Goal: Task Accomplishment & Management: Manage account settings

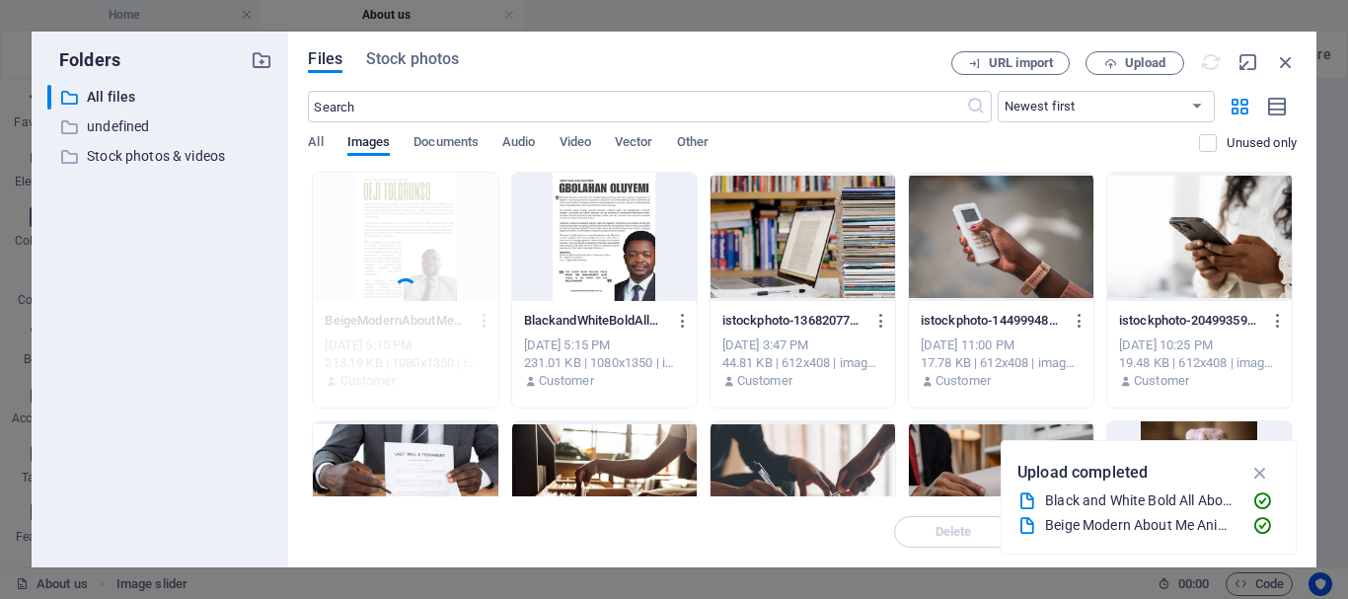
select select "ms"
select select "s"
select select "progressive"
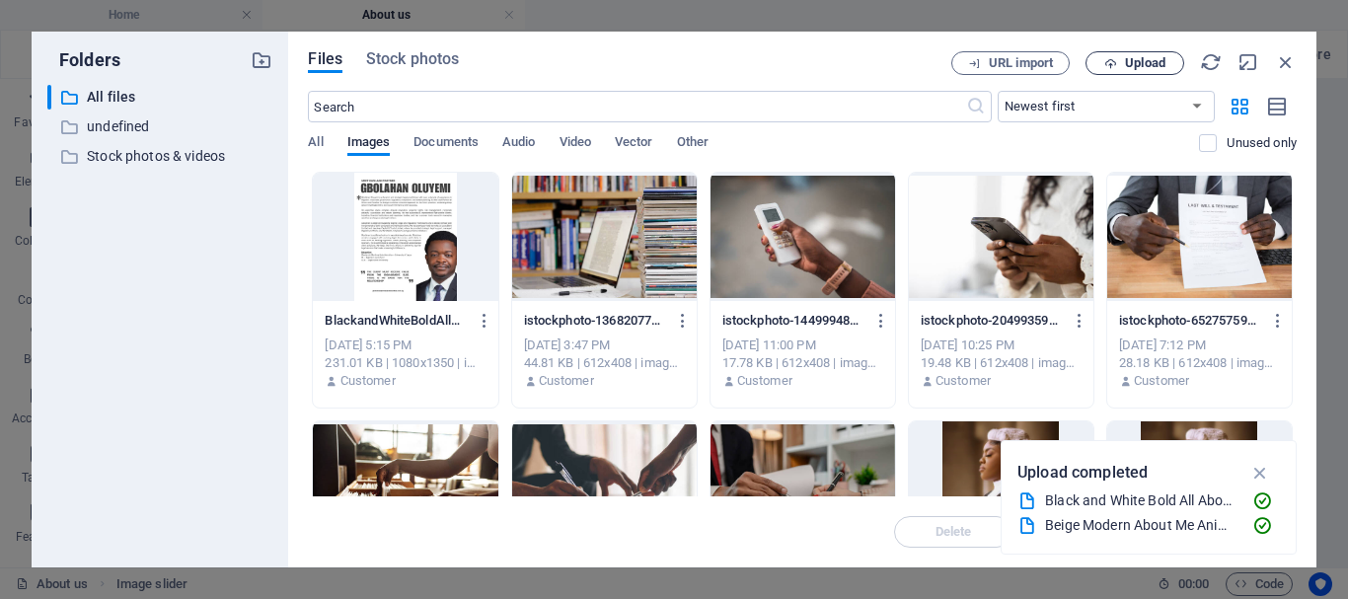
click at [1131, 71] on button "Upload" at bounding box center [1134, 63] width 99 height 24
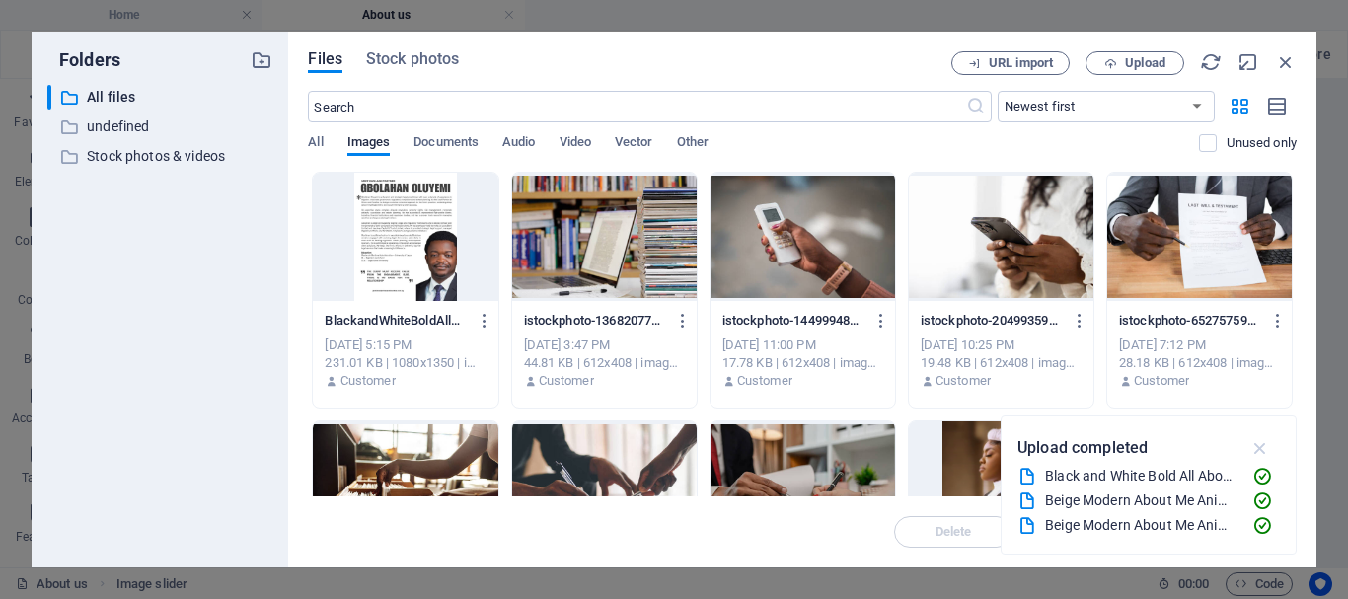
click at [1259, 452] on icon "button" at bounding box center [1260, 448] width 23 height 22
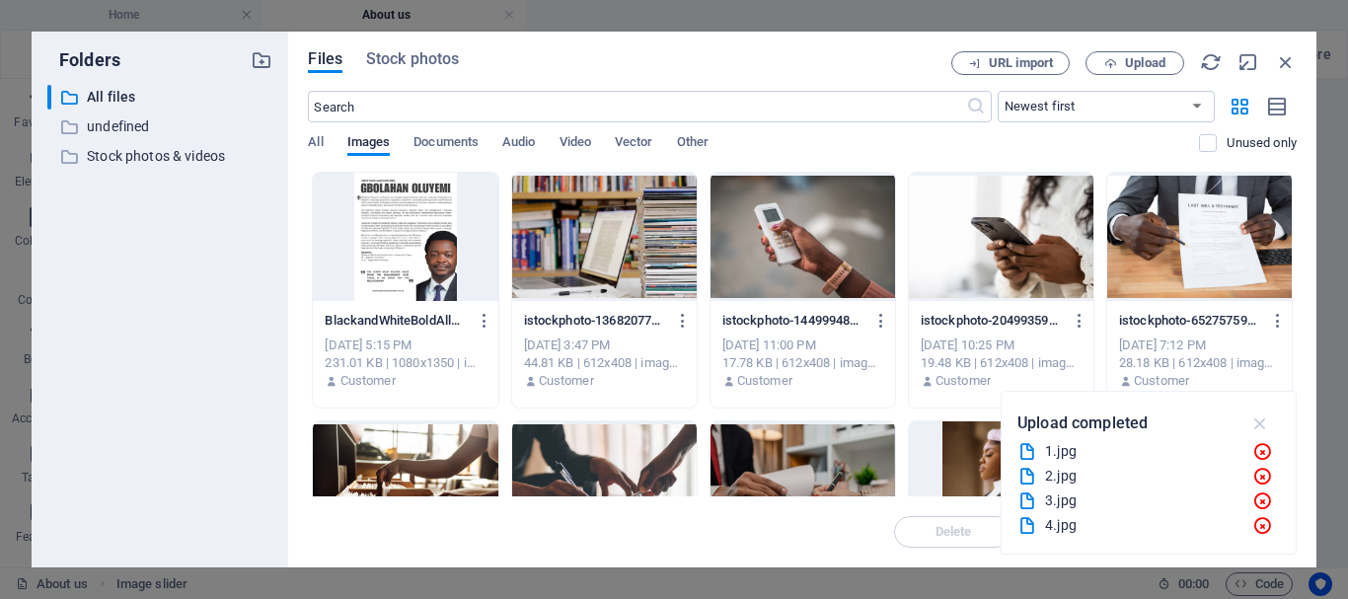
click at [1251, 421] on icon "button" at bounding box center [1260, 423] width 23 height 22
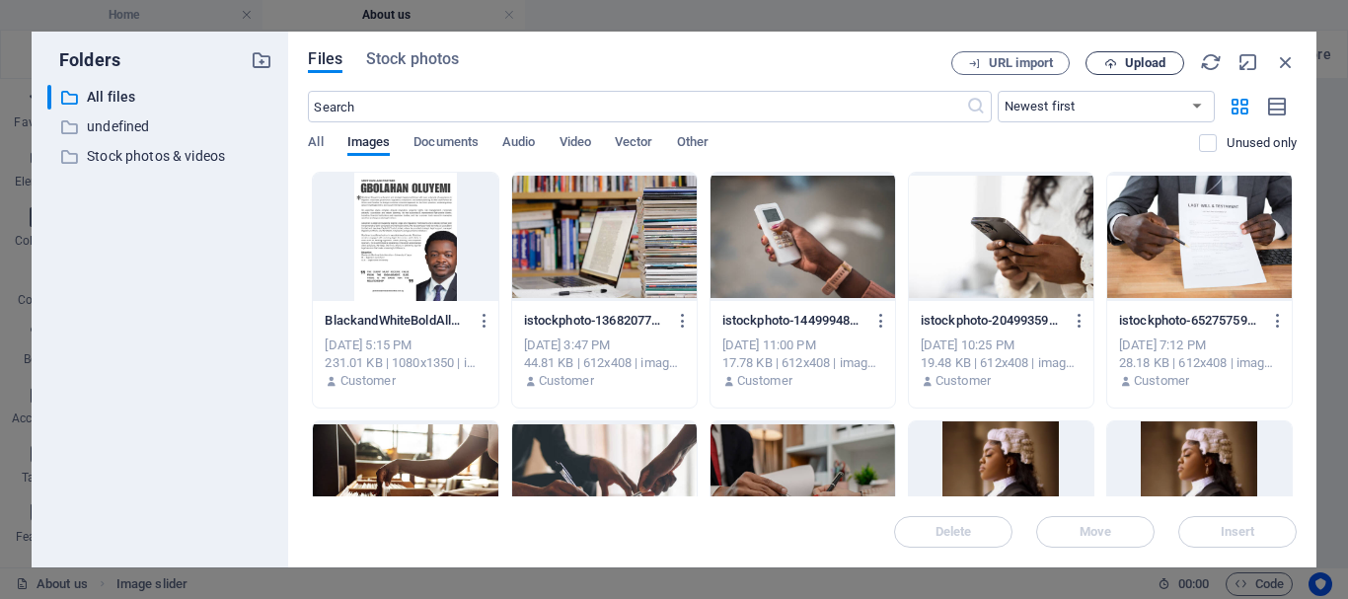
drag, startPoint x: 1113, startPoint y: 66, endPoint x: 1156, endPoint y: 69, distance: 43.5
click at [1156, 69] on span "Upload" at bounding box center [1145, 63] width 40 height 12
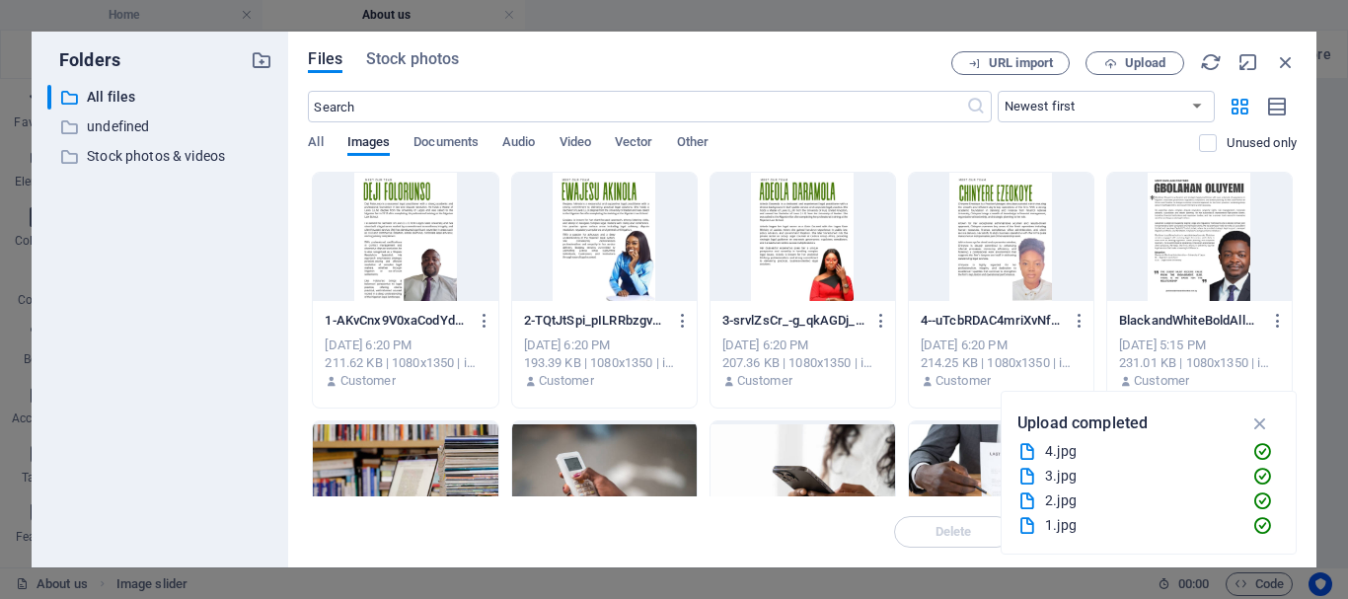
click at [427, 260] on div at bounding box center [405, 237] width 184 height 128
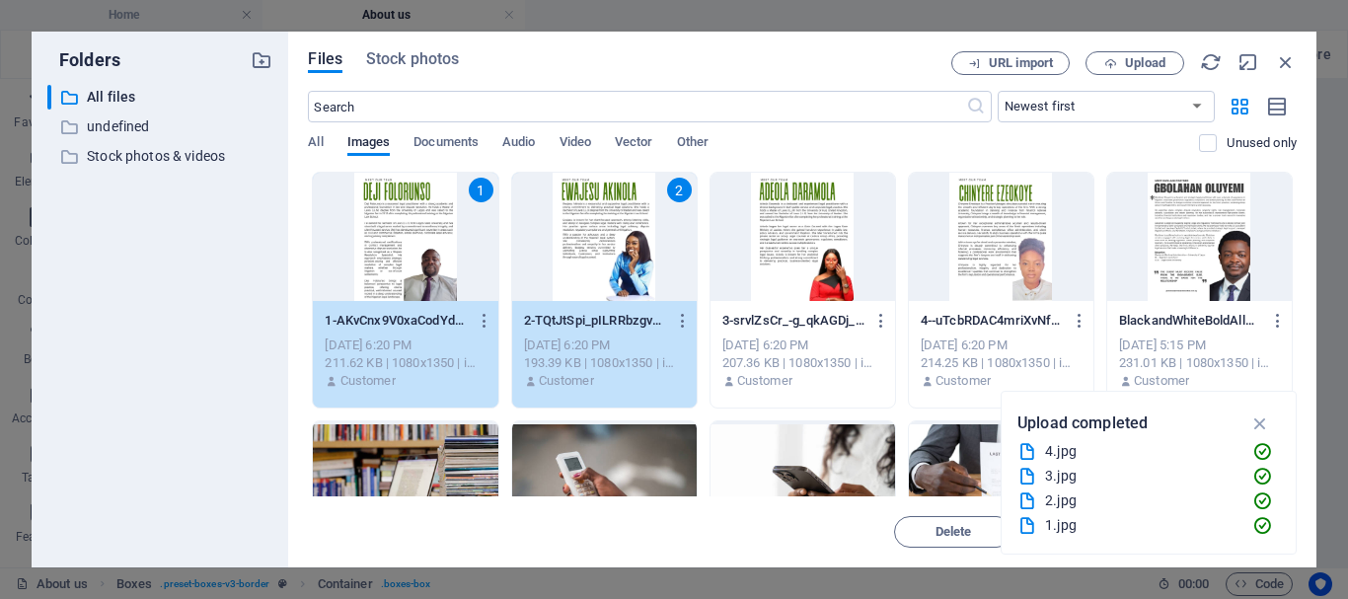
click at [807, 266] on div at bounding box center [802, 237] width 184 height 128
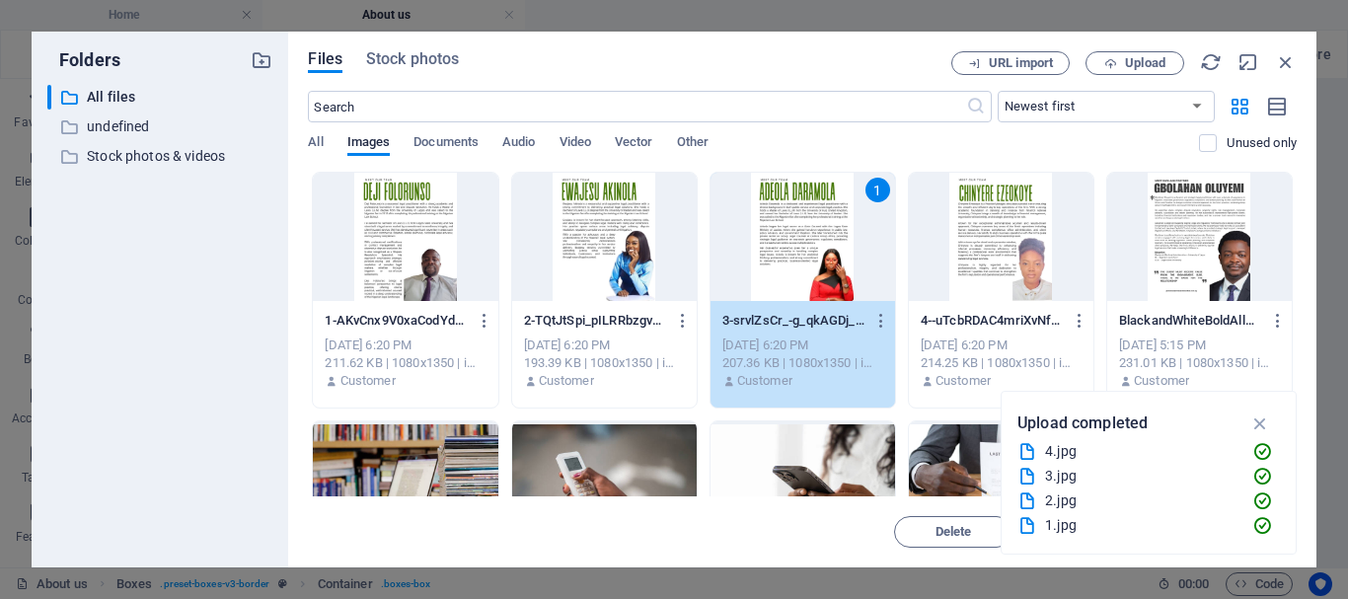
click at [452, 238] on div at bounding box center [405, 237] width 184 height 128
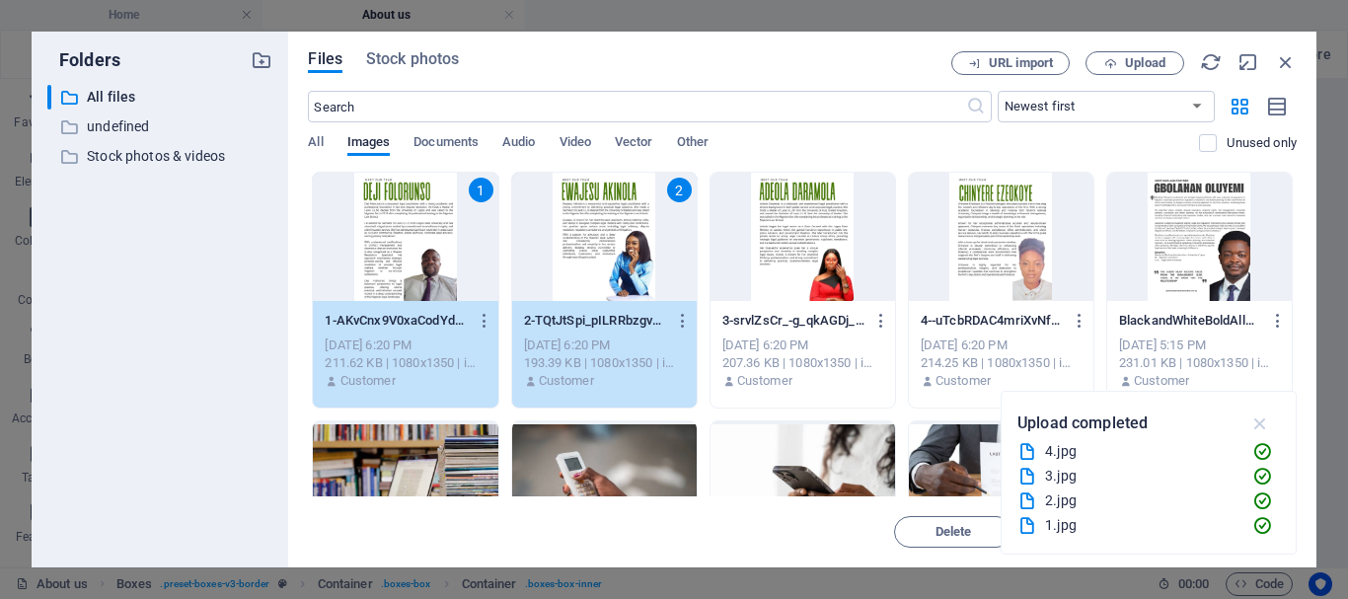
click at [1255, 433] on button "button" at bounding box center [1260, 423] width 38 height 32
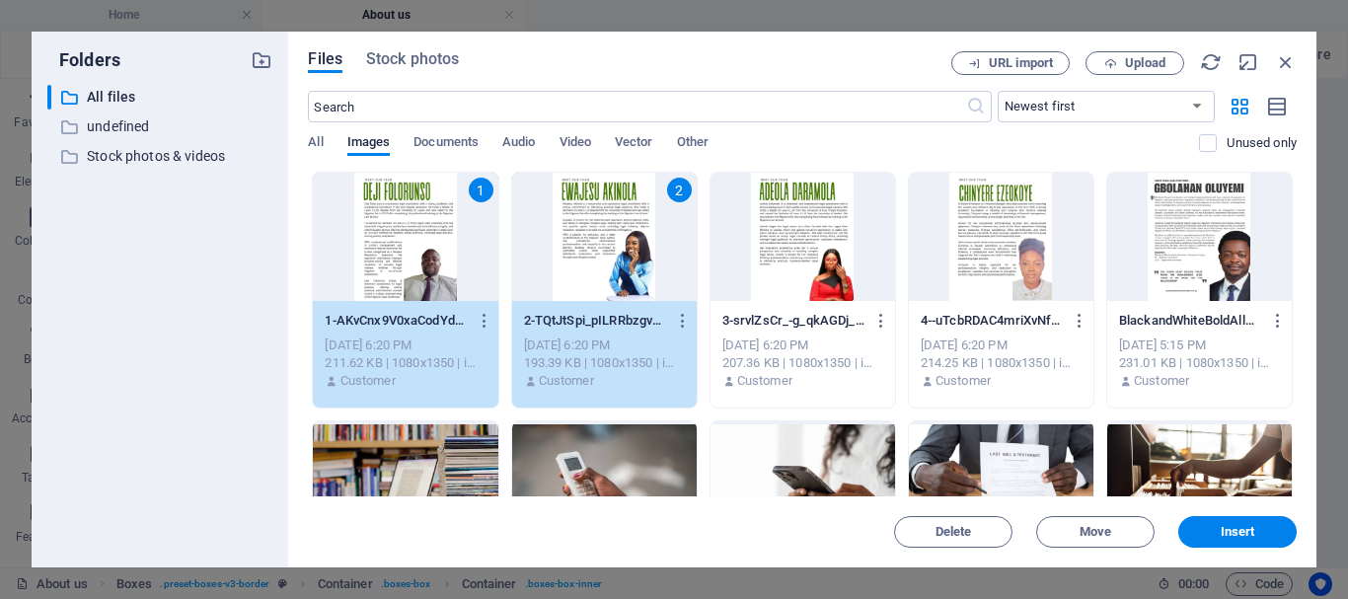
click at [1190, 222] on div at bounding box center [1199, 237] width 184 height 128
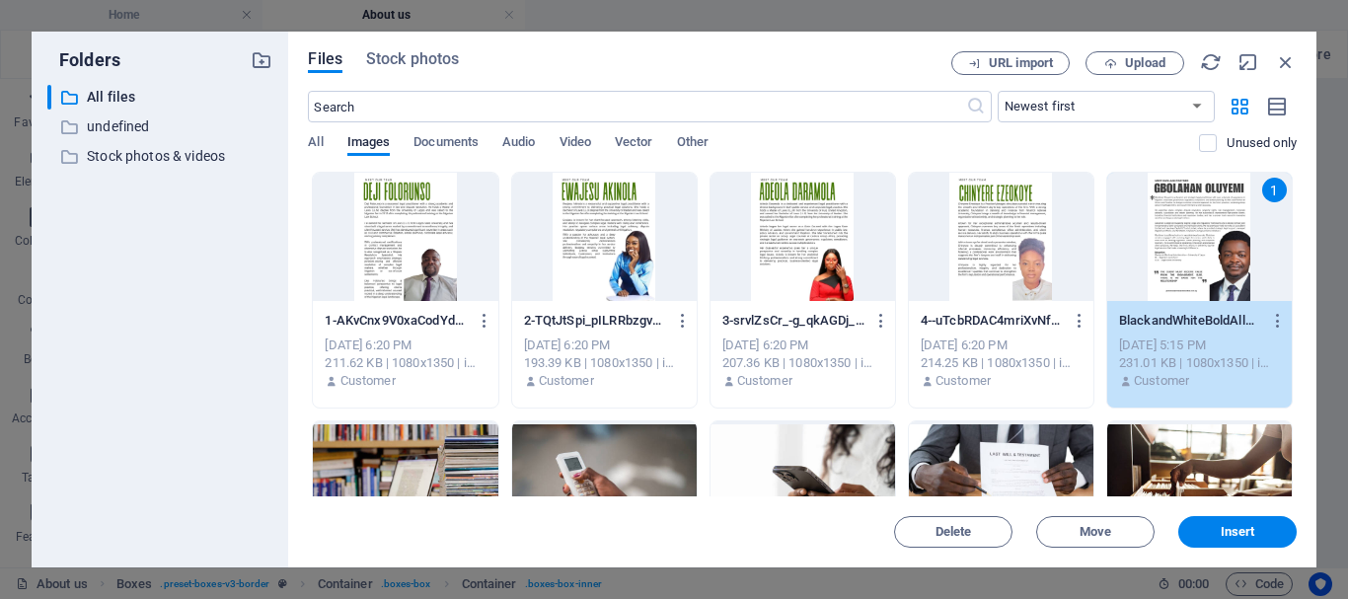
click at [1028, 182] on div at bounding box center [1001, 237] width 184 height 128
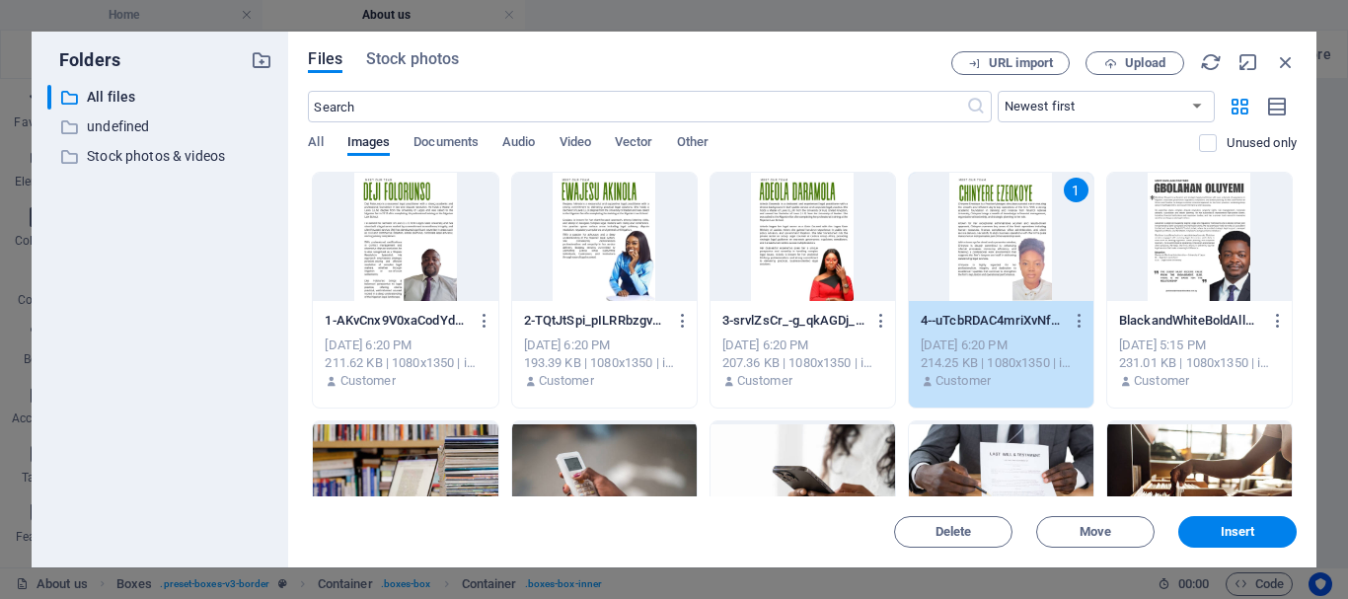
click at [1247, 180] on div at bounding box center [1199, 237] width 184 height 128
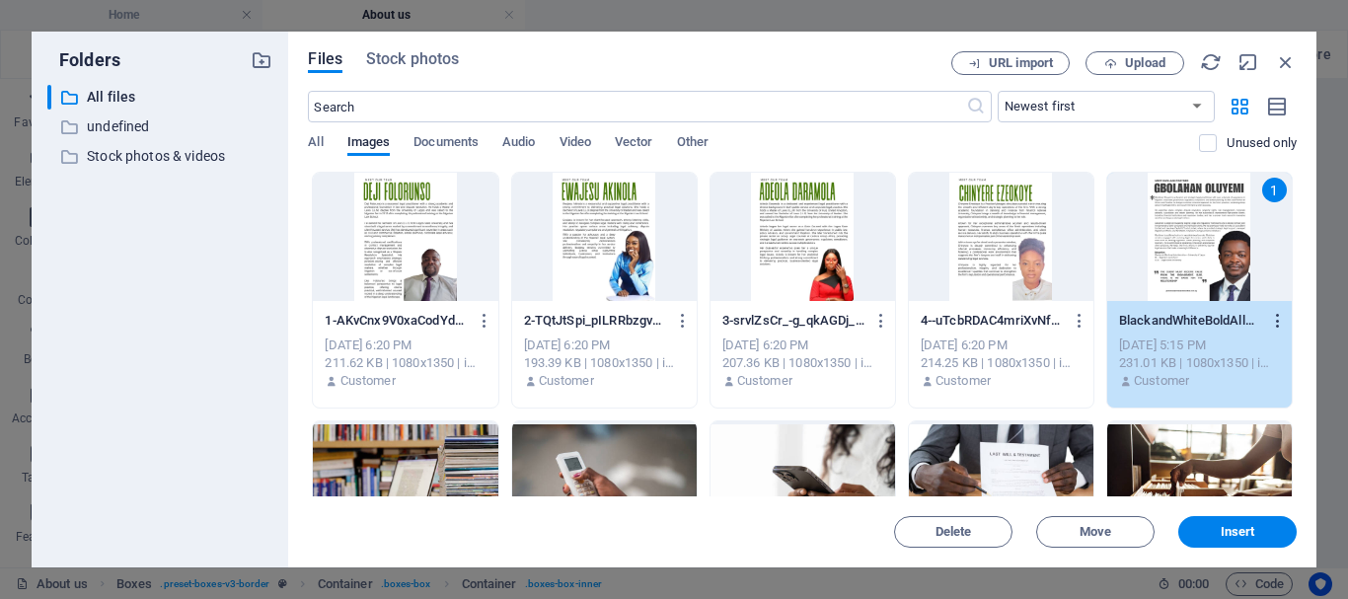
click at [1270, 316] on icon "button" at bounding box center [1278, 321] width 19 height 18
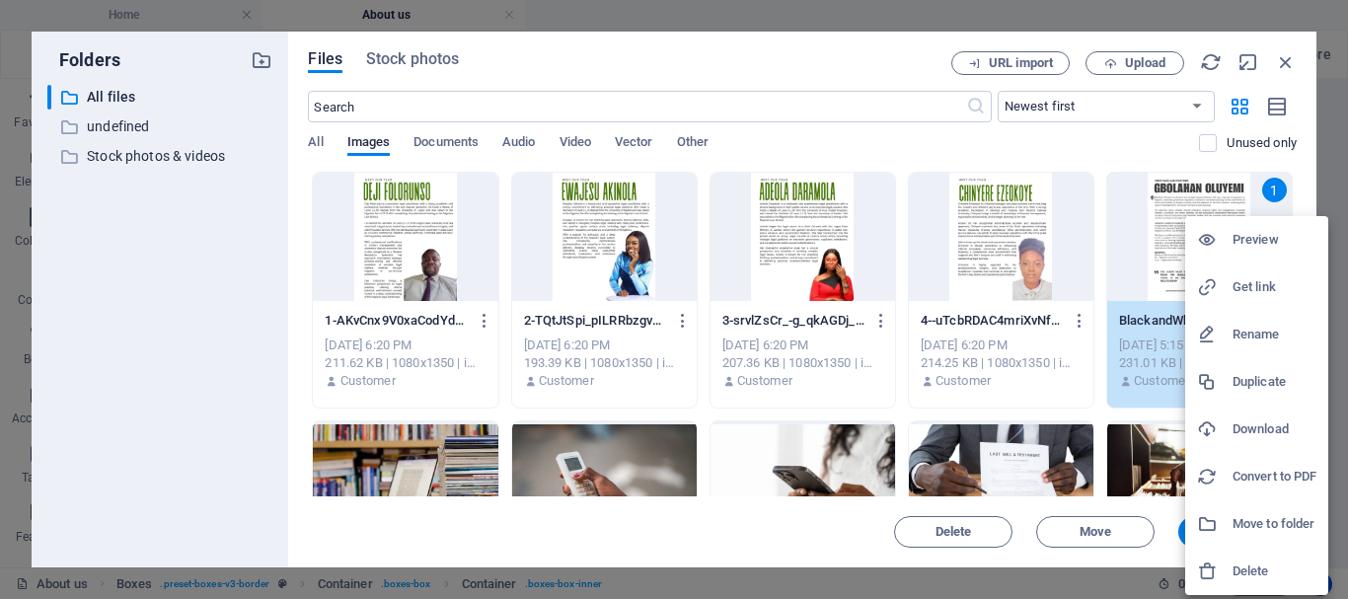
click at [1141, 200] on div at bounding box center [674, 299] width 1348 height 599
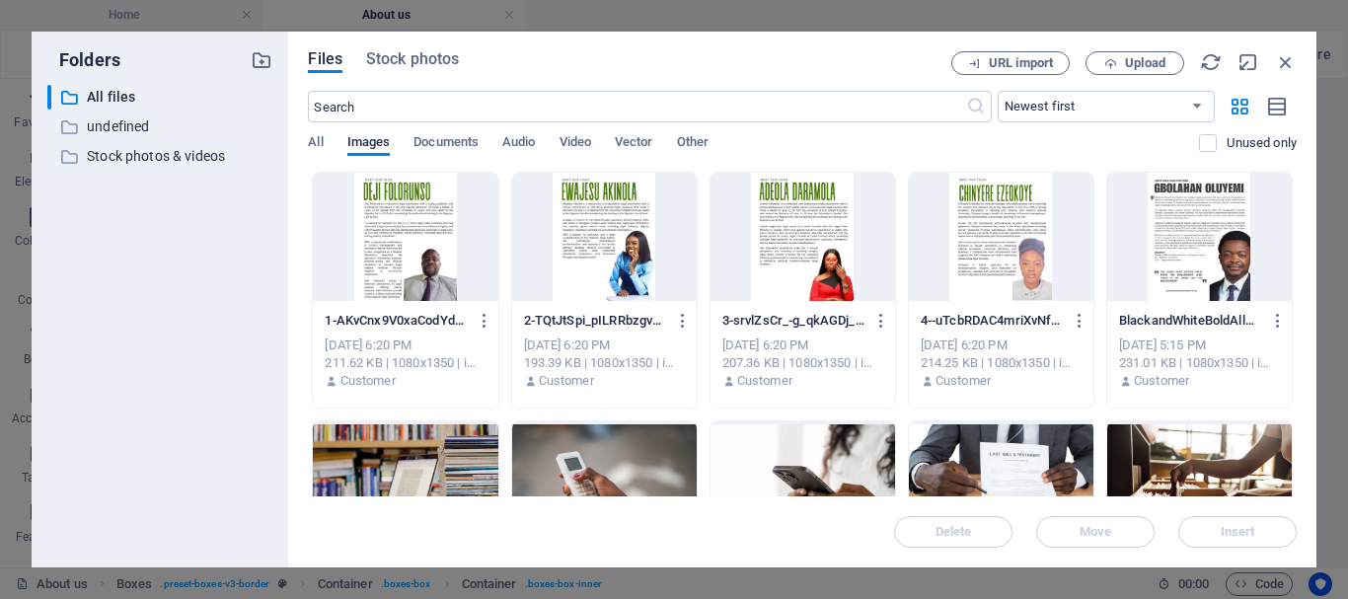
click at [1141, 200] on div at bounding box center [1199, 237] width 184 height 128
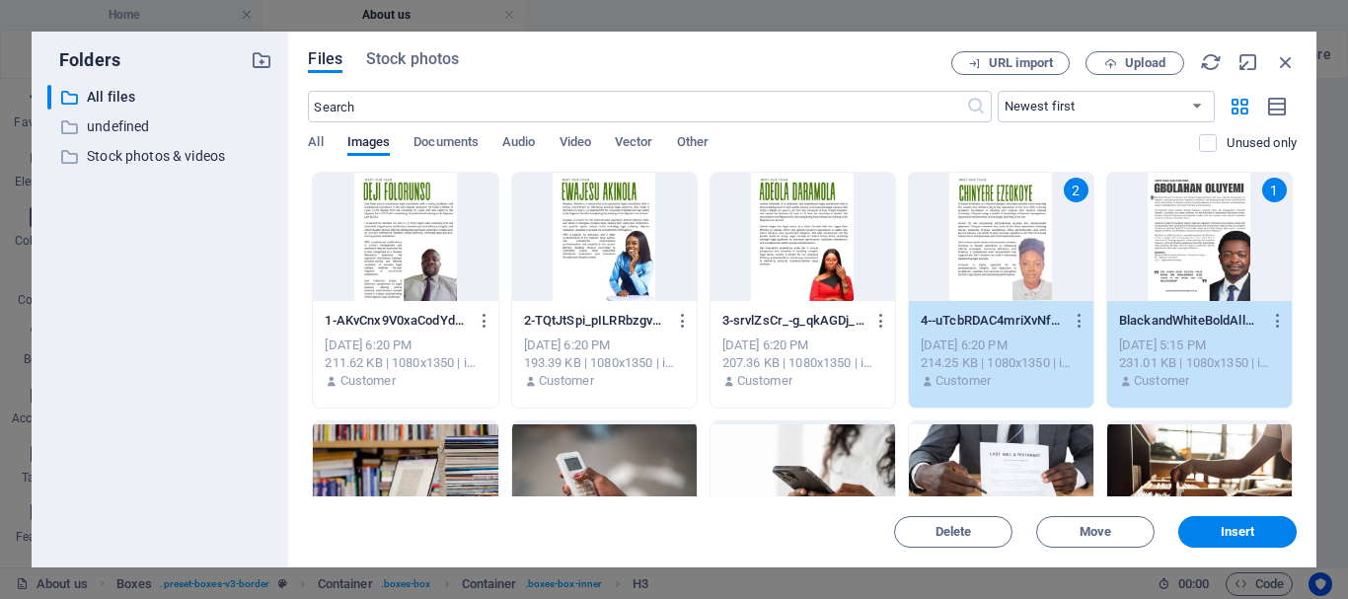
click at [997, 244] on div "2" at bounding box center [1001, 237] width 184 height 128
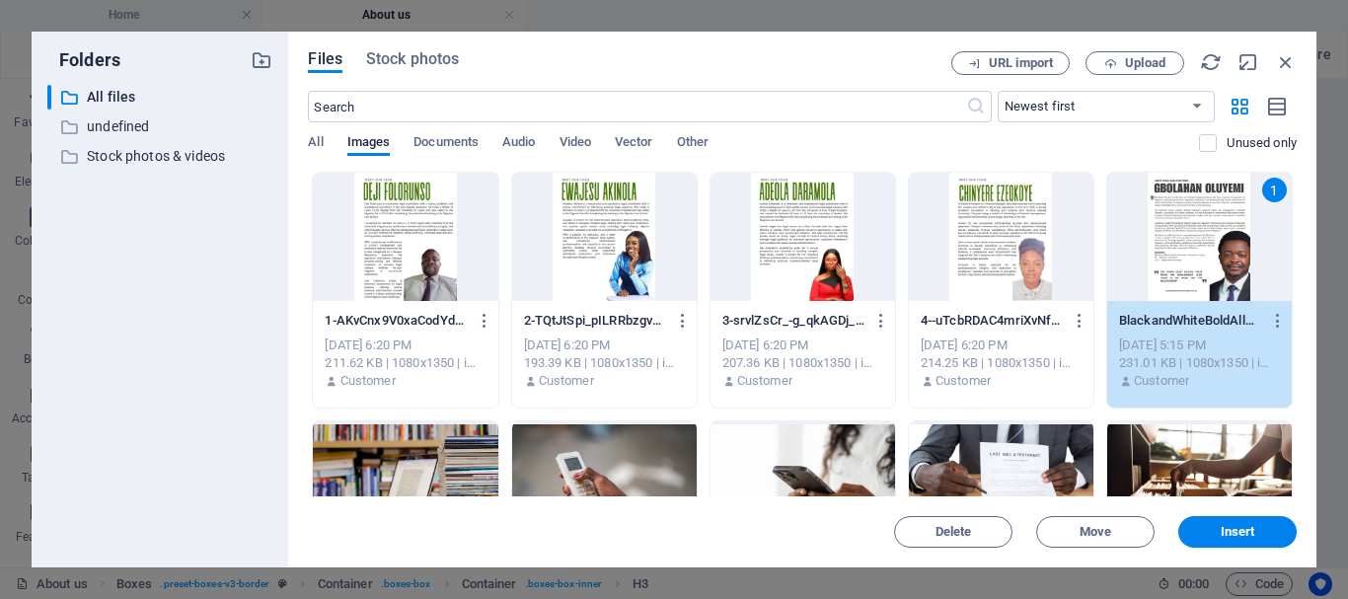
click at [393, 239] on div at bounding box center [405, 237] width 184 height 128
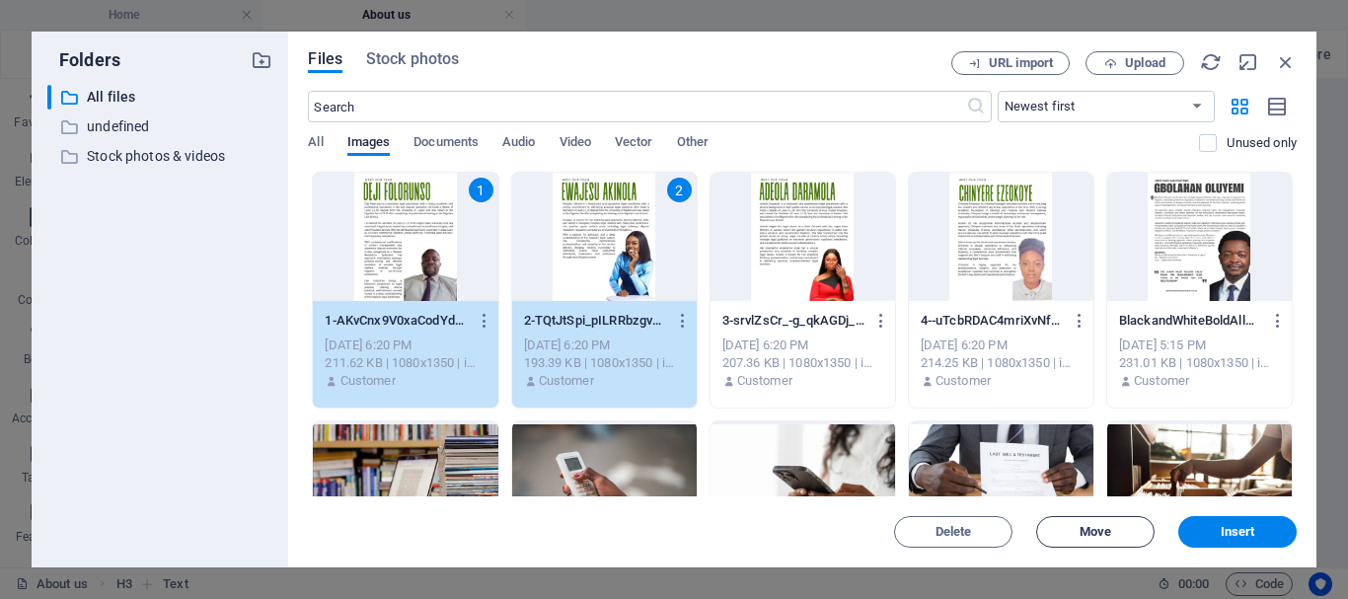
click at [1113, 532] on span "Move" at bounding box center [1095, 532] width 101 height 12
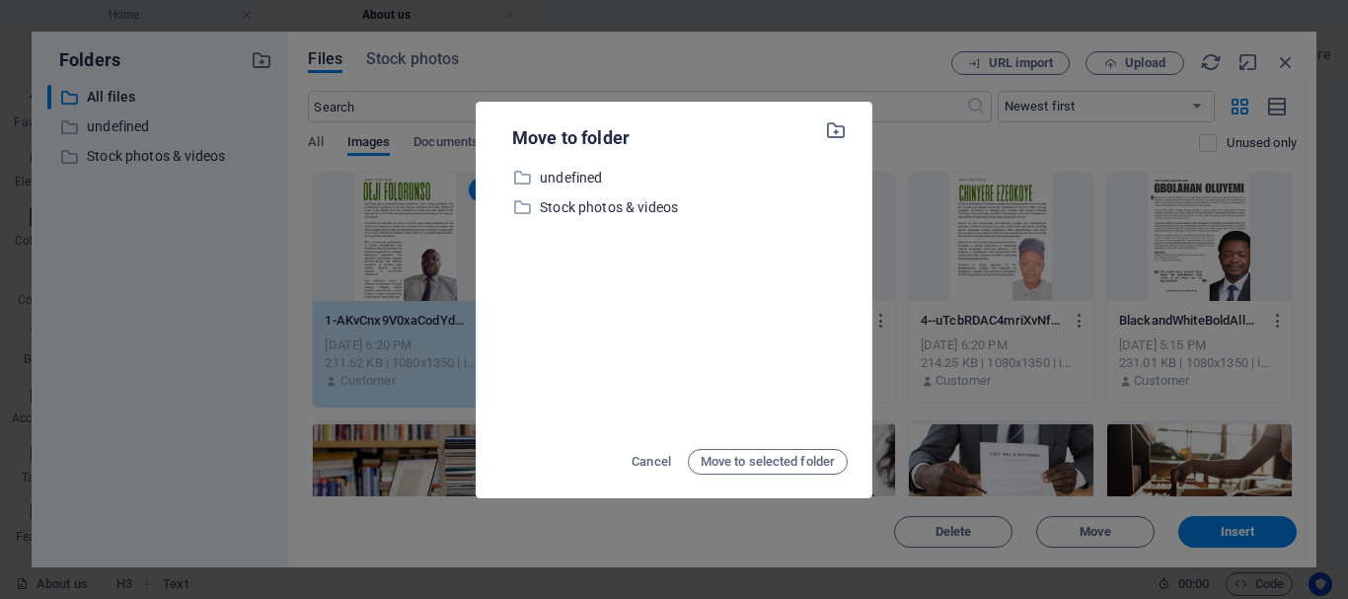
click at [982, 181] on div "Move to folder ​ undefined undefined ​ Stock photos & videos Stock photos & vid…" at bounding box center [674, 299] width 1348 height 599
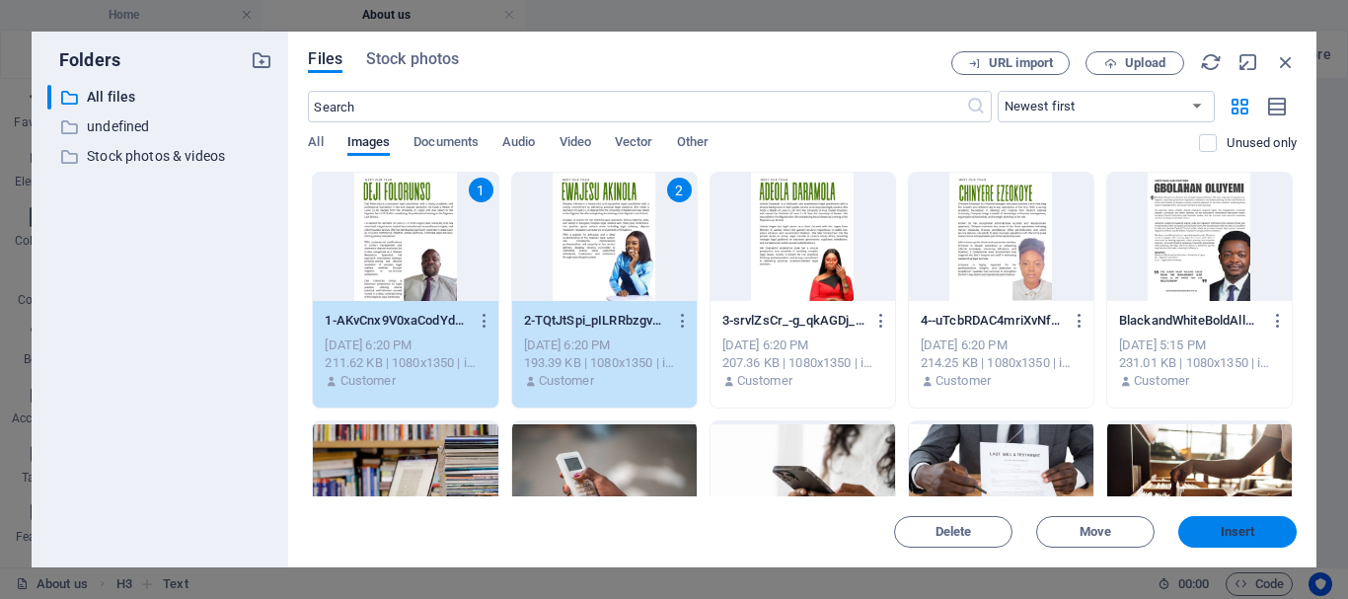
click at [1244, 531] on span "Insert" at bounding box center [1237, 532] width 35 height 12
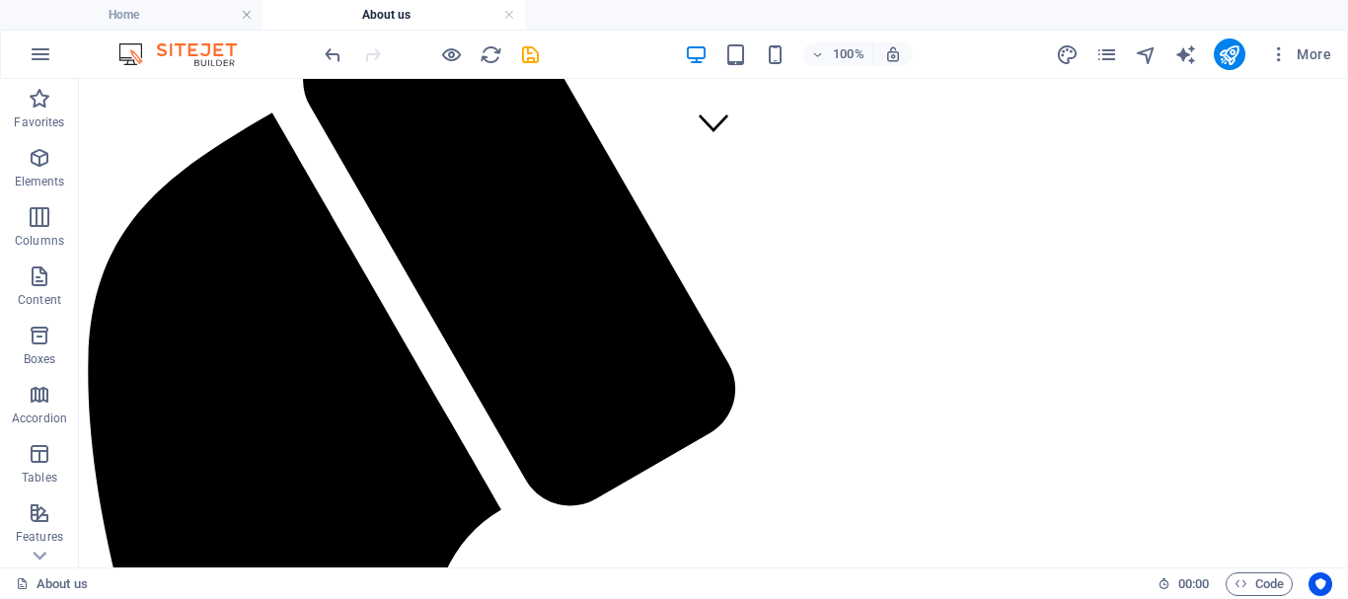
scroll to position [397, 0]
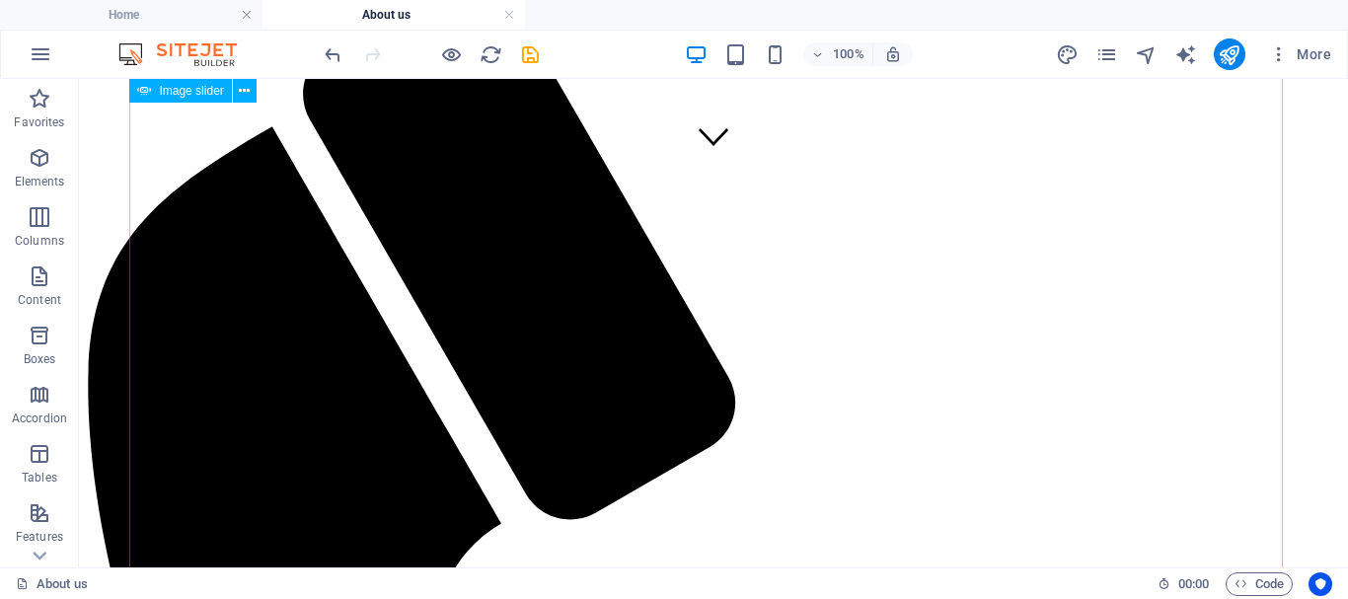
select select "ms"
select select "s"
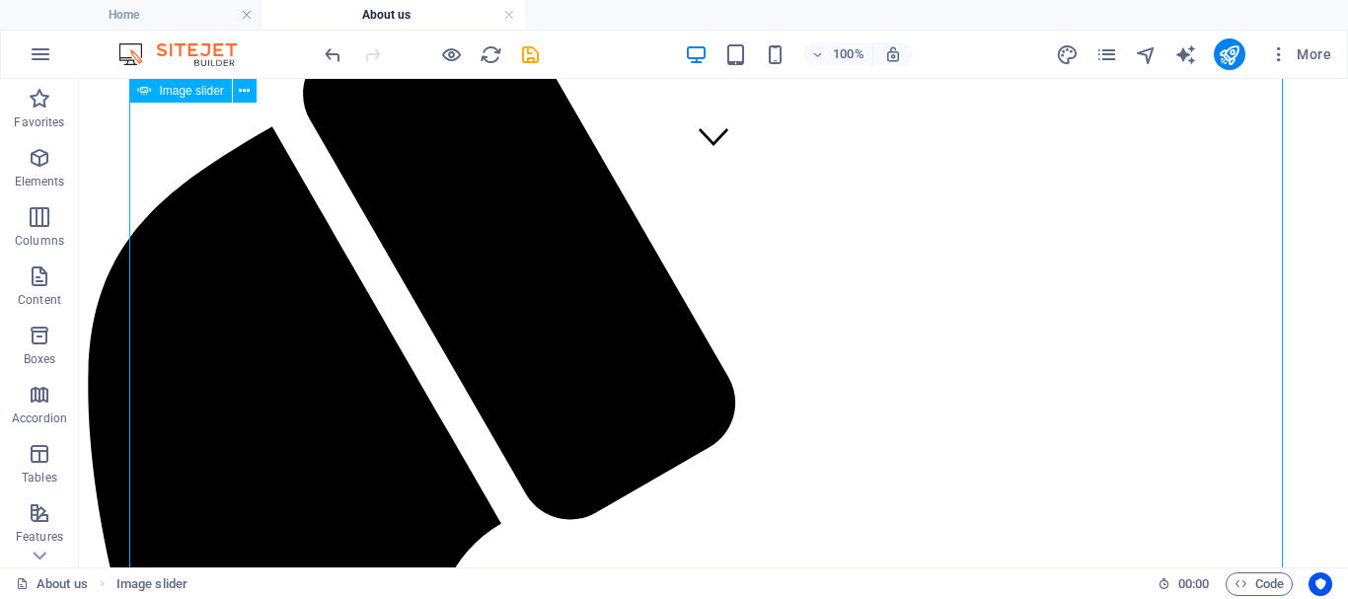
select select "progressive"
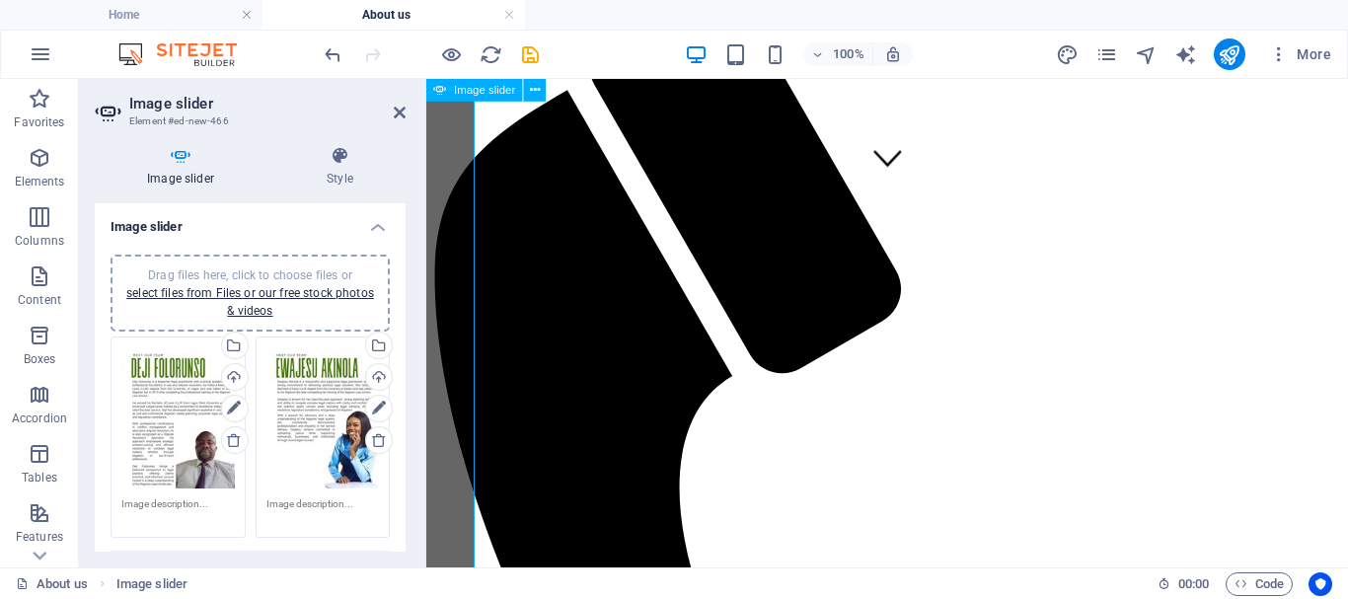
scroll to position [217, 0]
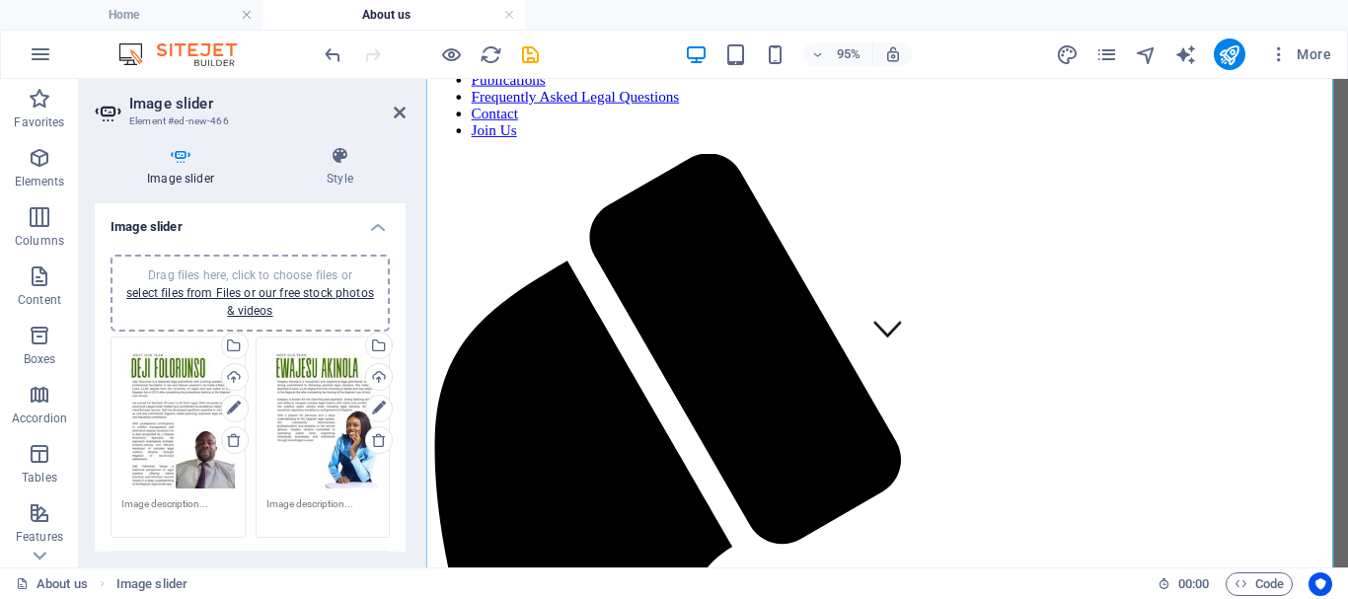
click at [238, 274] on span "Drag files here, click to choose files or select files from Files or our free s…" at bounding box center [250, 292] width 248 height 49
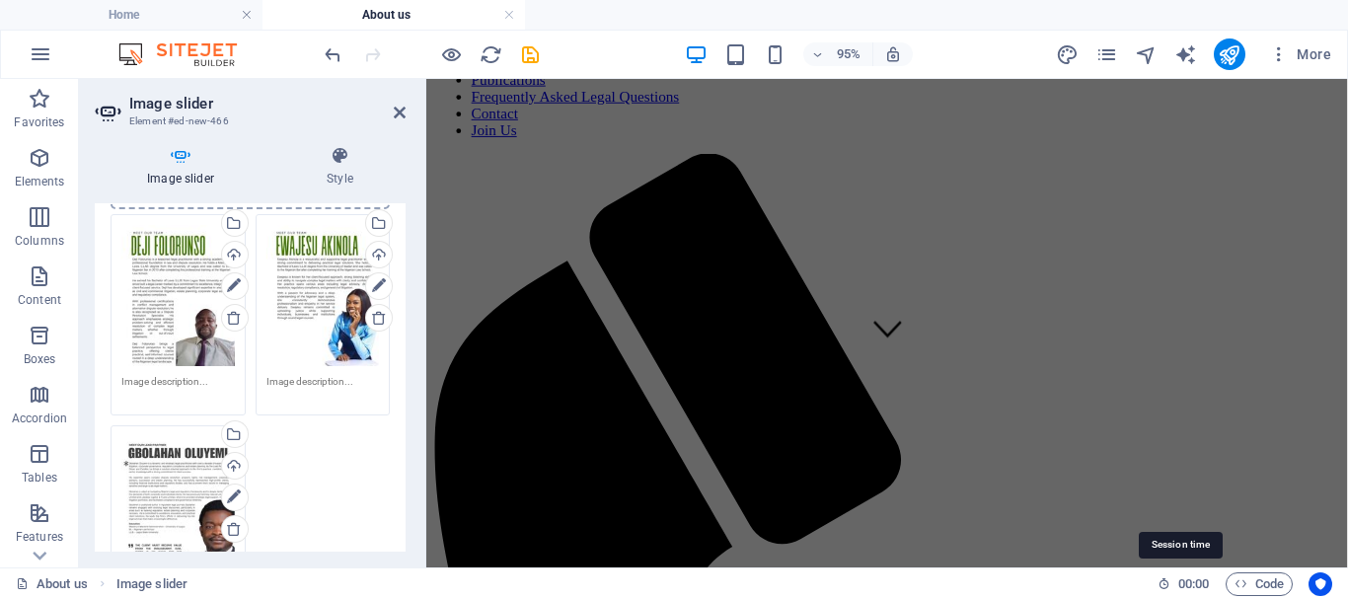
scroll to position [44, 0]
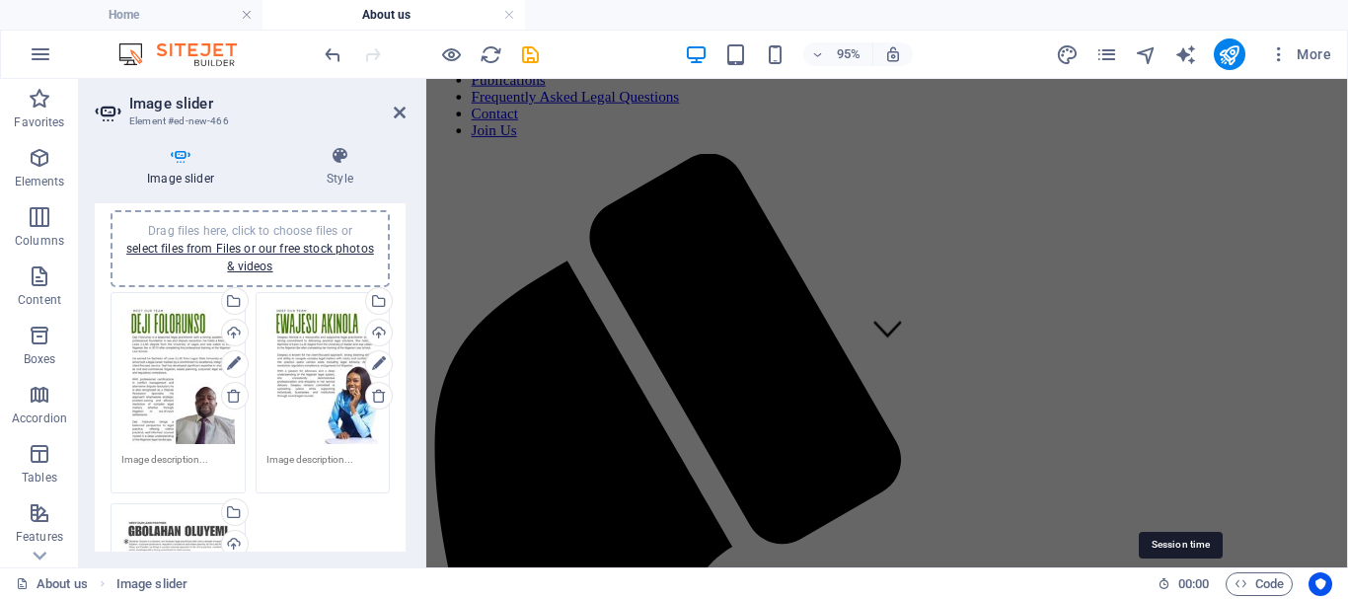
click at [269, 231] on span "Drag files here, click to choose files or select files from Files or our free s…" at bounding box center [250, 248] width 248 height 49
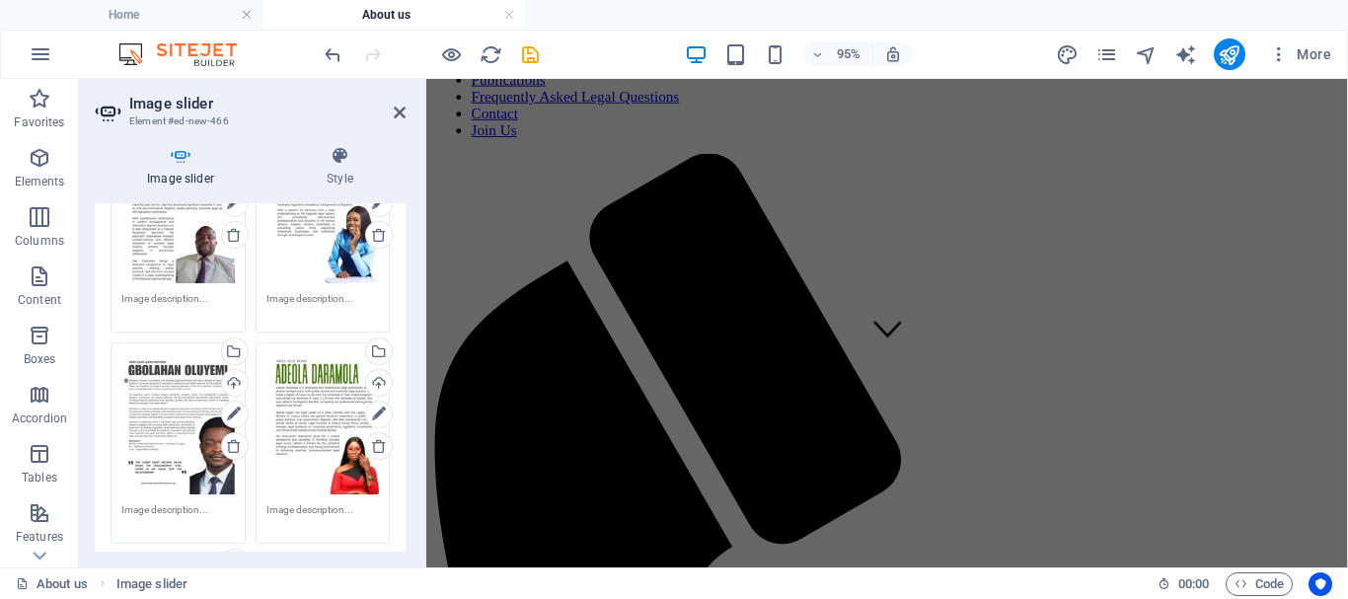
scroll to position [0, 0]
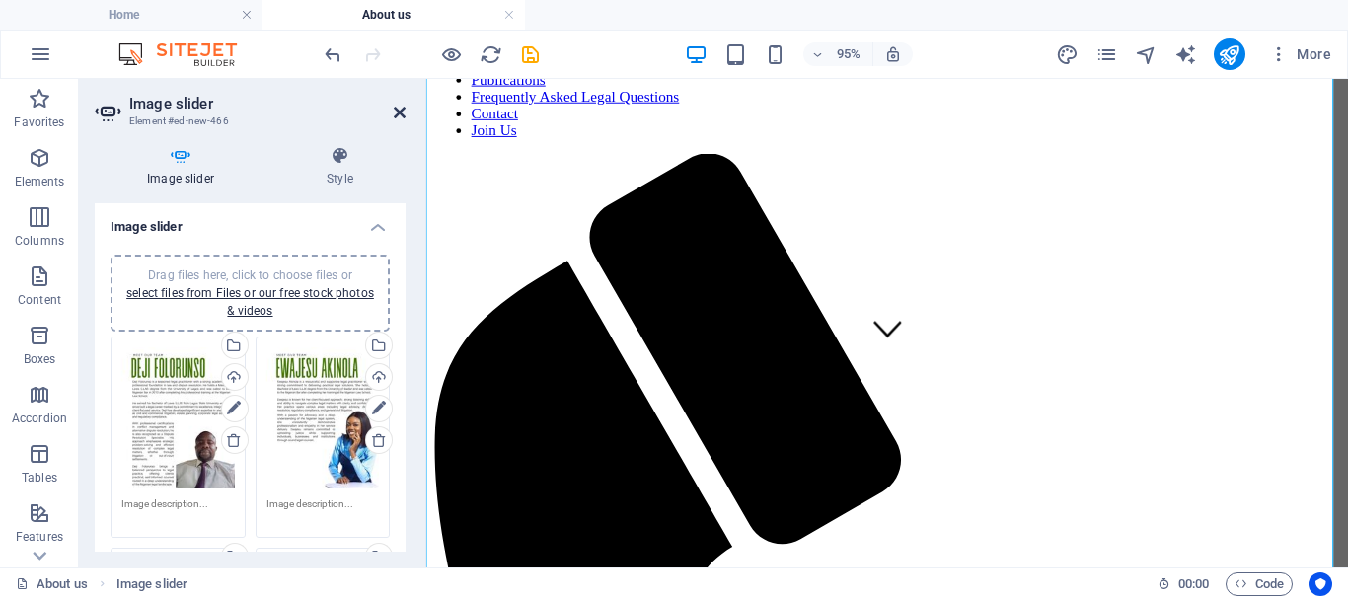
click at [402, 112] on icon at bounding box center [400, 113] width 12 height 16
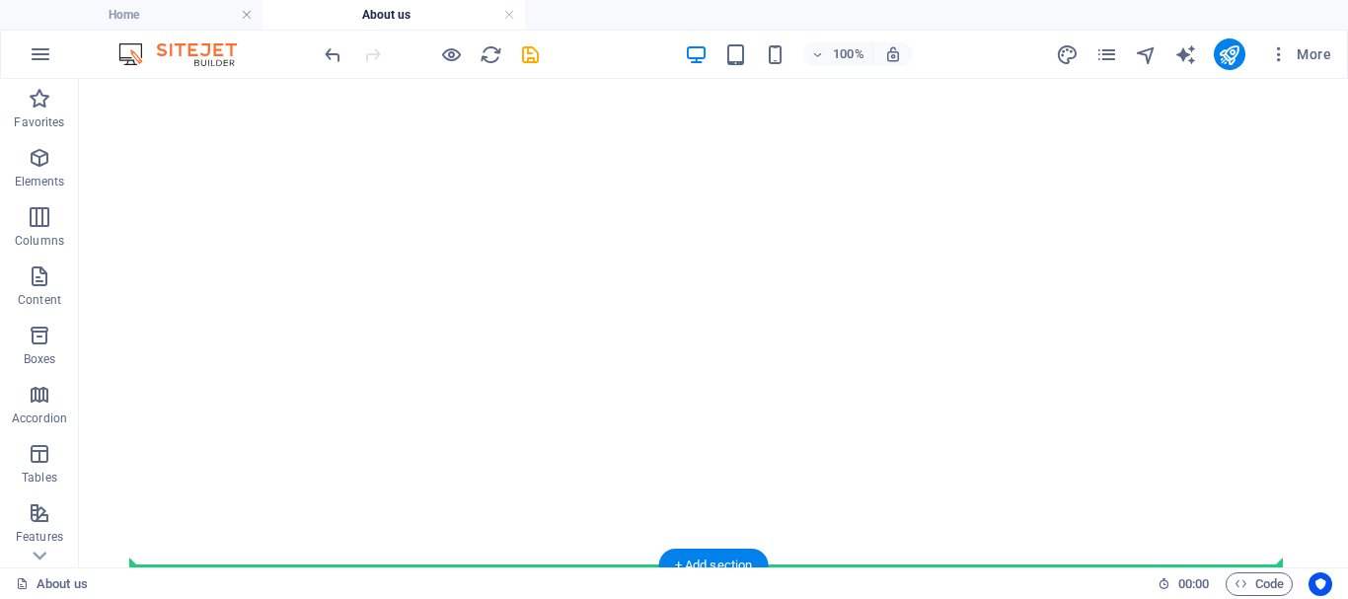
scroll to position [3526, 0]
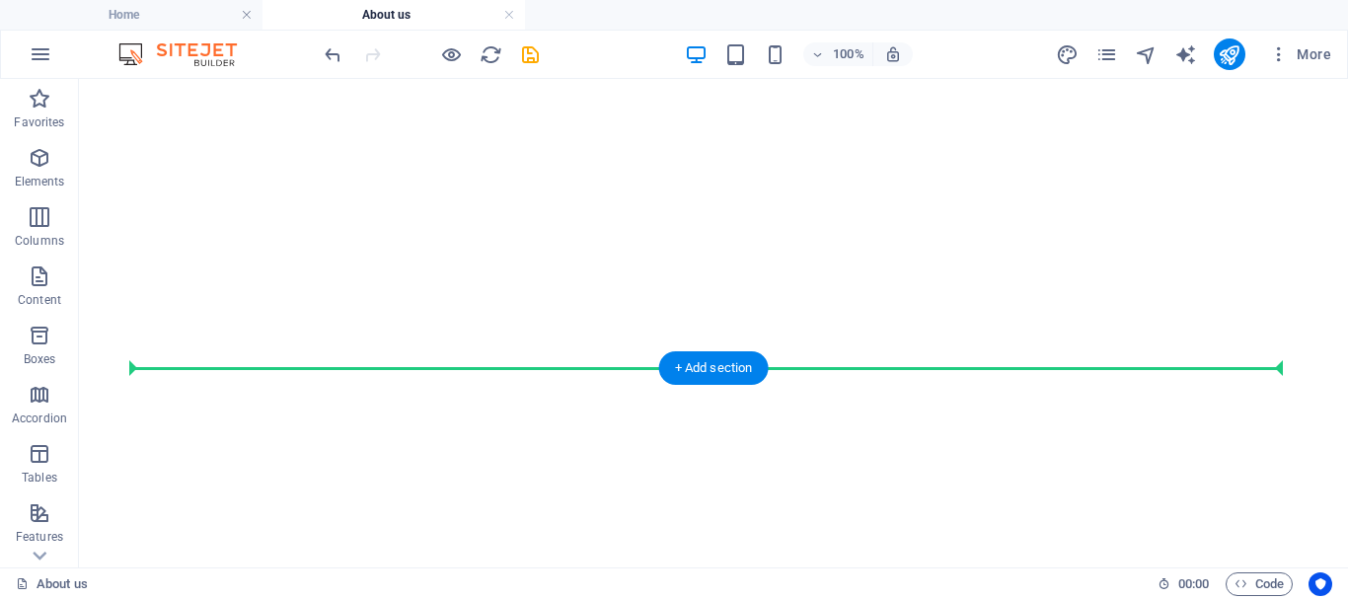
drag, startPoint x: 755, startPoint y: 378, endPoint x: 733, endPoint y: 304, distance: 77.1
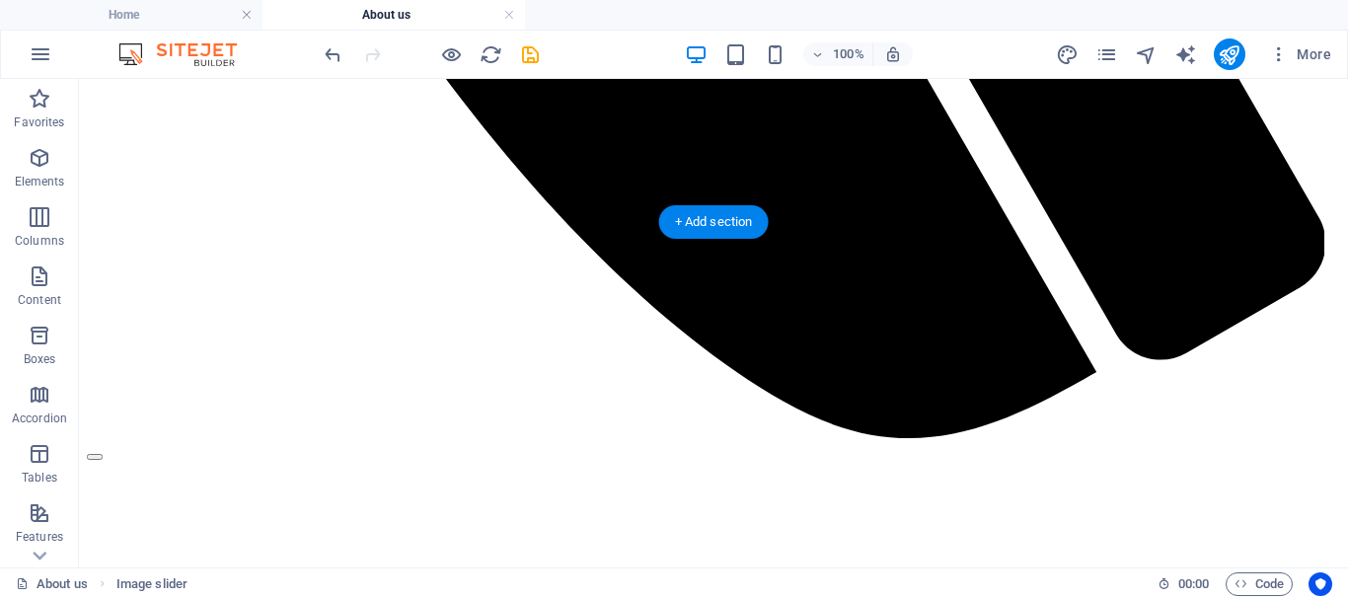
scroll to position [1595, 0]
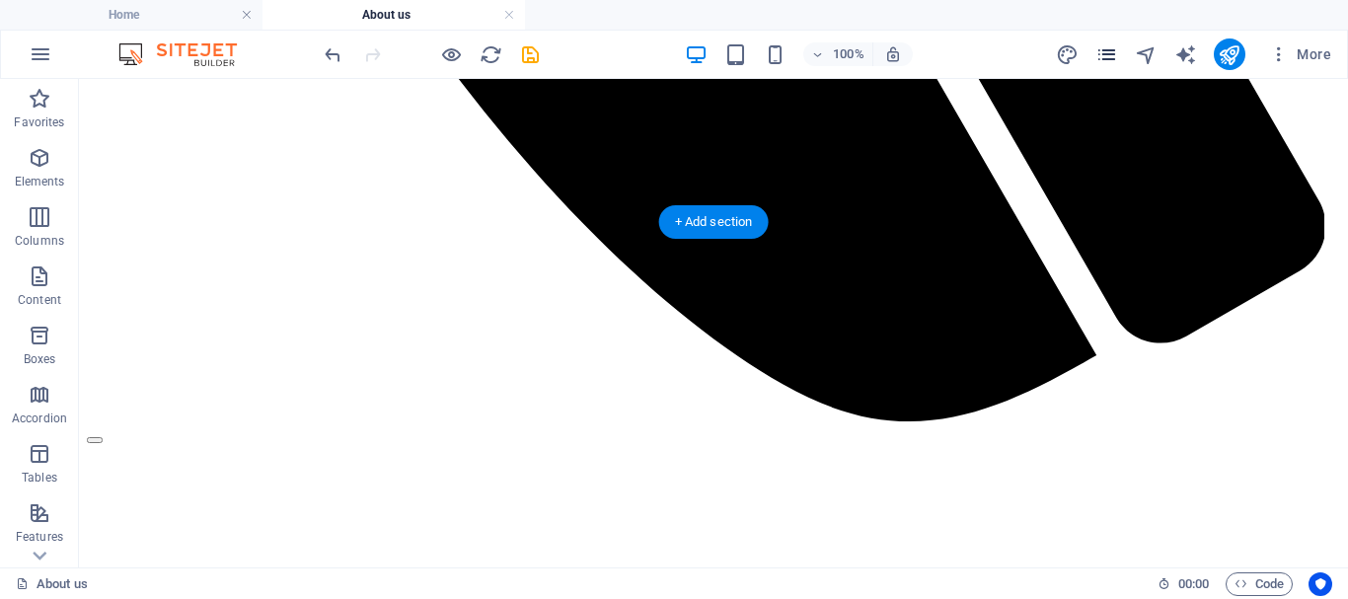
click at [1107, 64] on icon "pages" at bounding box center [1106, 54] width 23 height 23
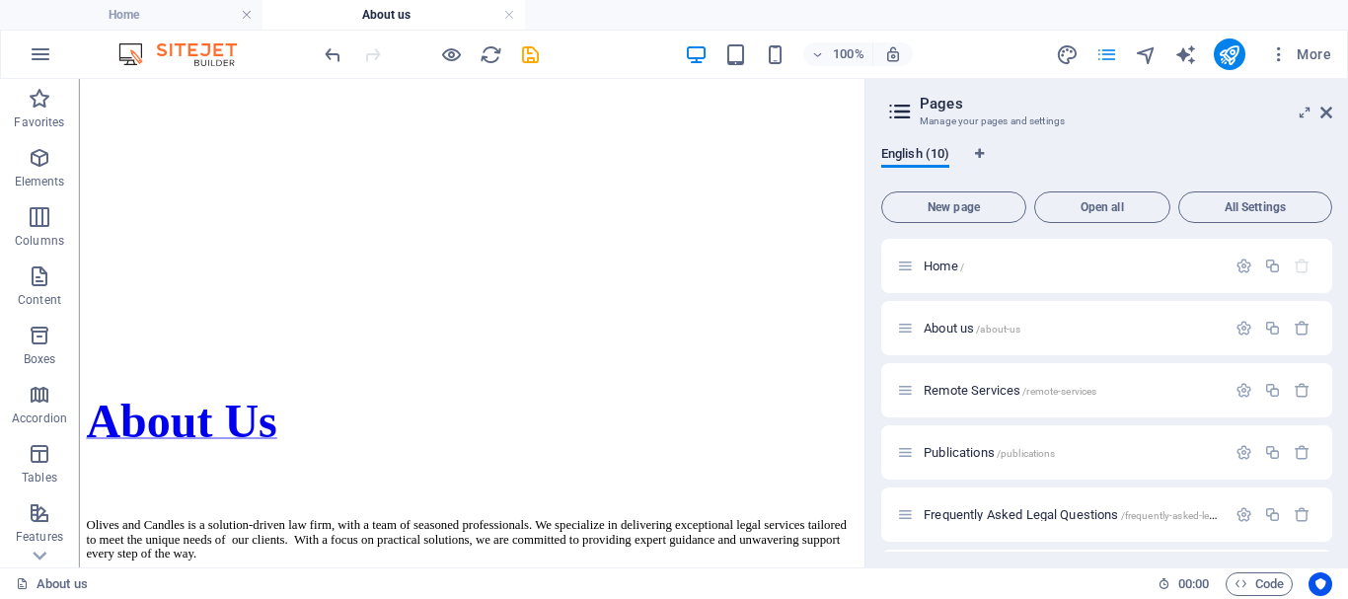
scroll to position [1540, 0]
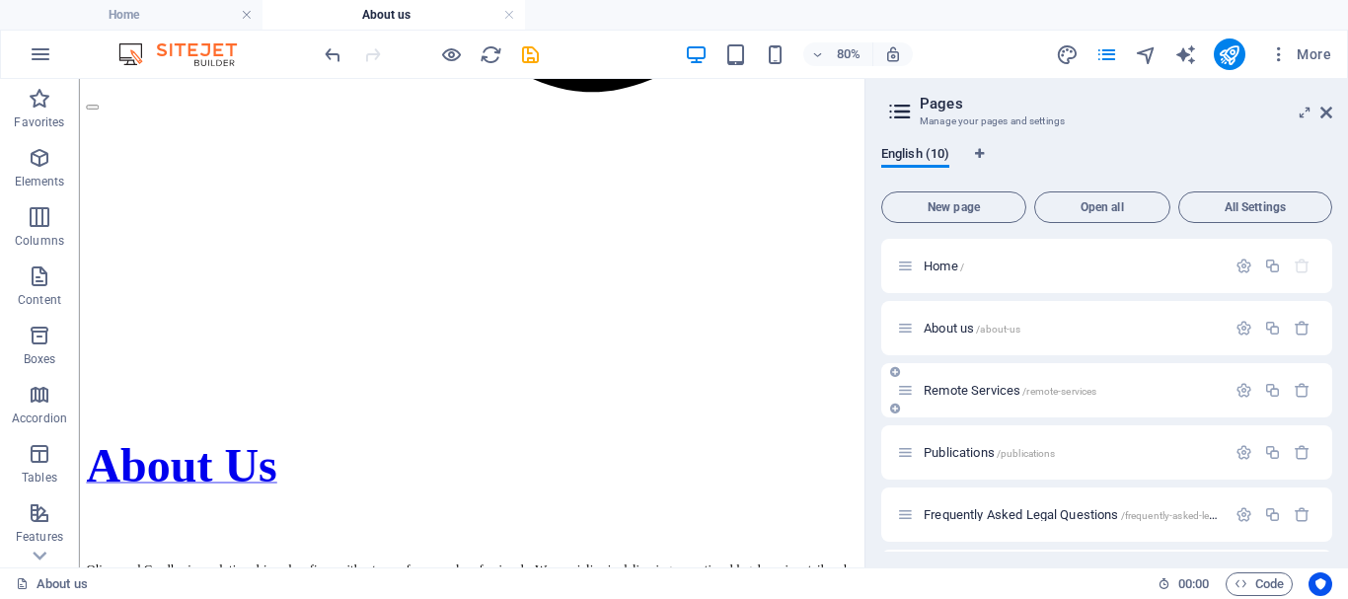
click at [1057, 388] on span "/remote-services" at bounding box center [1059, 391] width 74 height 11
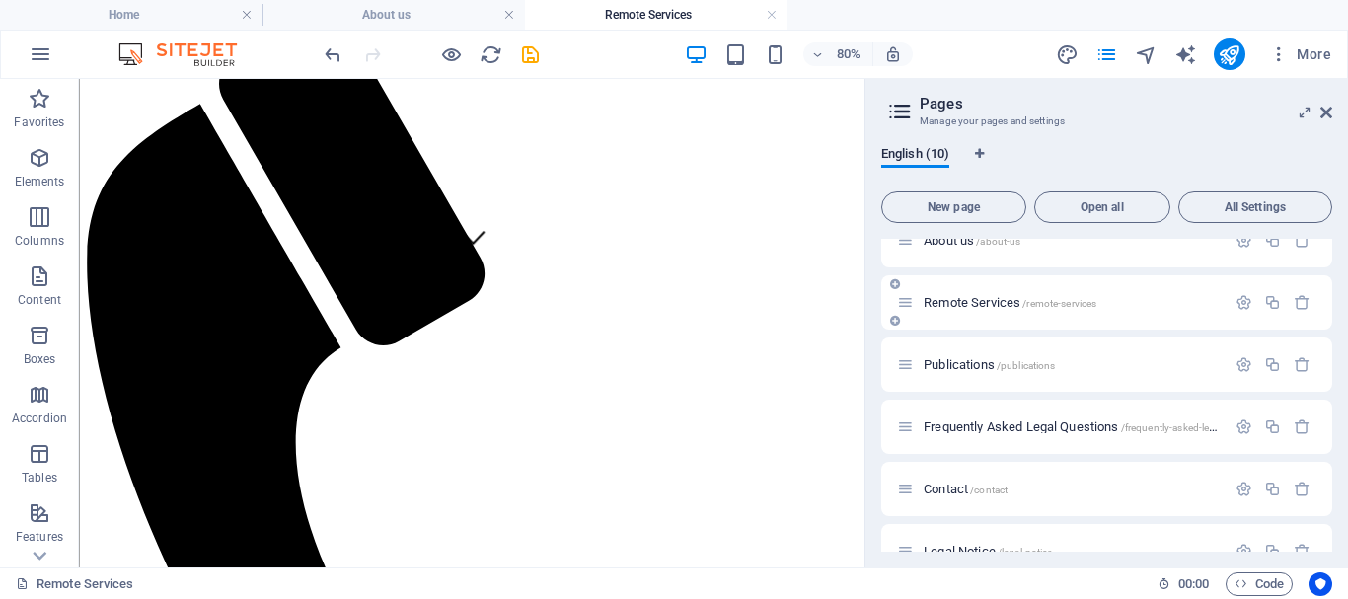
scroll to position [94, 0]
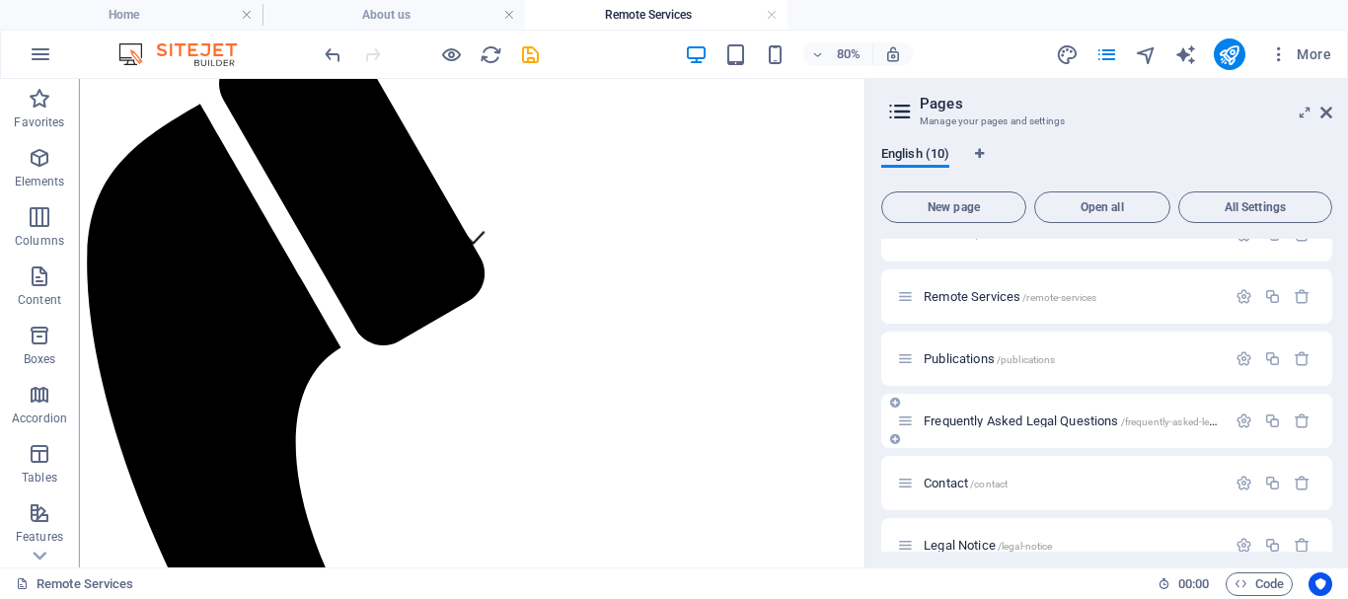
click at [1072, 421] on span "Frequently Asked Legal Questions /frequently-asked-legal-questions" at bounding box center [1096, 420] width 346 height 15
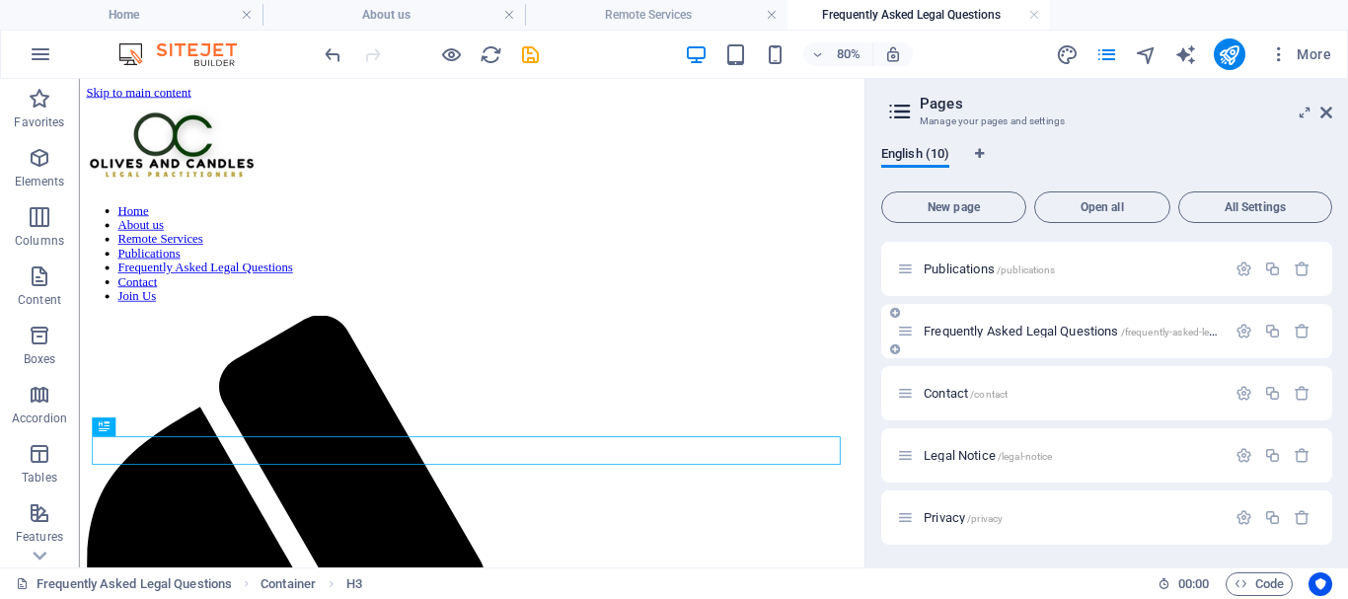
scroll to position [190, 0]
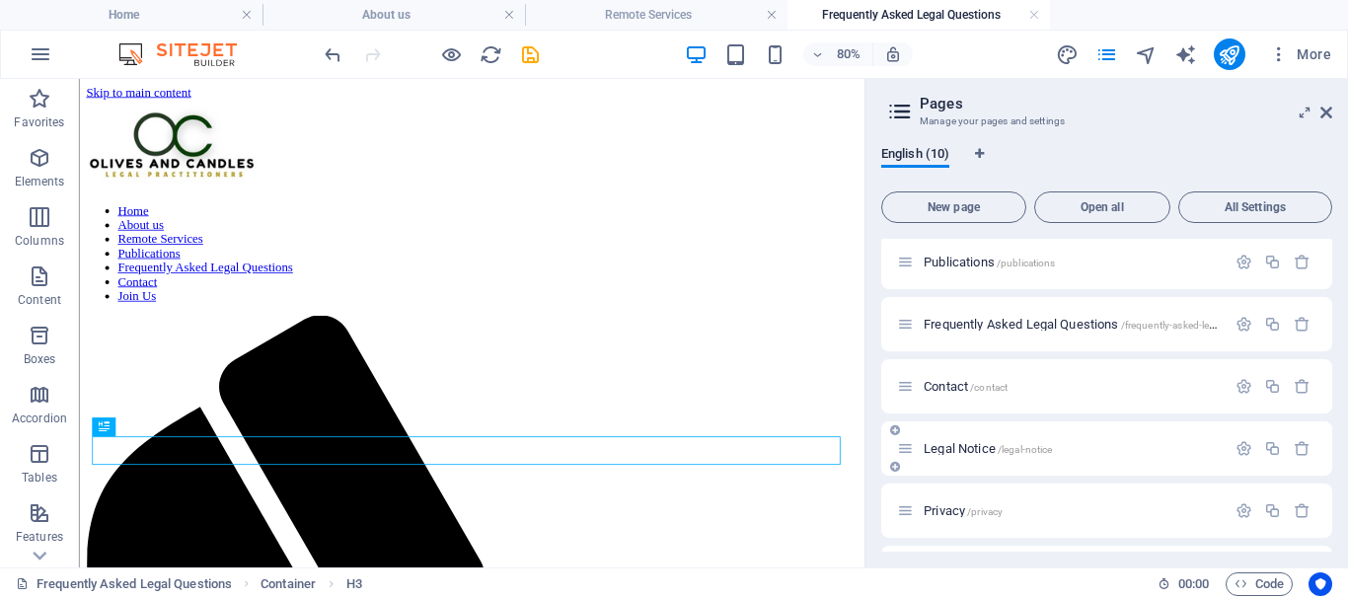
click at [1075, 450] on p "Legal Notice /legal-notice" at bounding box center [1071, 448] width 296 height 13
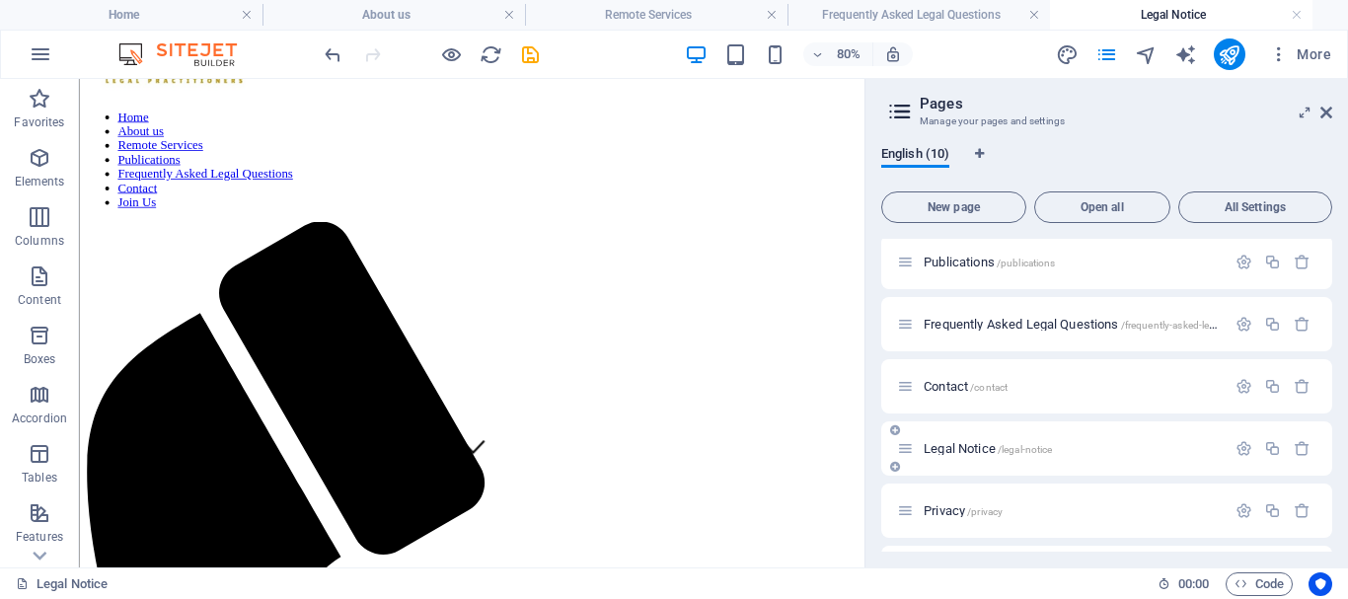
scroll to position [108, 0]
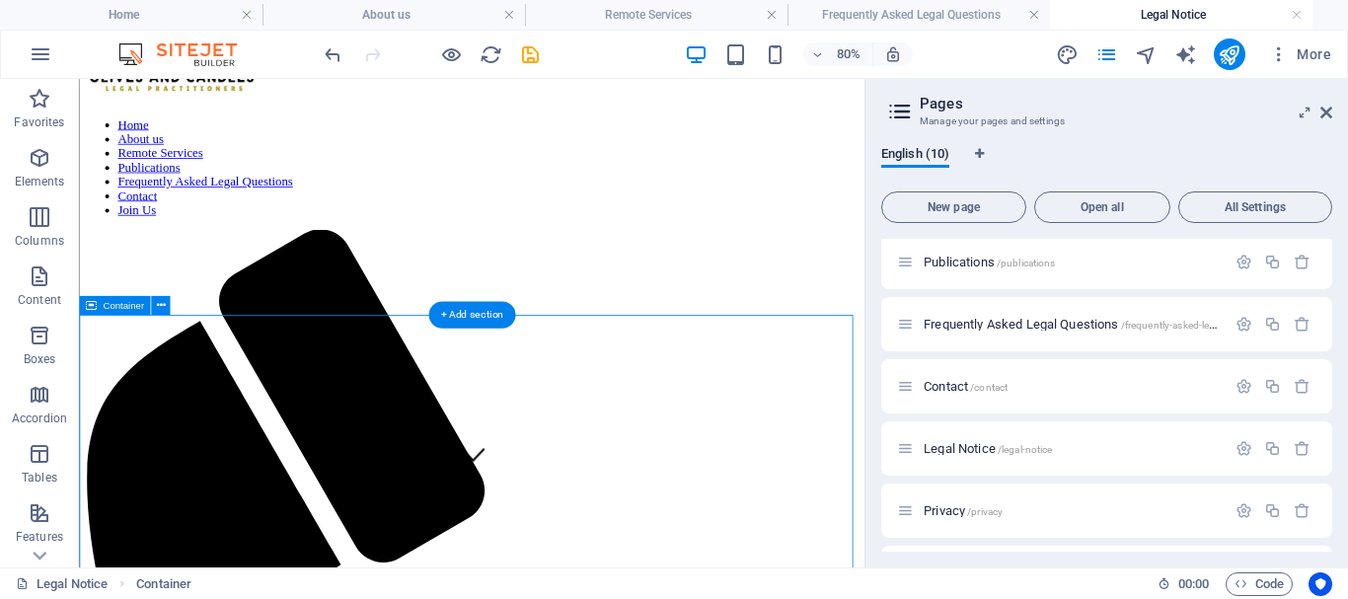
drag, startPoint x: 220, startPoint y: 401, endPoint x: 318, endPoint y: 409, distance: 98.1
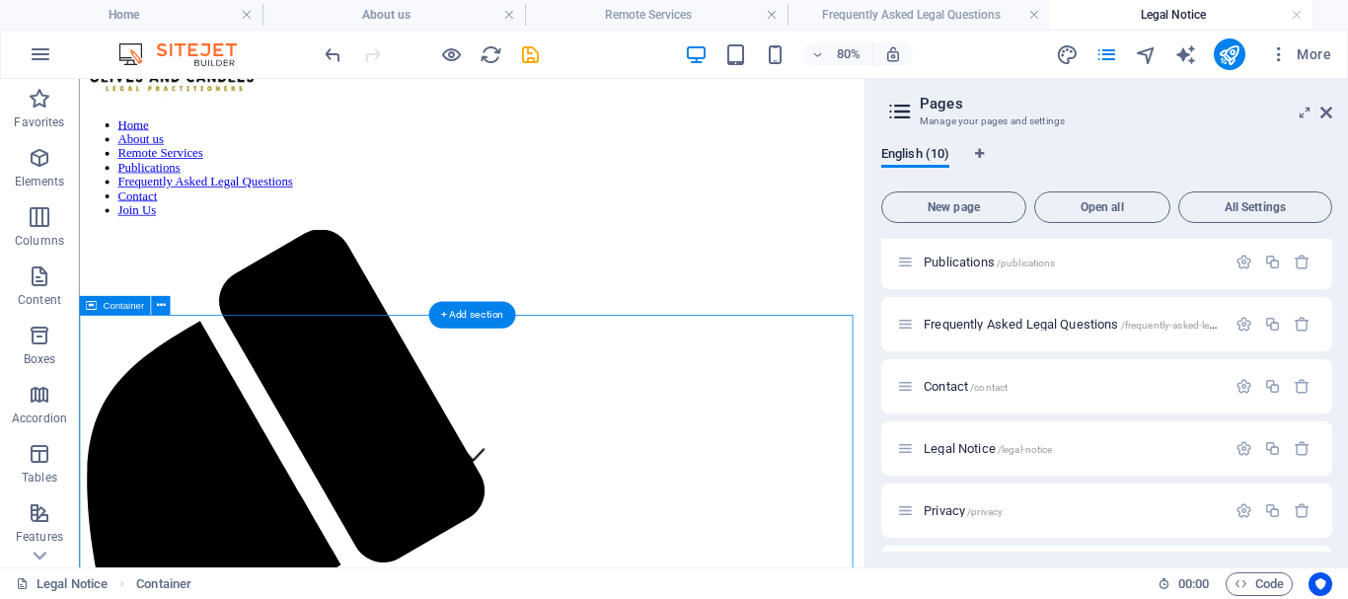
click at [192, 336] on div "Drag here to replace the existing content. Press “Ctrl” if you want to create a…" at bounding box center [471, 323] width 785 height 488
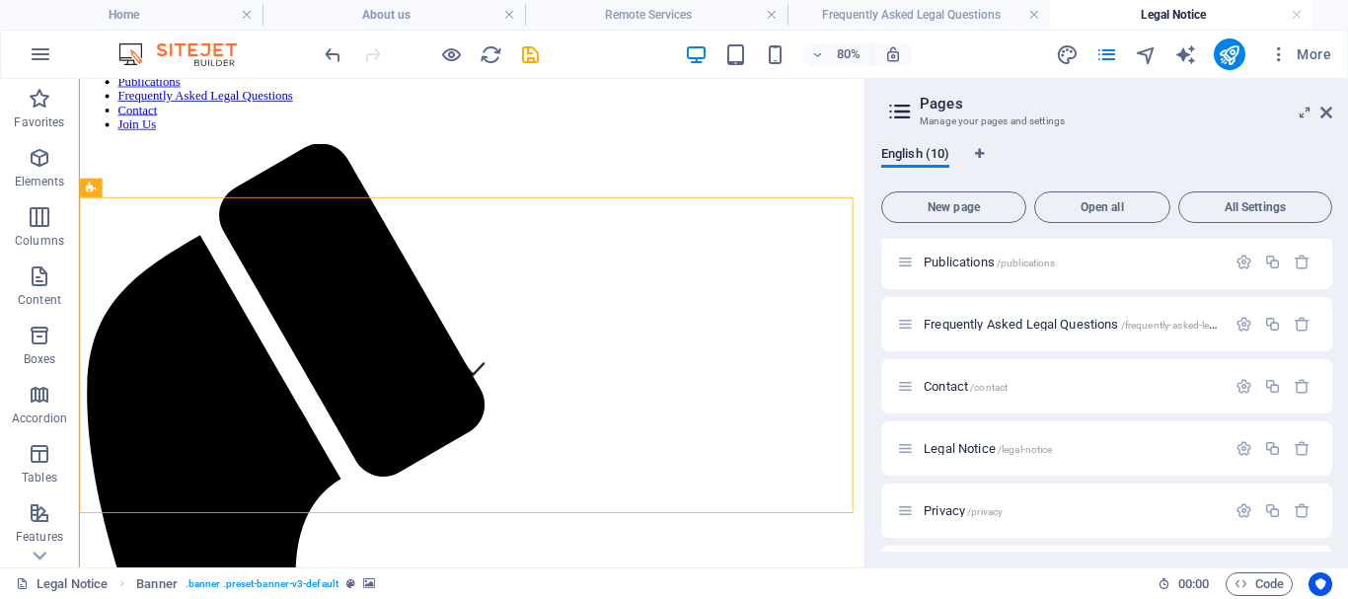
scroll to position [206, 0]
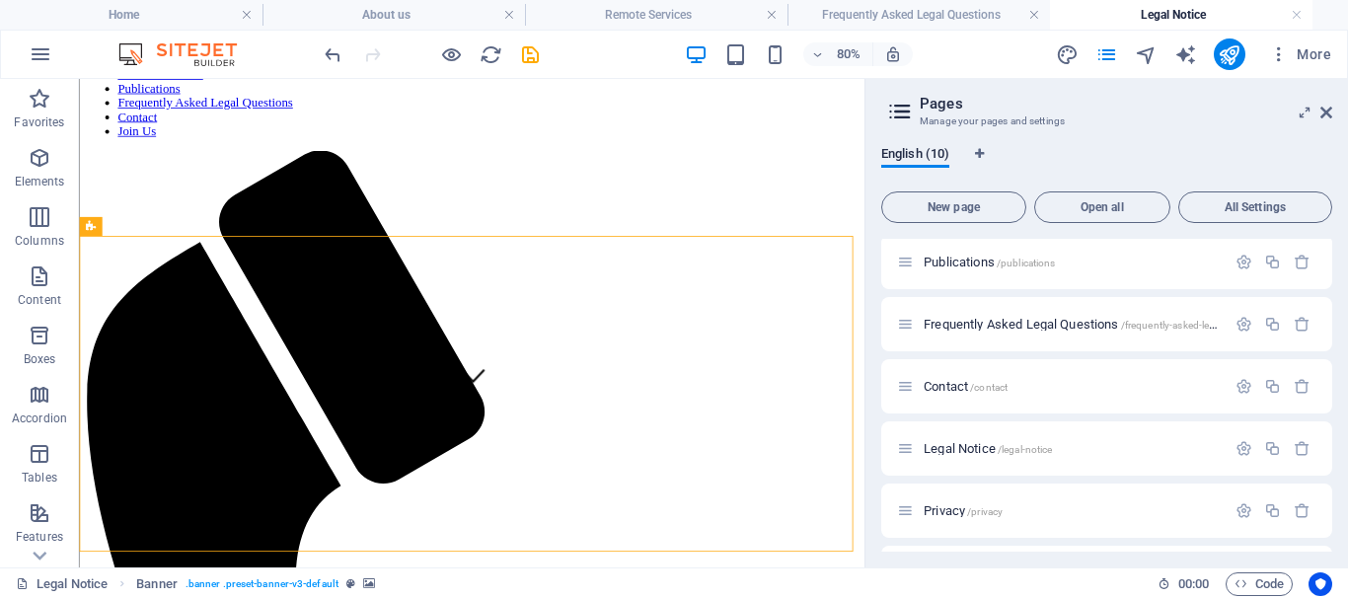
drag, startPoint x: 1054, startPoint y: 253, endPoint x: 946, endPoint y: 320, distance: 126.7
click at [52, 275] on span "Content" at bounding box center [39, 287] width 79 height 47
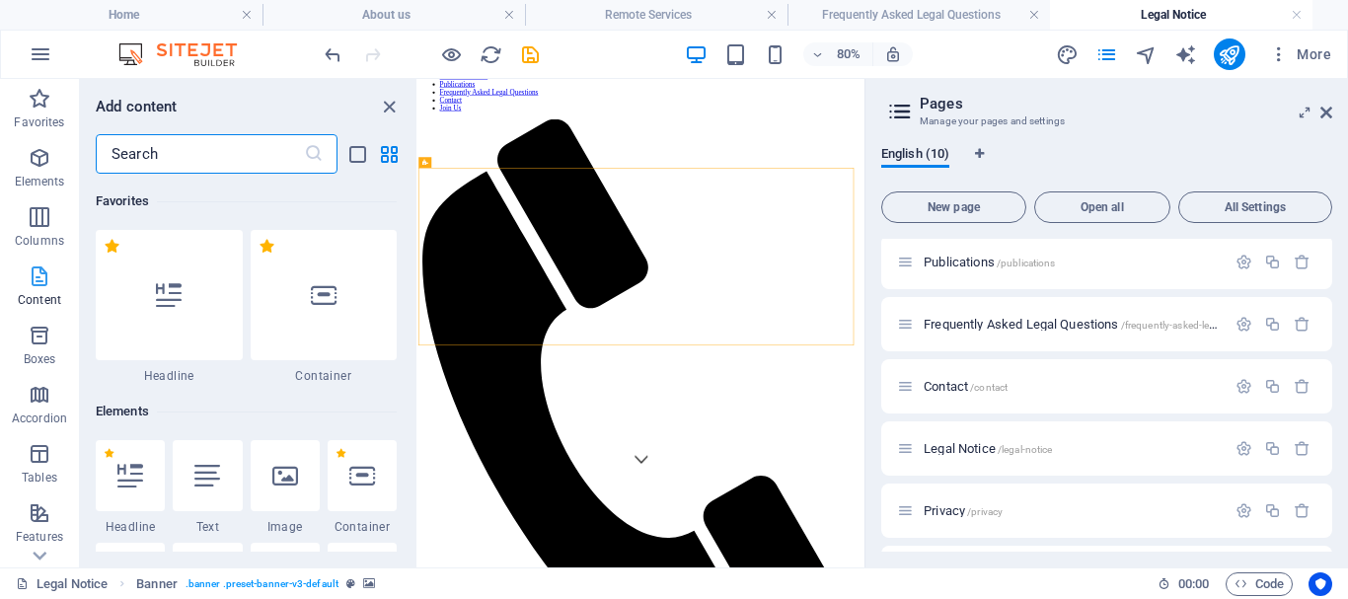
click at [50, 276] on icon "button" at bounding box center [40, 276] width 24 height 24
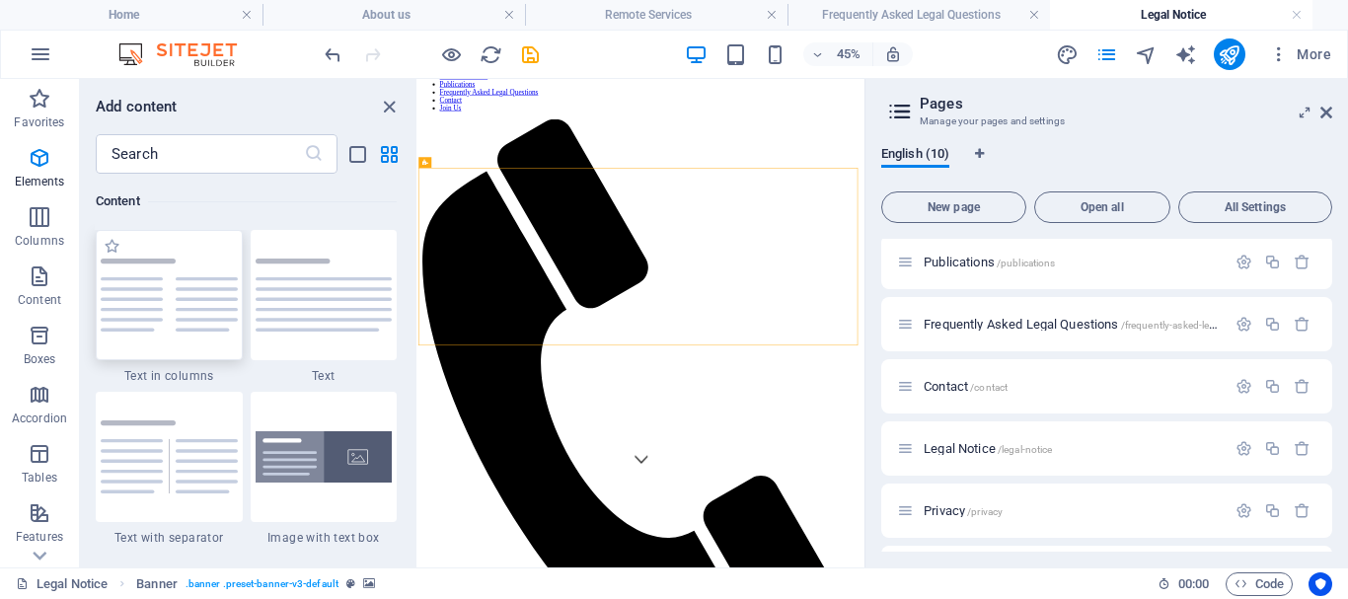
scroll to position [3452, 0]
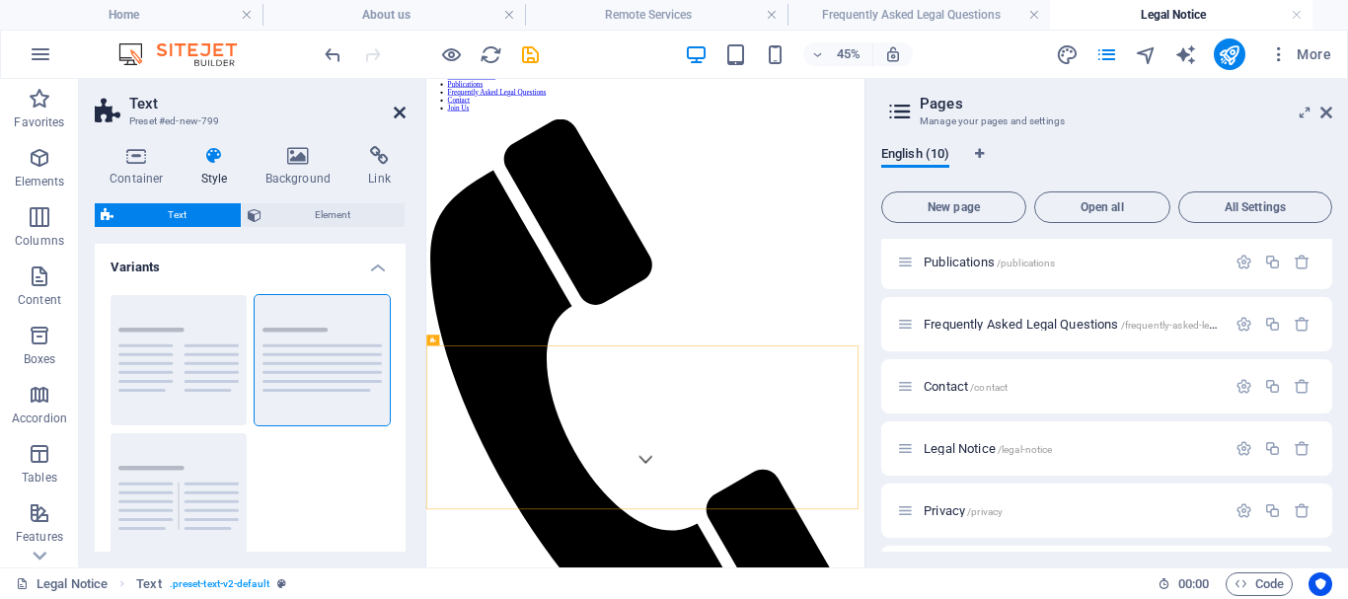
click at [395, 105] on icon at bounding box center [400, 113] width 12 height 16
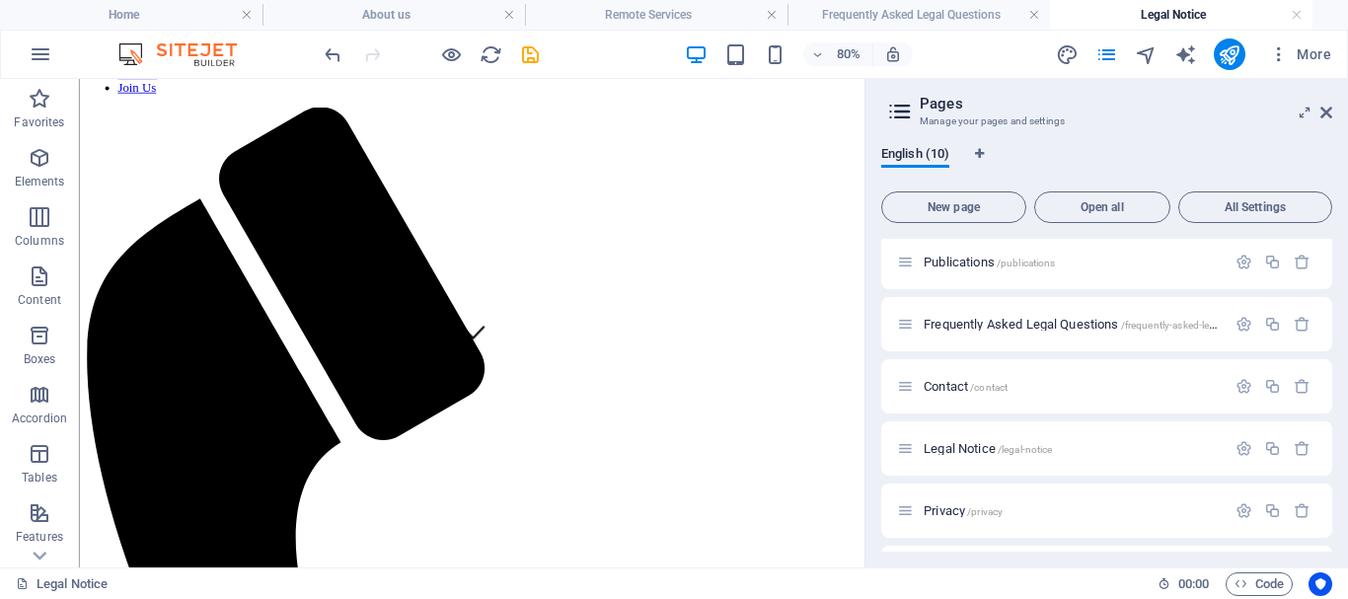
scroll to position [264, 0]
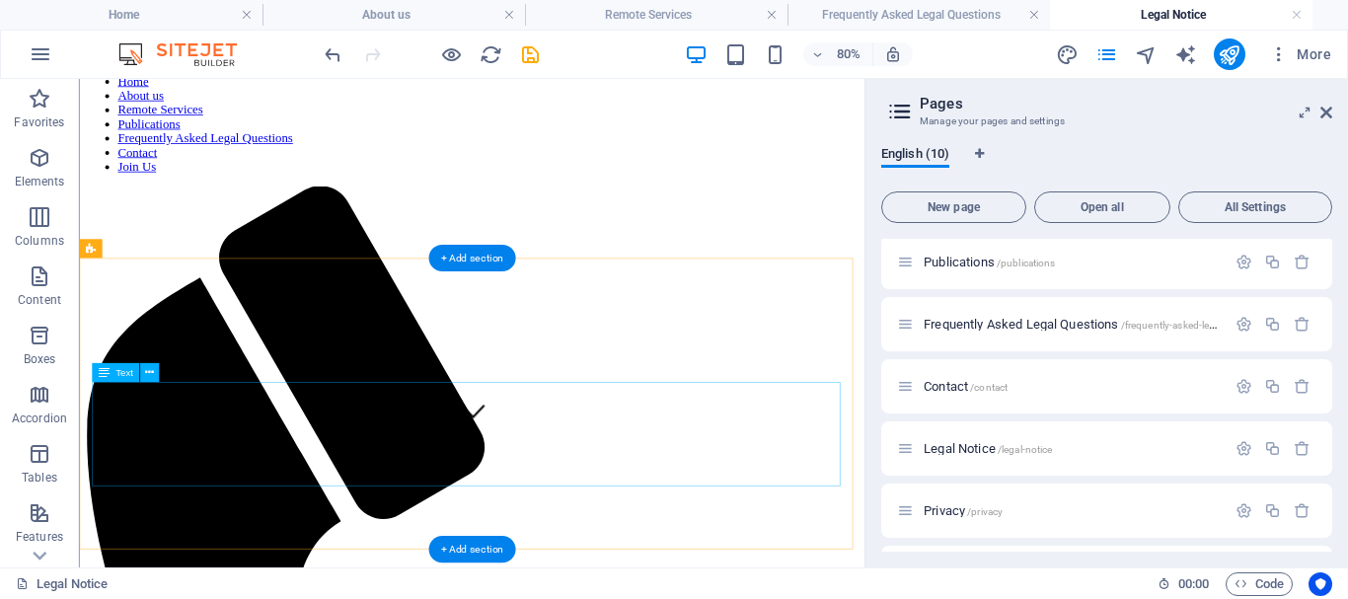
scroll to position [184, 0]
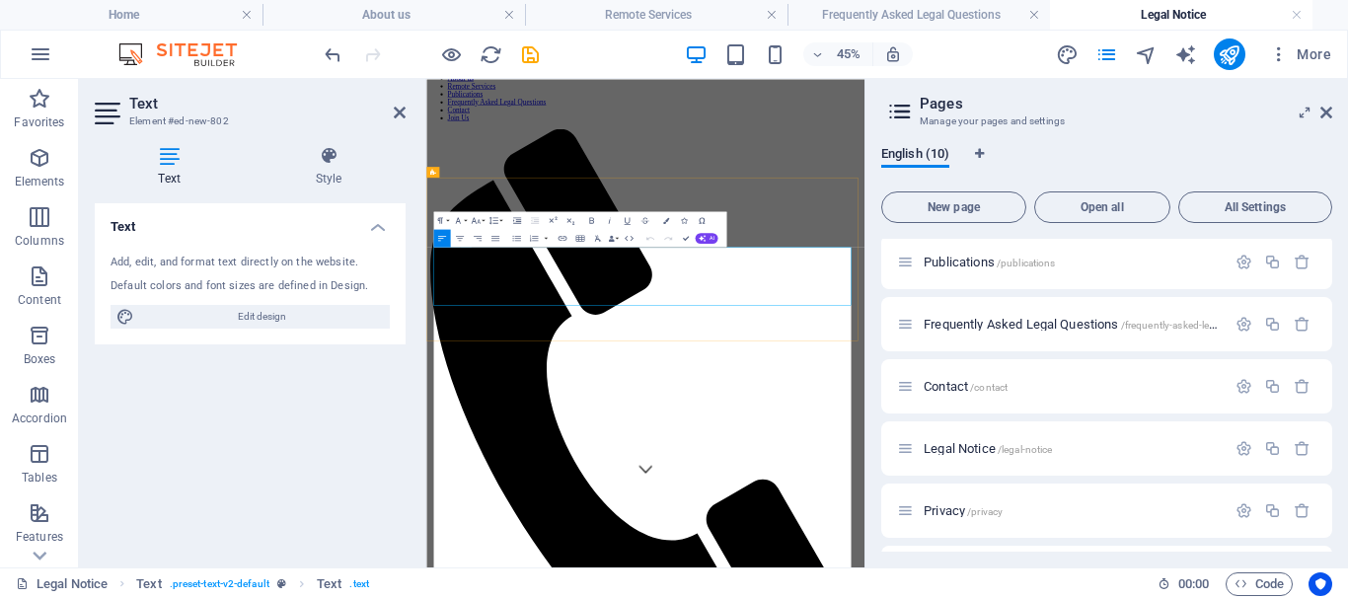
scroll to position [86128, 4]
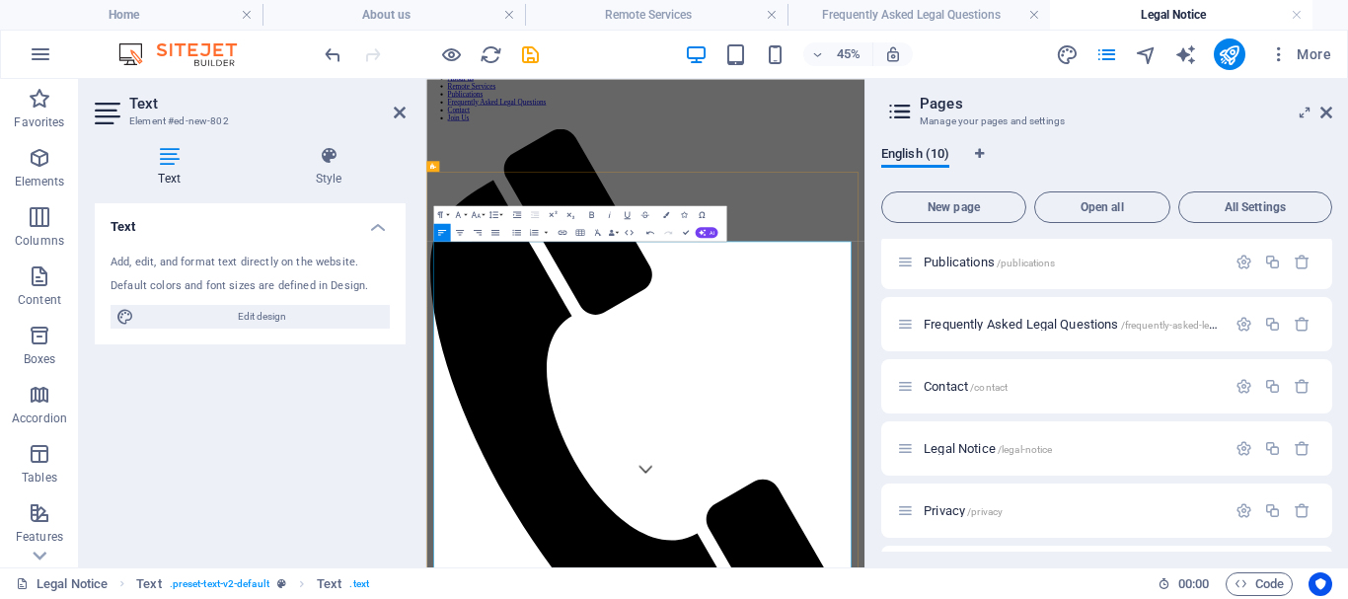
scroll to position [197, 0]
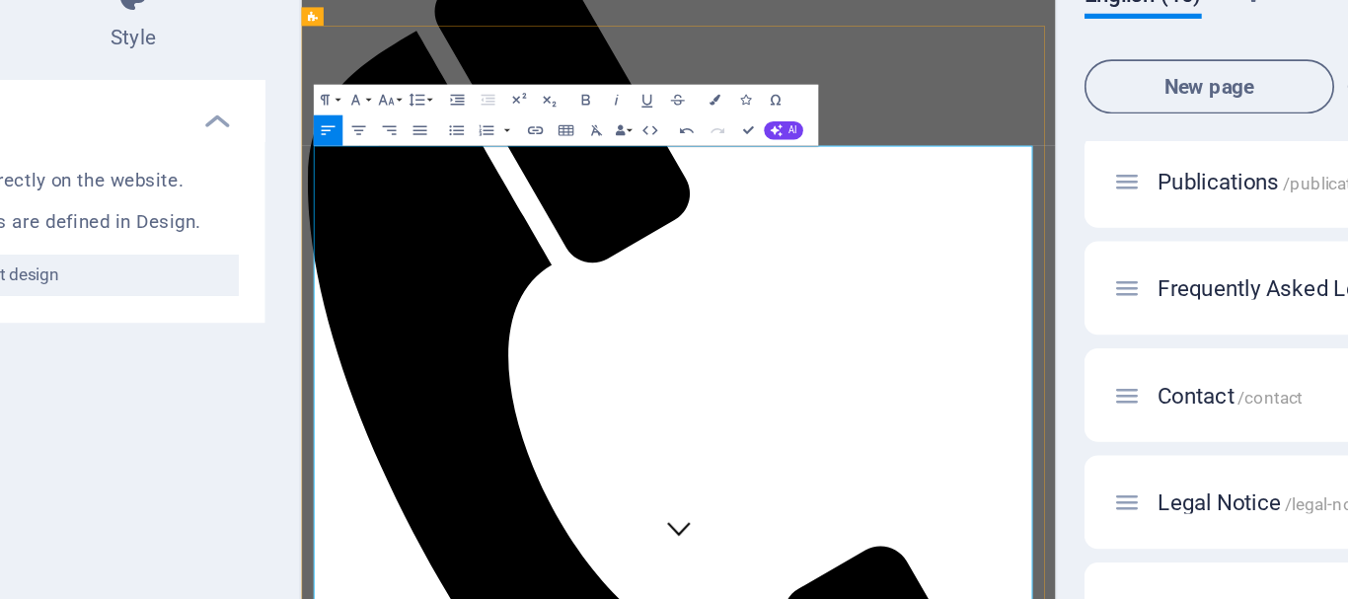
drag, startPoint x: 516, startPoint y: 476, endPoint x: 311, endPoint y: 480, distance: 205.2
drag, startPoint x: 323, startPoint y: 574, endPoint x: 1039, endPoint y: 734, distance: 733.8
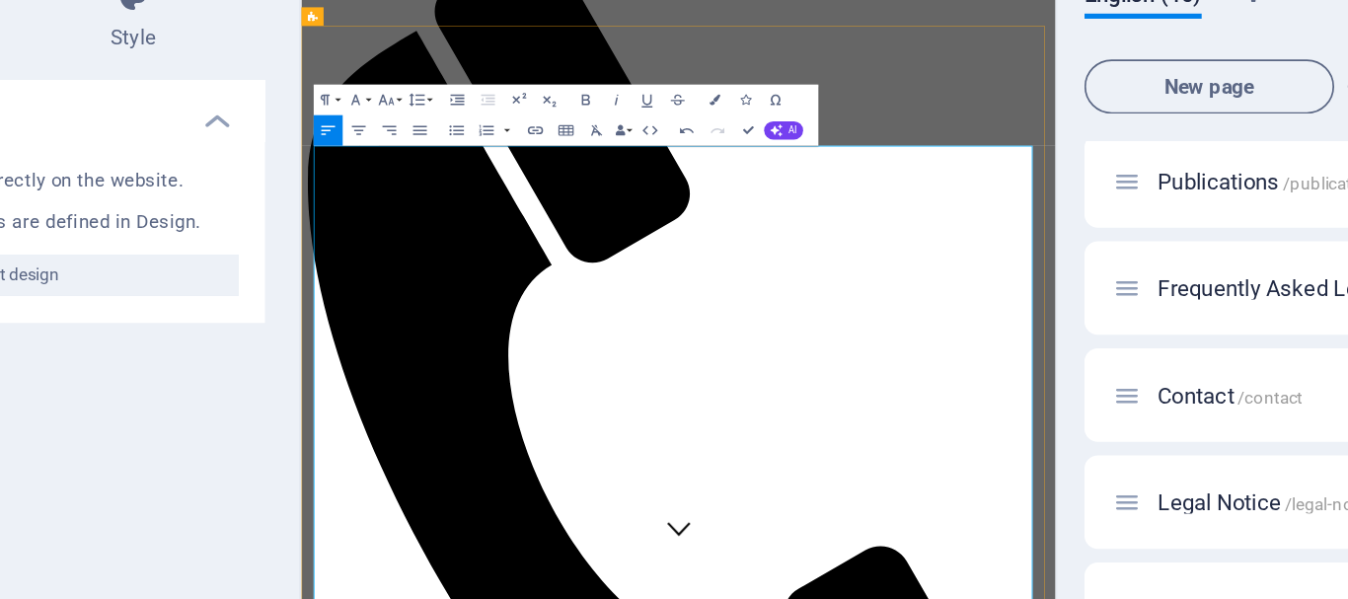
click at [517, 233] on icon "button" at bounding box center [516, 232] width 11 height 11
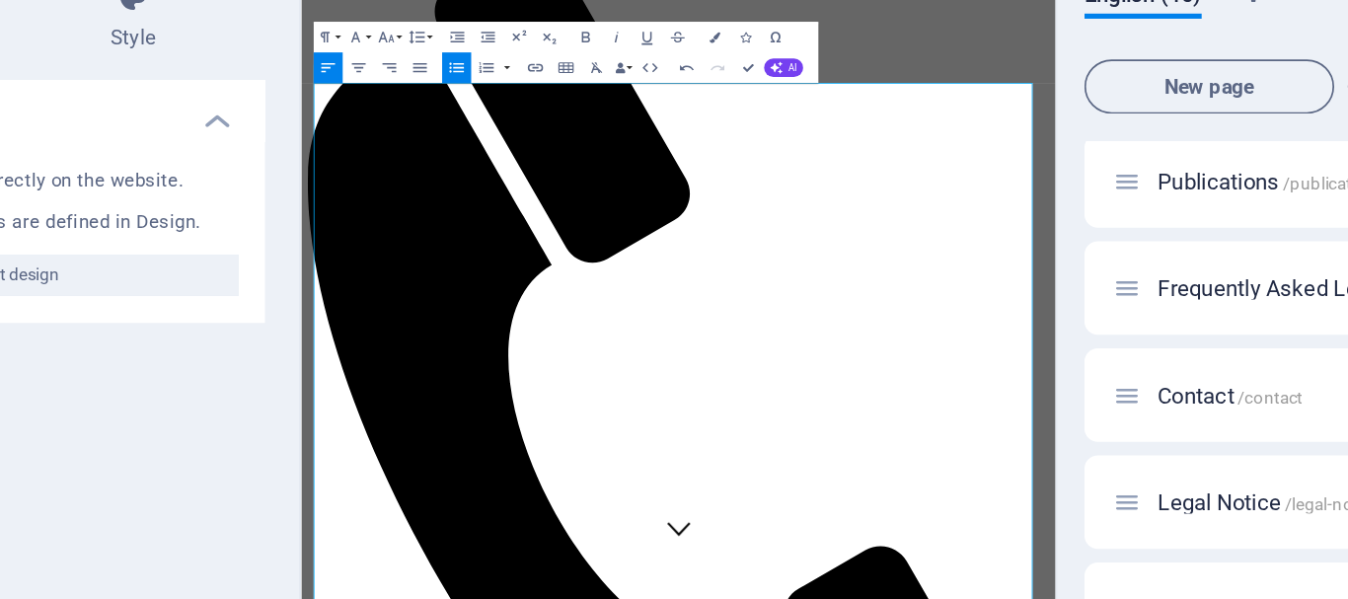
scroll to position [309, 0]
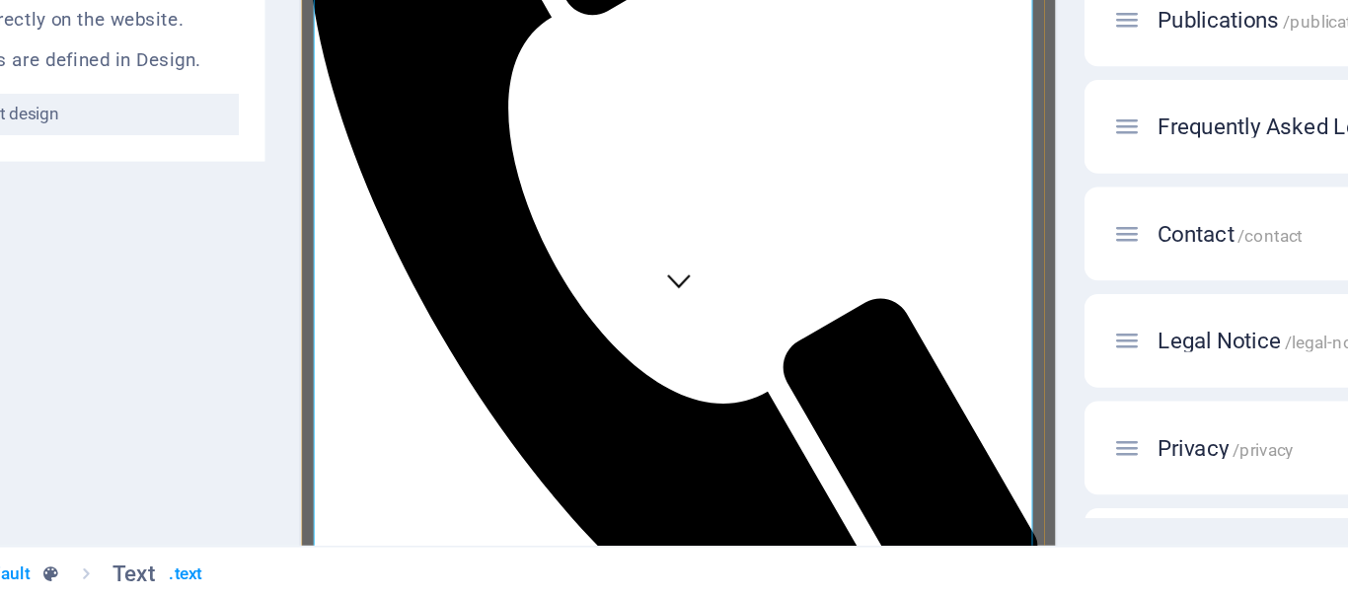
drag, startPoint x: 556, startPoint y: 520, endPoint x: 725, endPoint y: 154, distance: 403.0
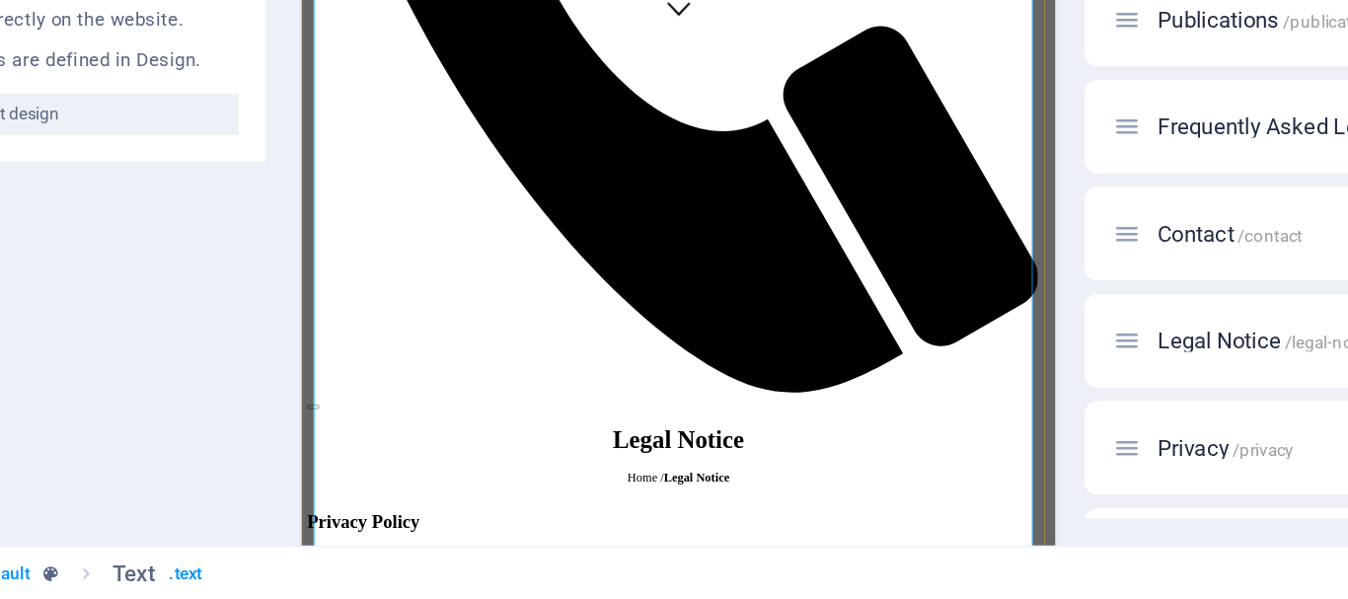
drag, startPoint x: 319, startPoint y: 627, endPoint x: 747, endPoint y: 427, distance: 472.6
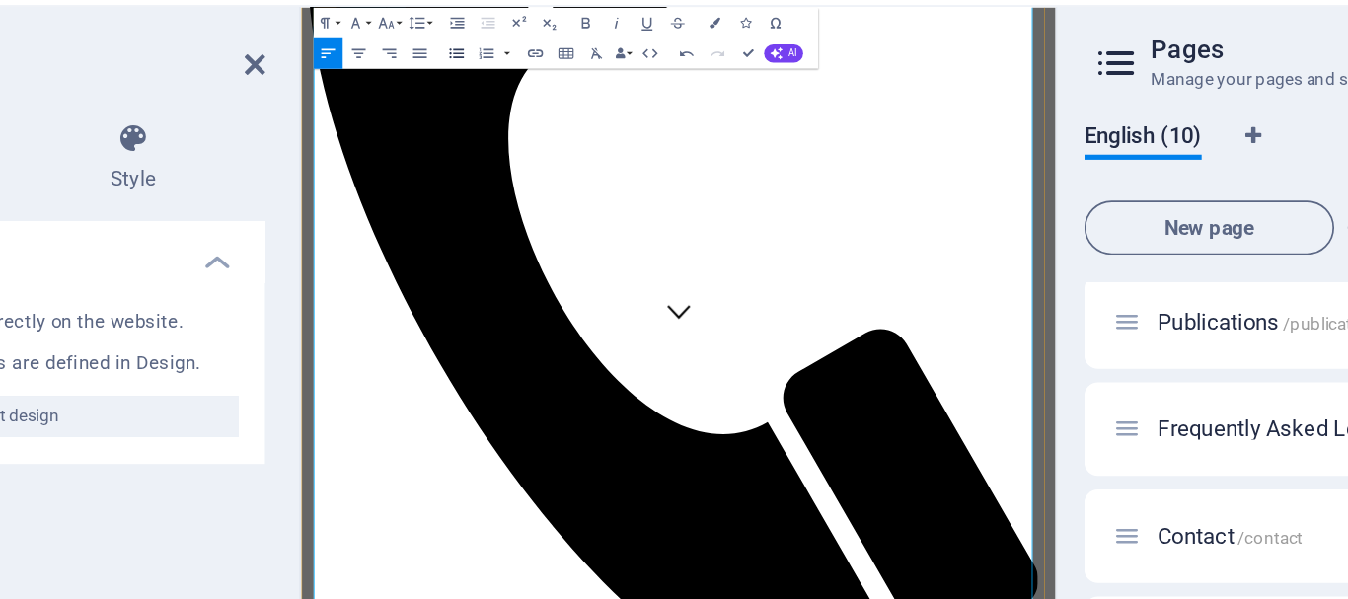
click at [520, 103] on icon "button" at bounding box center [516, 106] width 11 height 11
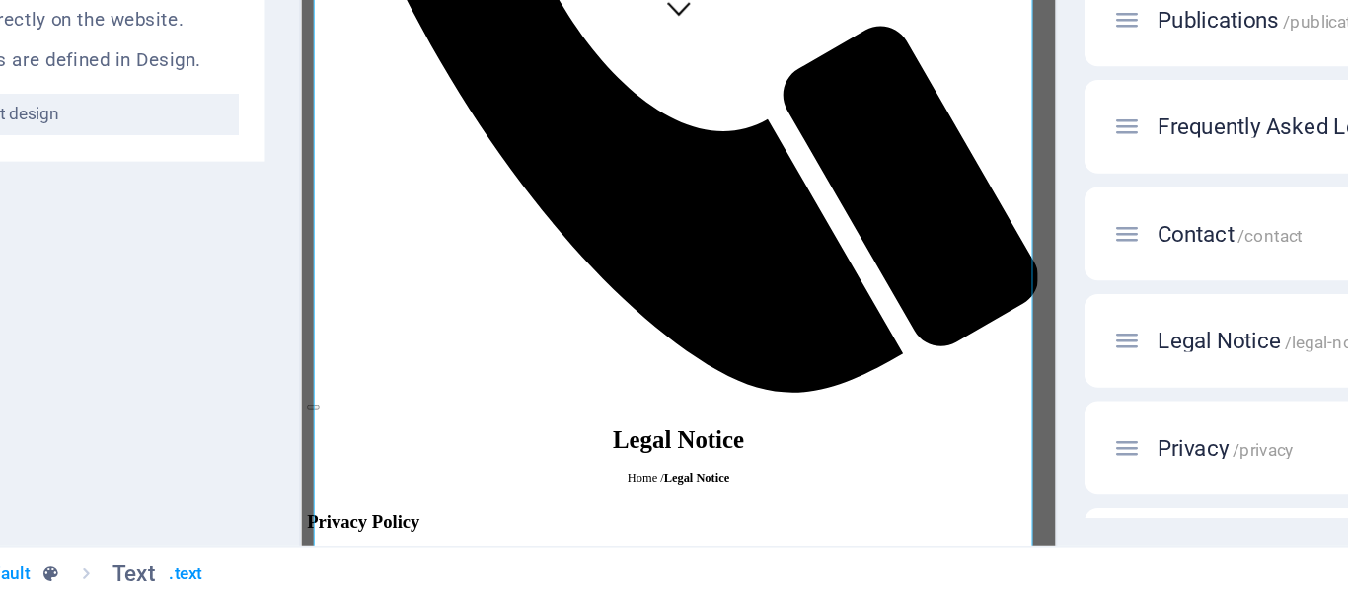
drag, startPoint x: 612, startPoint y: 481, endPoint x: 708, endPoint y: 135, distance: 359.5
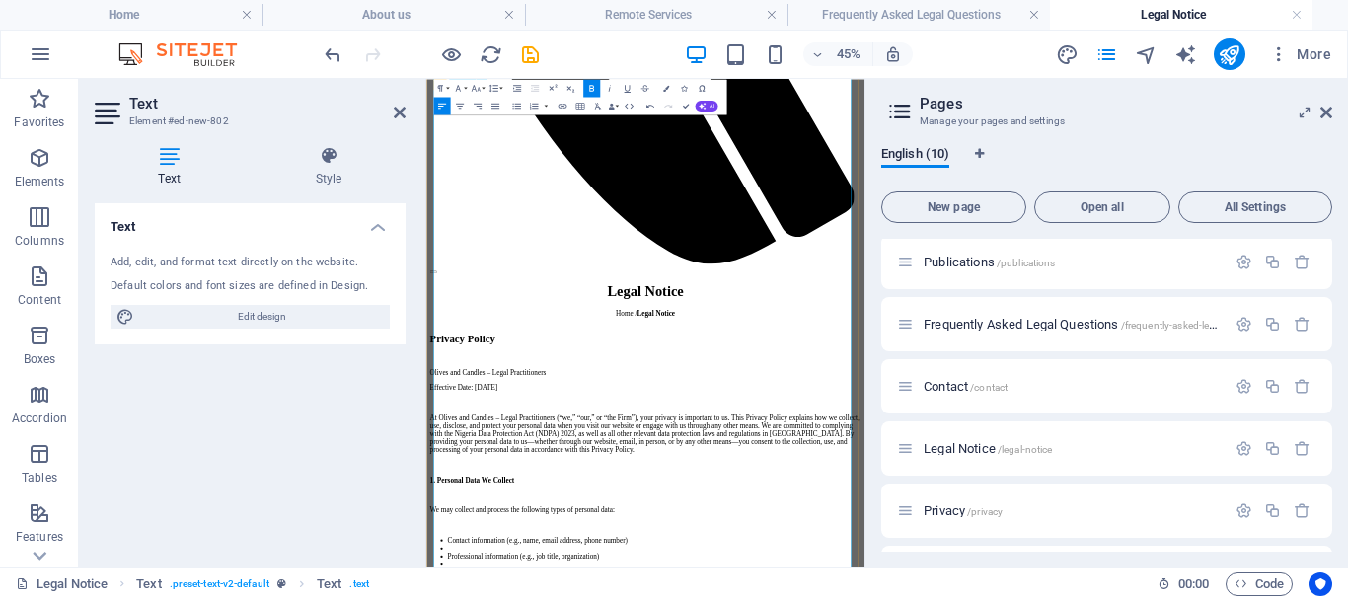
scroll to position [1138, 0]
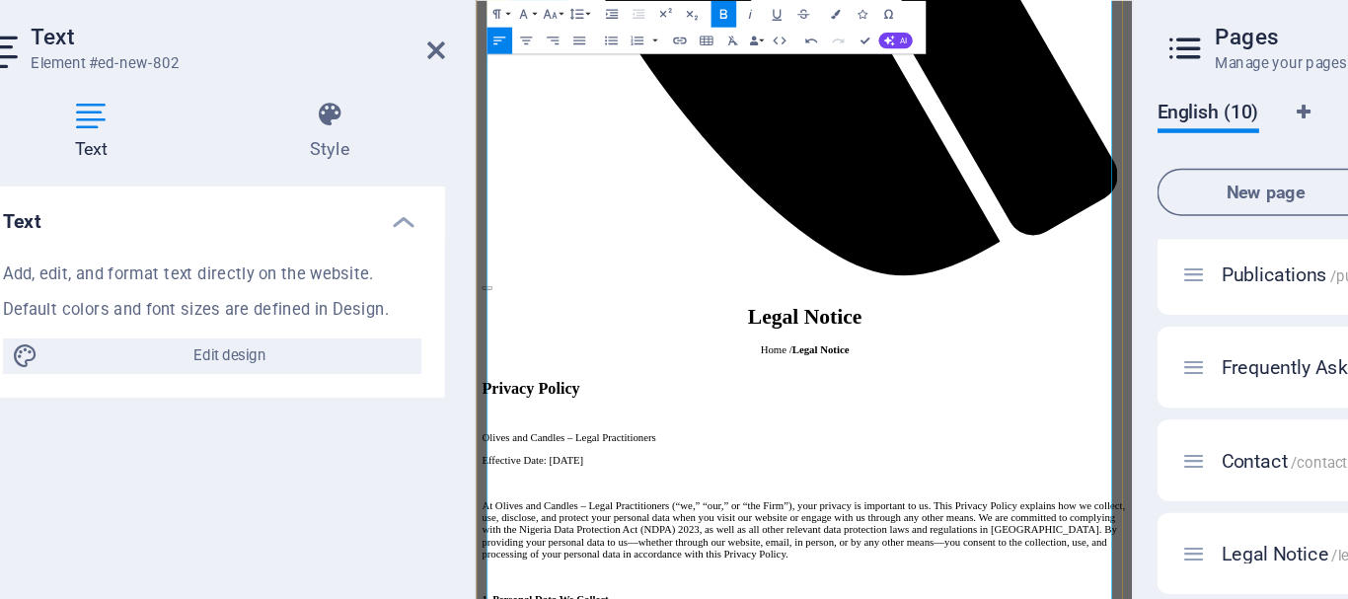
drag, startPoint x: 991, startPoint y: 667, endPoint x: 493, endPoint y: 415, distance: 558.1
click at [515, 107] on icon "button" at bounding box center [516, 106] width 11 height 11
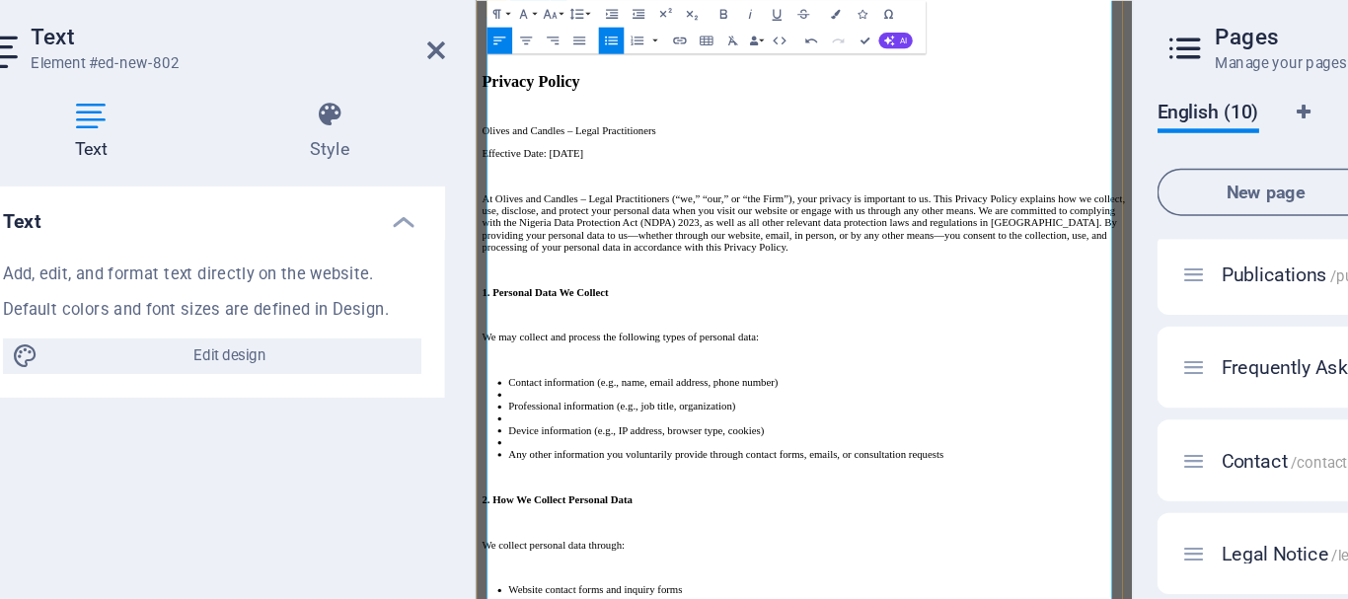
scroll to position [1596, 0]
drag, startPoint x: 719, startPoint y: 590, endPoint x: 474, endPoint y: 588, distance: 245.6
click at [593, 85] on icon "button" at bounding box center [591, 88] width 11 height 11
drag, startPoint x: 715, startPoint y: 270, endPoint x: 480, endPoint y: 280, distance: 235.0
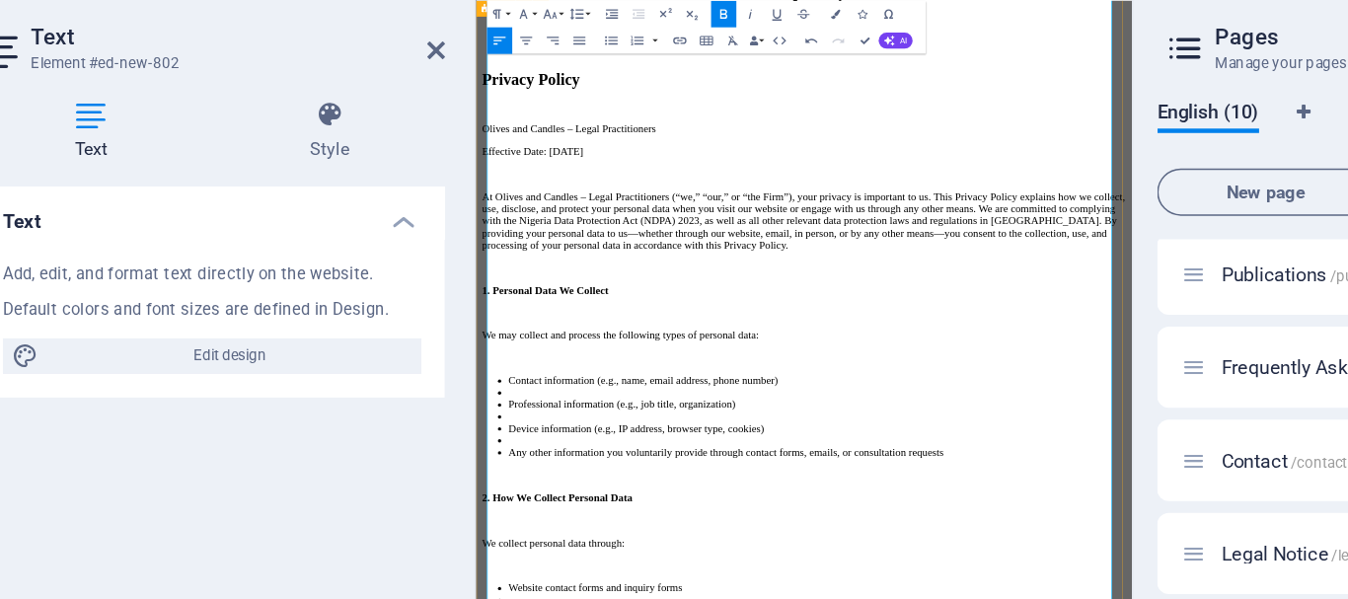
click at [592, 86] on icon "button" at bounding box center [591, 88] width 11 height 11
drag, startPoint x: 933, startPoint y: 531, endPoint x: 489, endPoint y: 389, distance: 466.1
click at [509, 104] on button "Unordered List" at bounding box center [516, 106] width 17 height 18
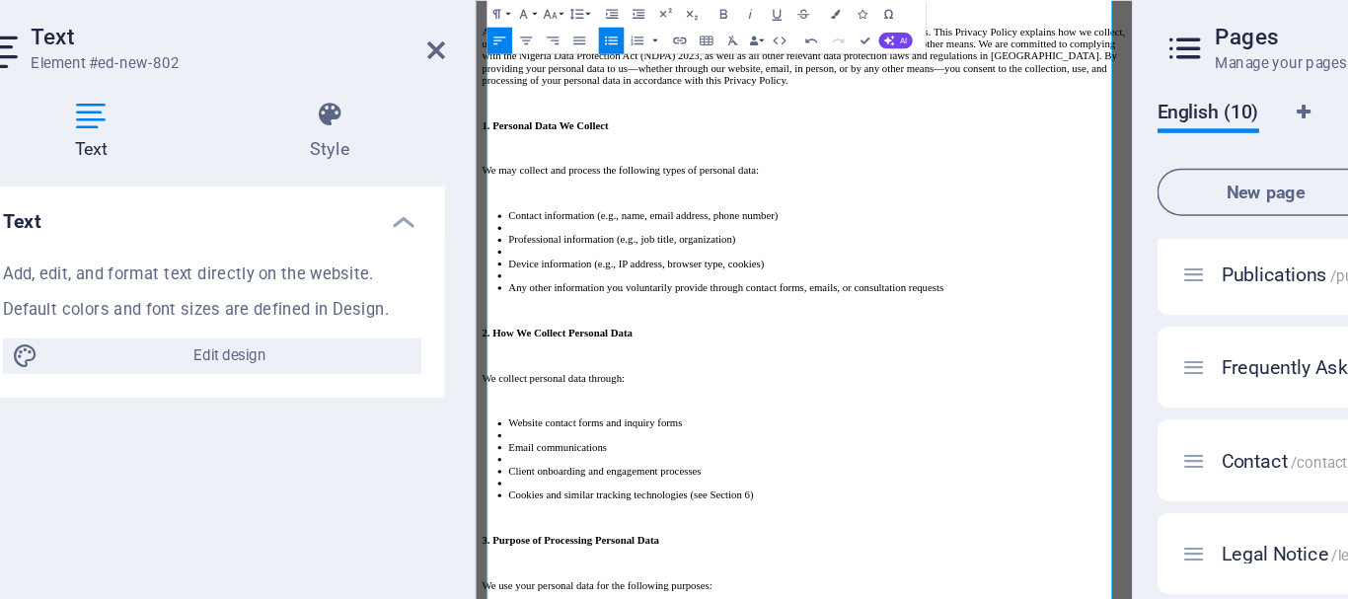
scroll to position [1873, 0]
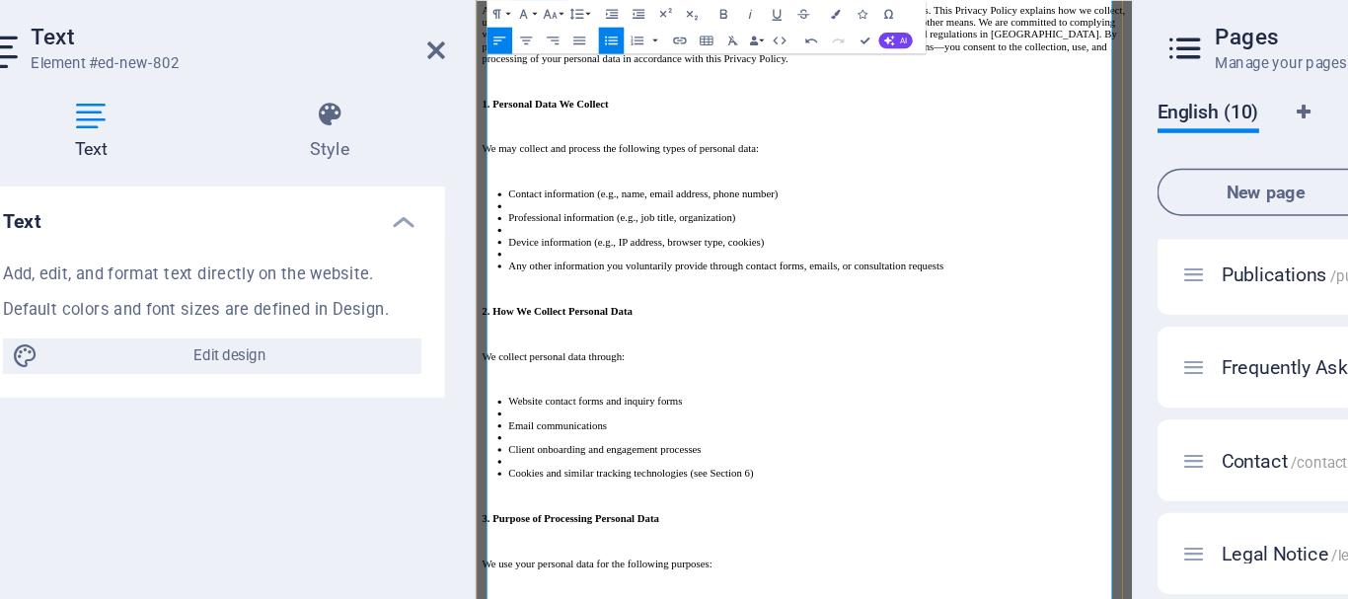
drag, startPoint x: 492, startPoint y: 428, endPoint x: 1248, endPoint y: 564, distance: 767.8
click at [512, 106] on icon "button" at bounding box center [516, 106] width 11 height 11
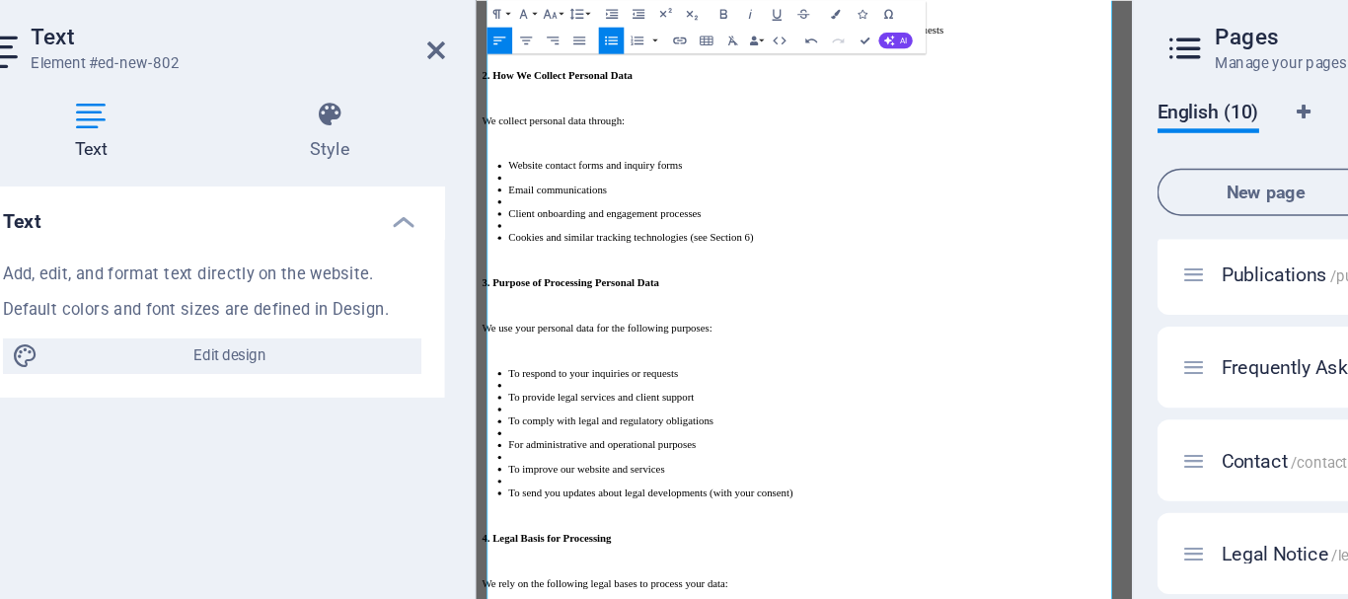
scroll to position [2226, 0]
drag, startPoint x: 620, startPoint y: 464, endPoint x: 901, endPoint y: 291, distance: 329.9
drag, startPoint x: 722, startPoint y: 294, endPoint x: 483, endPoint y: 286, distance: 238.9
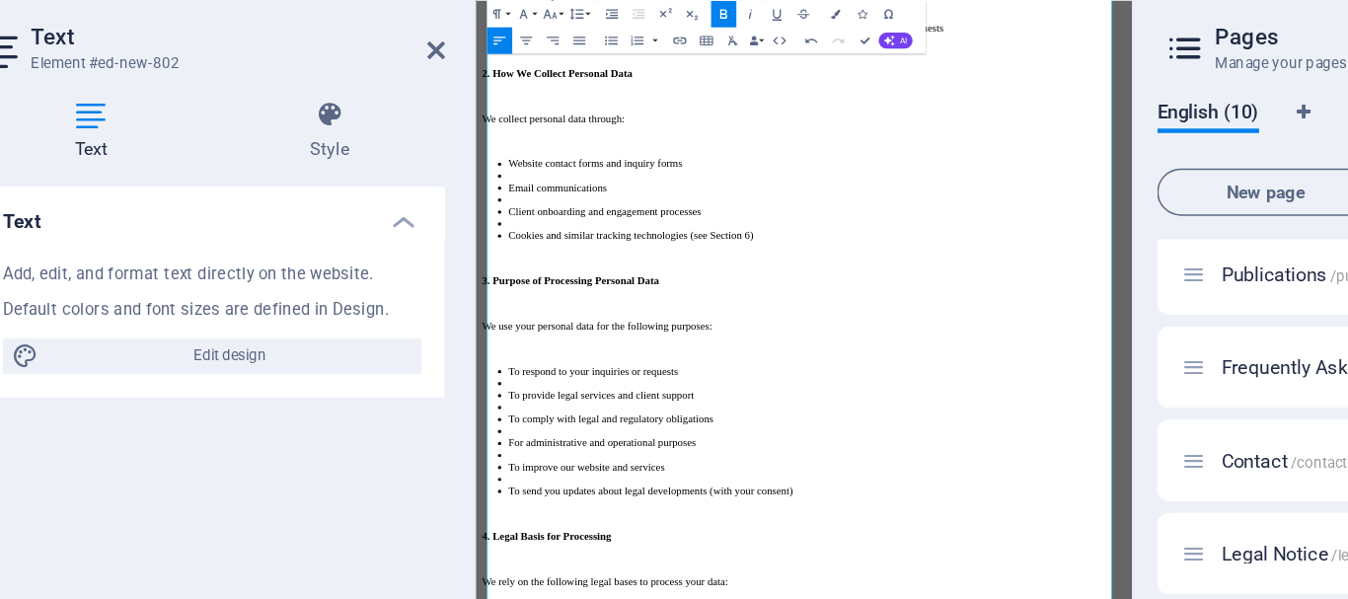
drag, startPoint x: 621, startPoint y: 588, endPoint x: 899, endPoint y: 340, distance: 371.7
drag, startPoint x: 637, startPoint y: 723, endPoint x: 472, endPoint y: 736, distance: 166.2
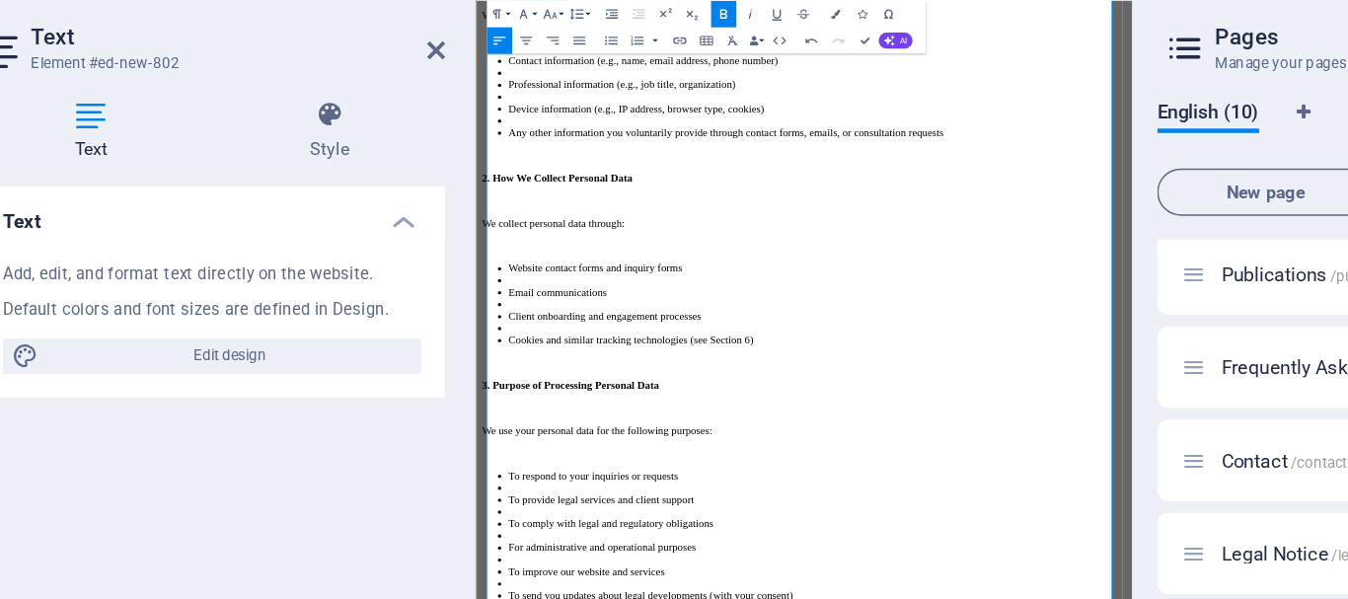
scroll to position [2060, 0]
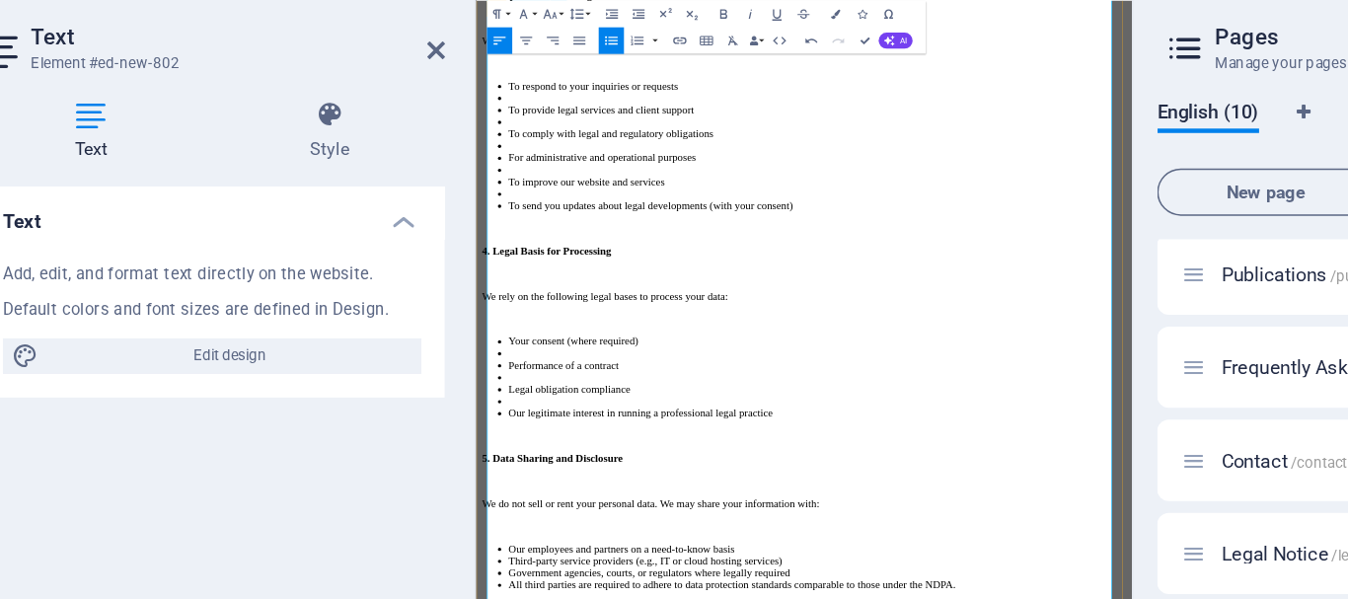
scroll to position [2654, 0]
drag, startPoint x: 993, startPoint y: 536, endPoint x: 476, endPoint y: 316, distance: 561.8
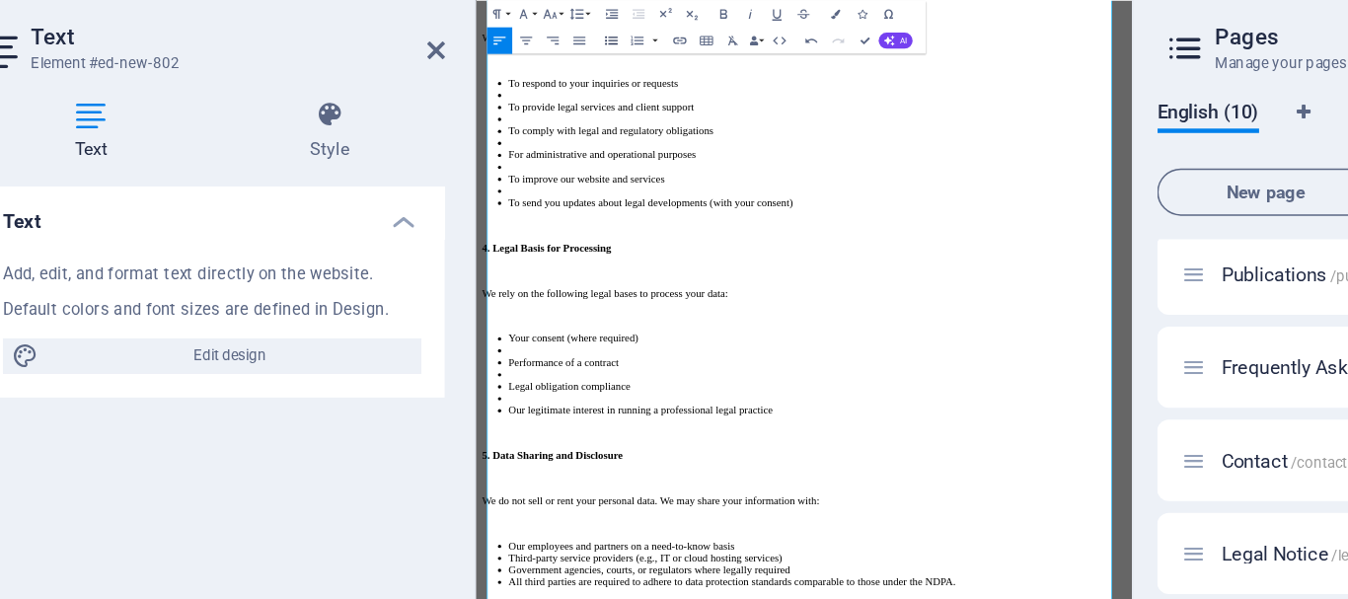
click at [520, 106] on icon "button" at bounding box center [516, 106] width 9 height 6
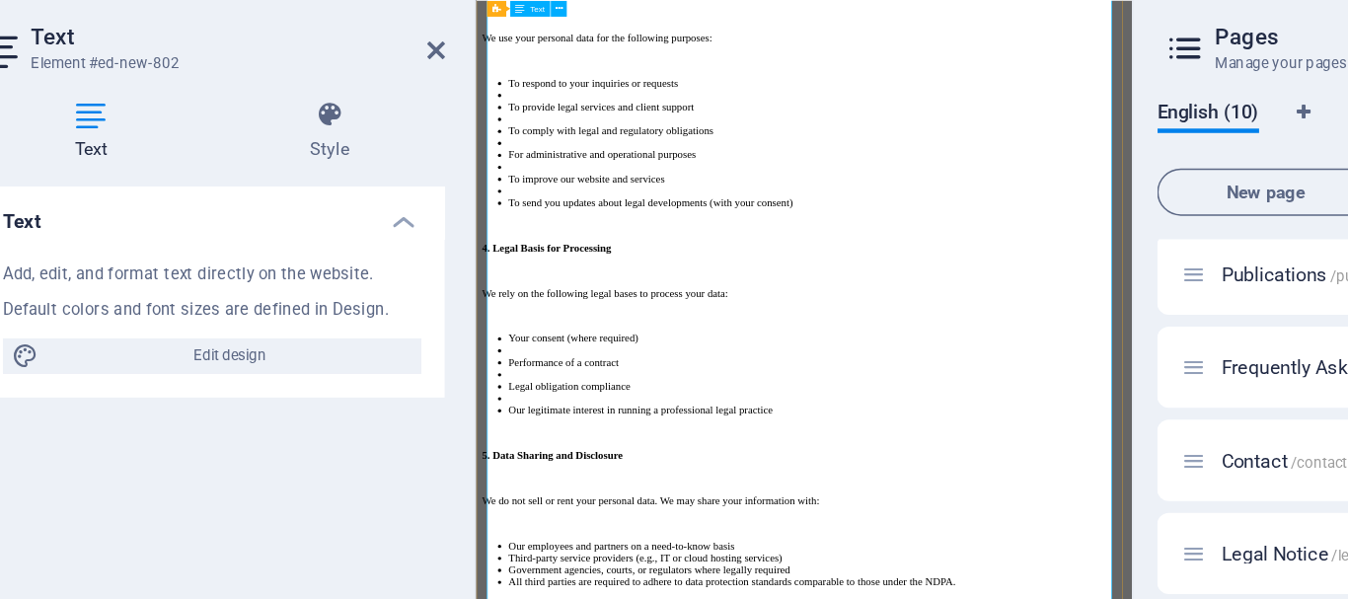
drag, startPoint x: 738, startPoint y: 548, endPoint x: 898, endPoint y: 325, distance: 275.1
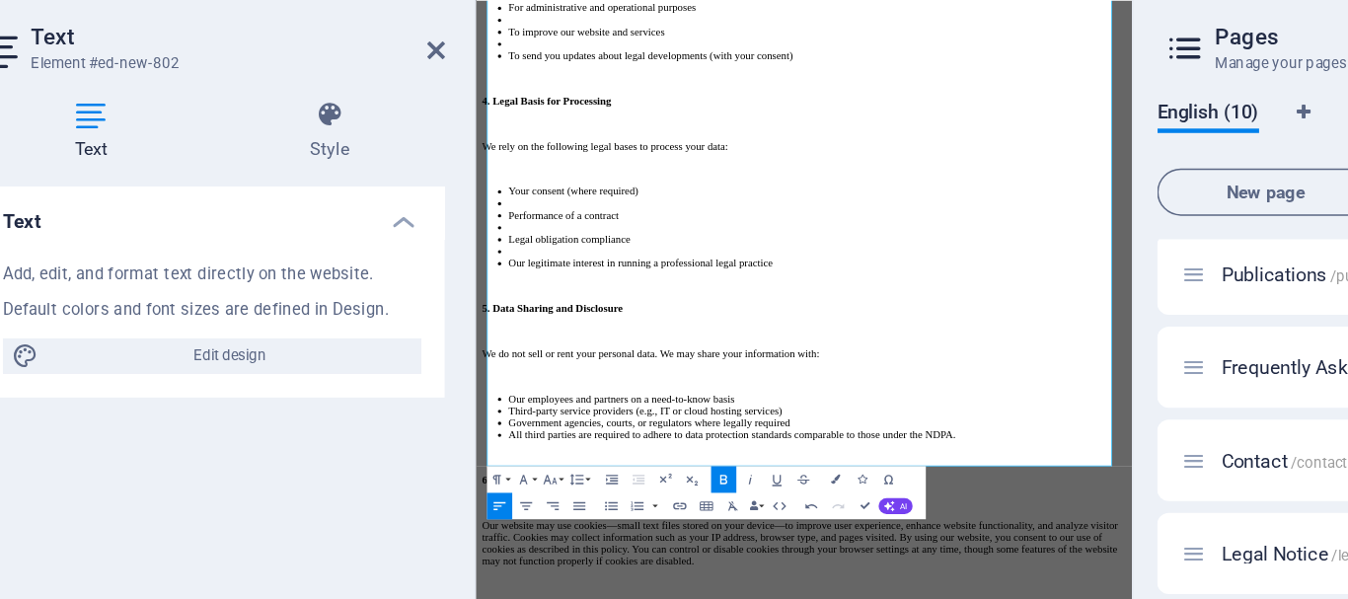
scroll to position [2901, 0]
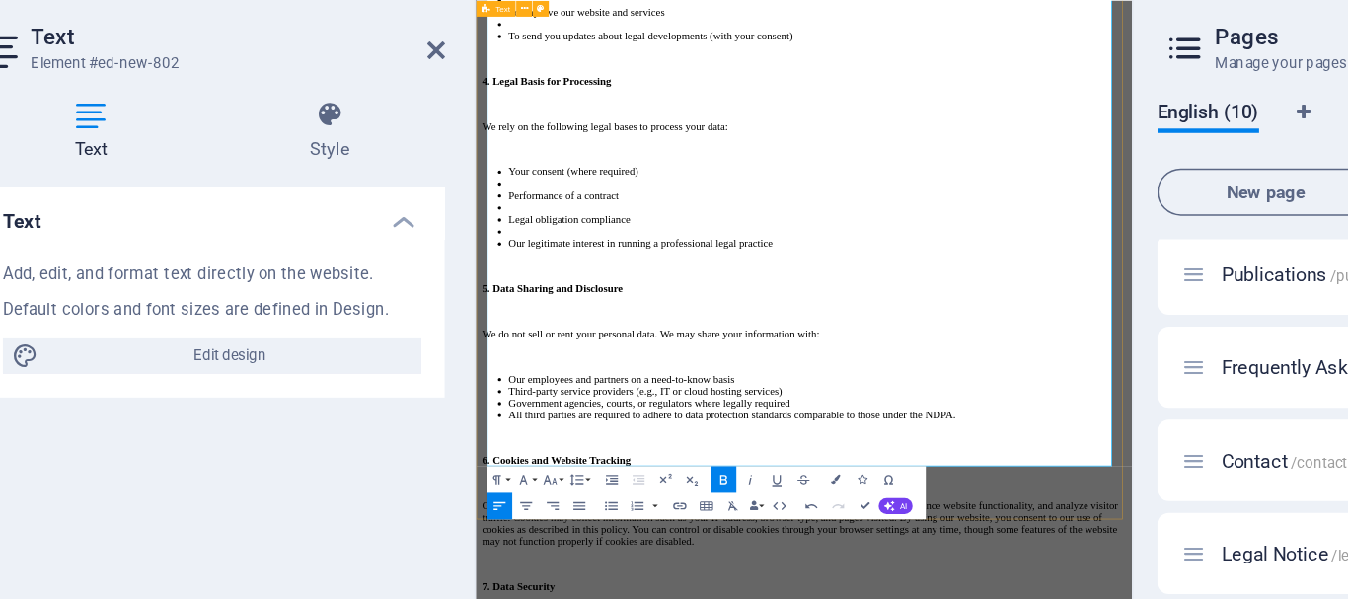
drag, startPoint x: 697, startPoint y: 405, endPoint x: 483, endPoint y: 397, distance: 214.2
click at [483, 397] on div "Privacy Policy Olives and Candles – Legal Practitioners Effective Date: [DATE] …" at bounding box center [962, 411] width 958 height 3225
drag, startPoint x: 599, startPoint y: 494, endPoint x: 466, endPoint y: 491, distance: 133.2
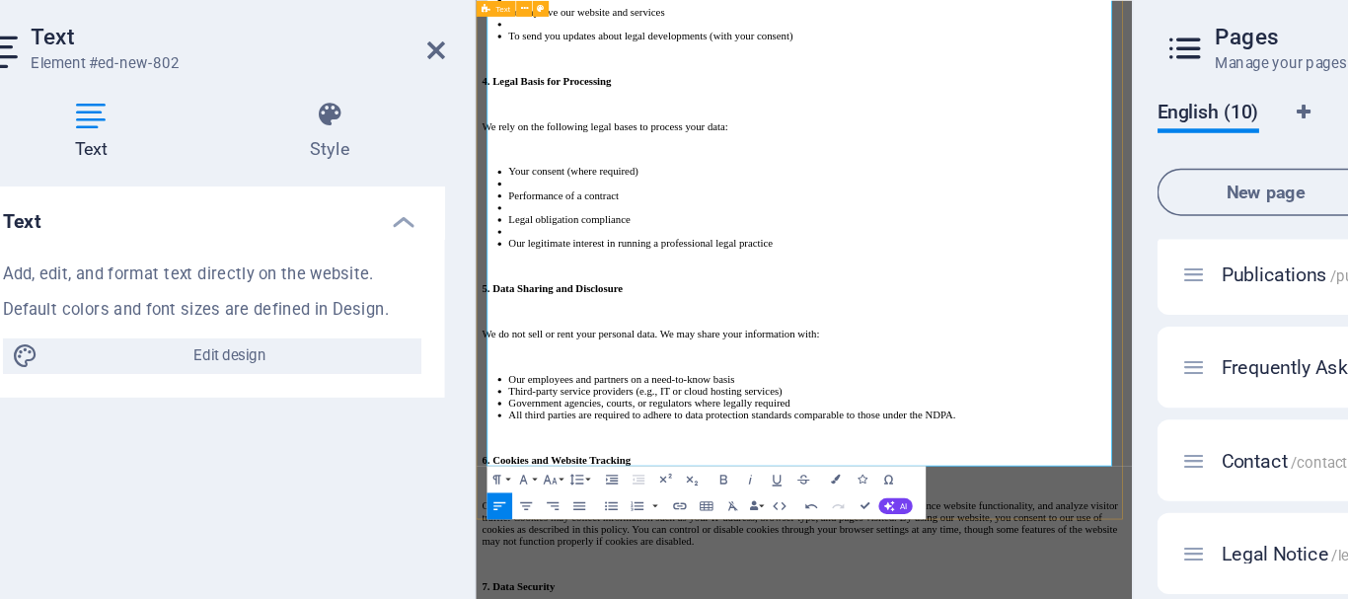
drag, startPoint x: 728, startPoint y: 678, endPoint x: 485, endPoint y: 655, distance: 243.7
click at [485, 598] on div "Privacy Policy Olives and Candles – Legal Practitioners Effective Date: [DATE] …" at bounding box center [962, 411] width 958 height 3225
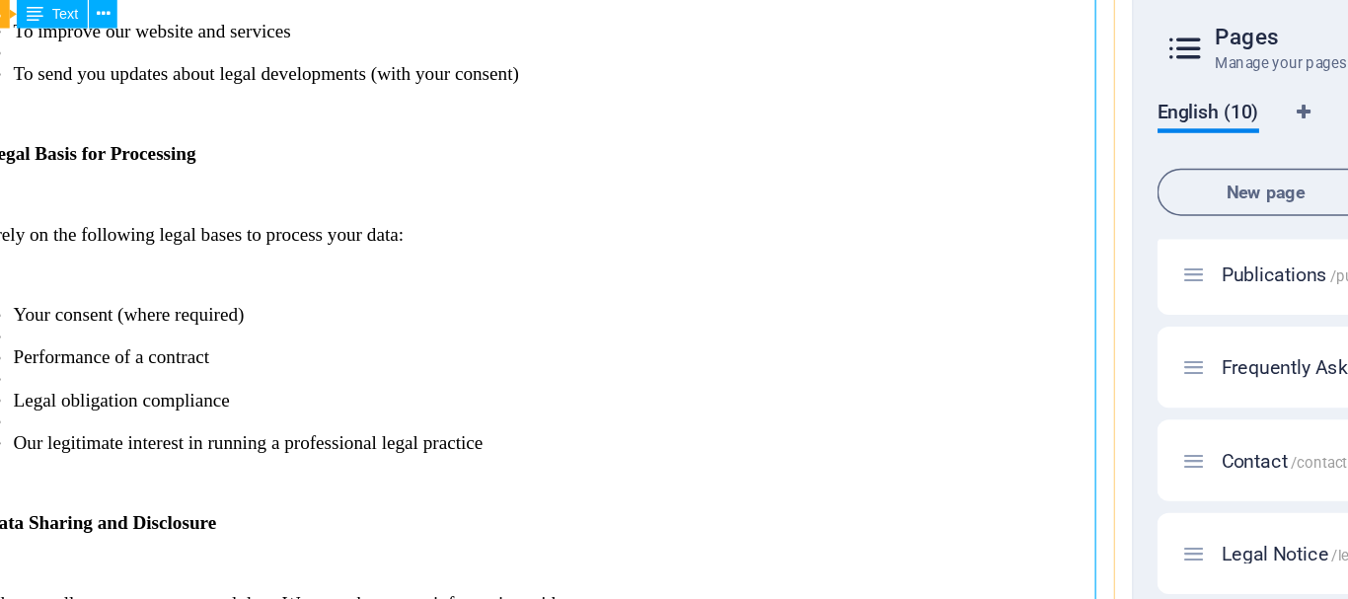
scroll to position [2898, 0]
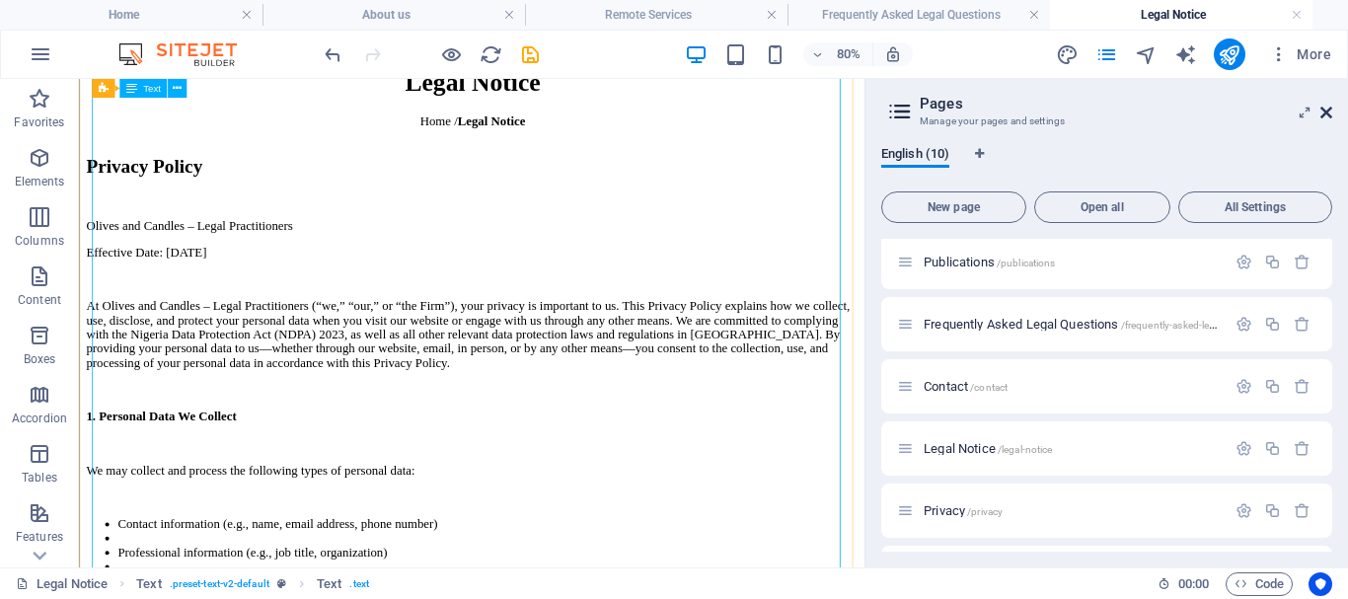
click at [1329, 112] on icon at bounding box center [1326, 113] width 12 height 16
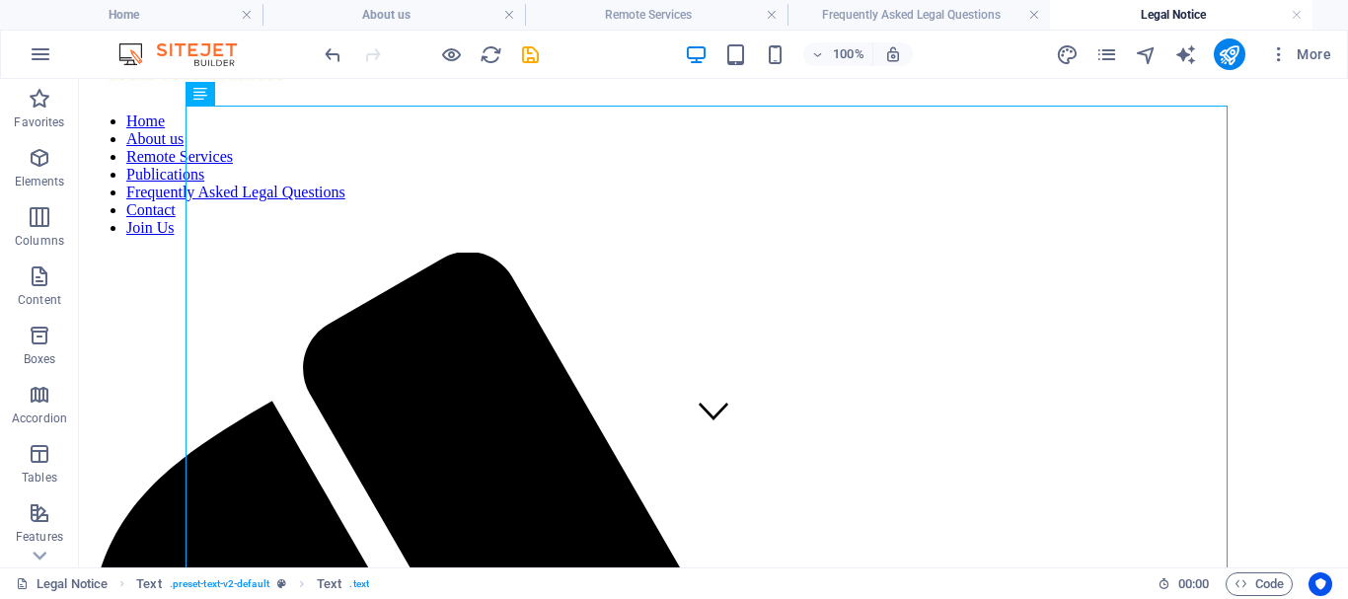
scroll to position [0, 0]
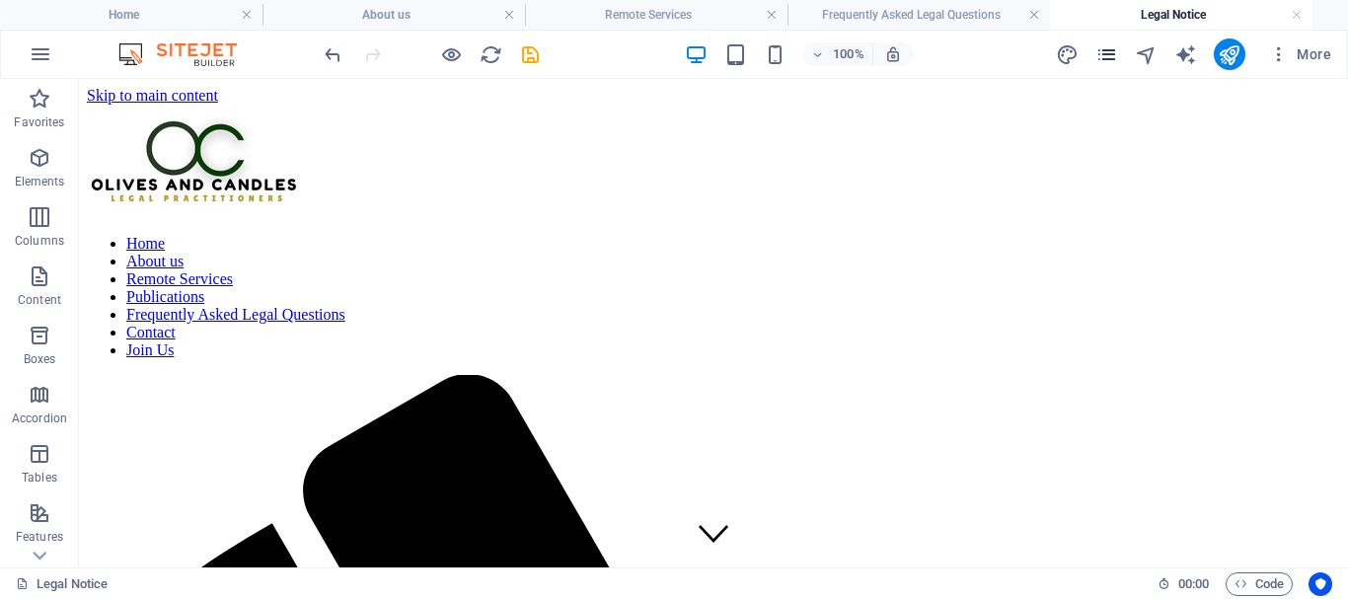
click at [1105, 58] on icon "pages" at bounding box center [1106, 54] width 23 height 23
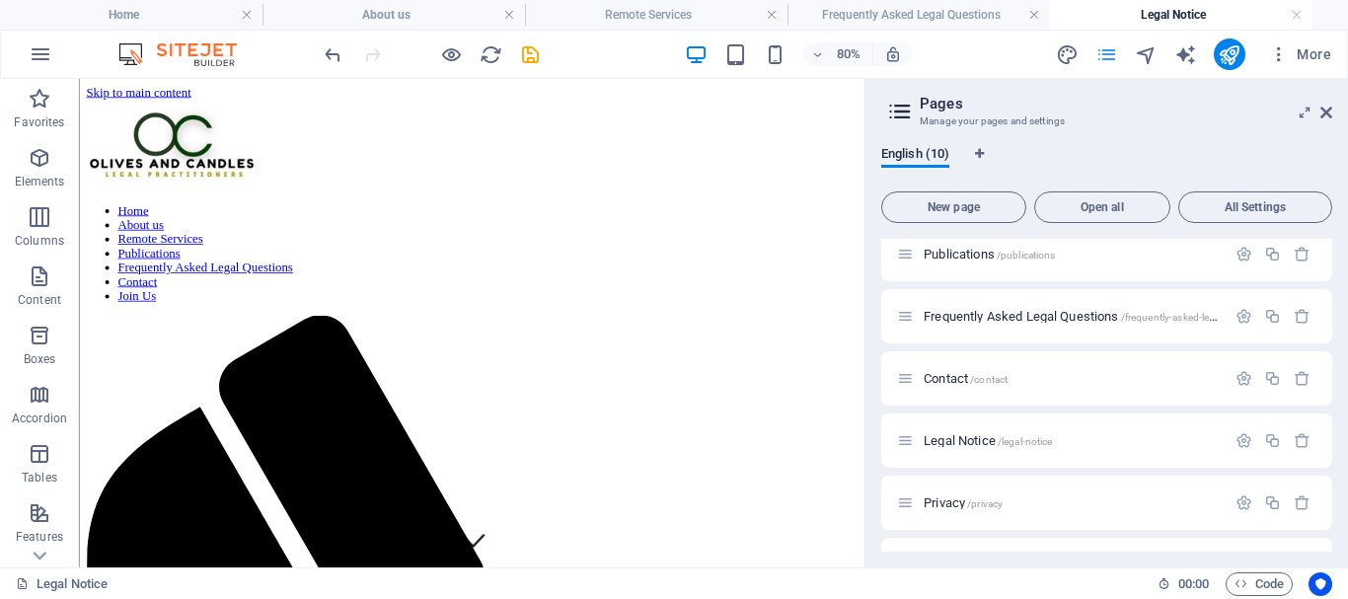
scroll to position [229, 0]
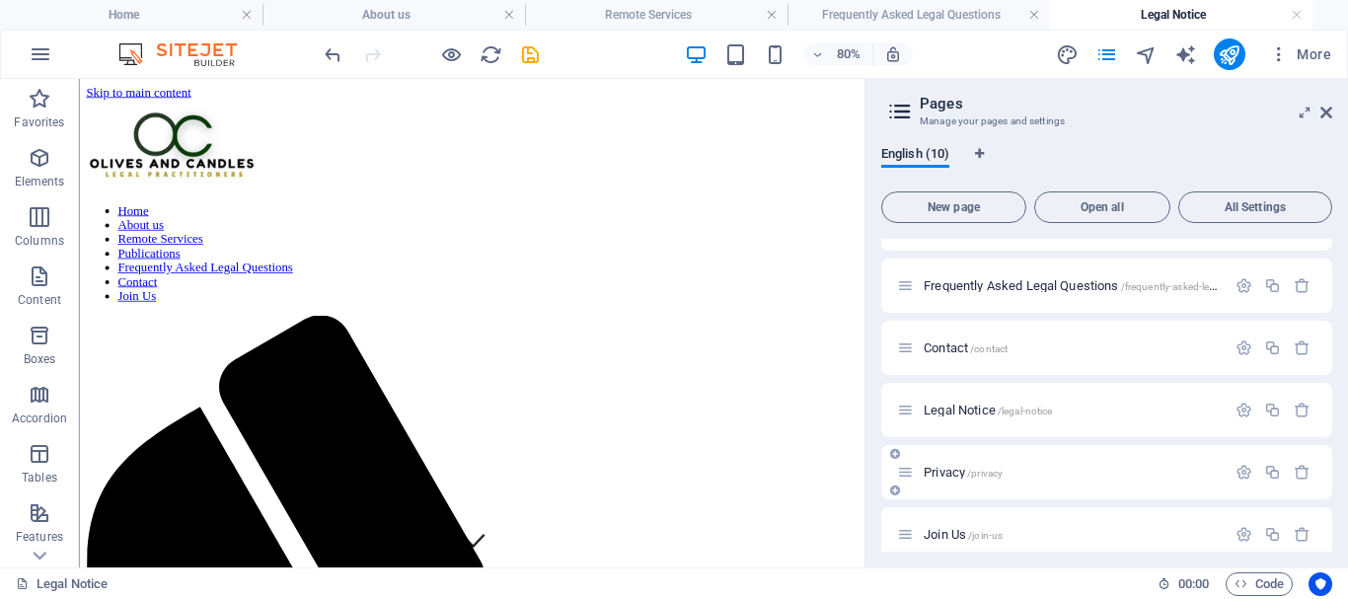
click at [938, 481] on div "Privacy /privacy" at bounding box center [1061, 472] width 328 height 23
click at [949, 474] on span "Privacy /privacy" at bounding box center [962, 472] width 79 height 15
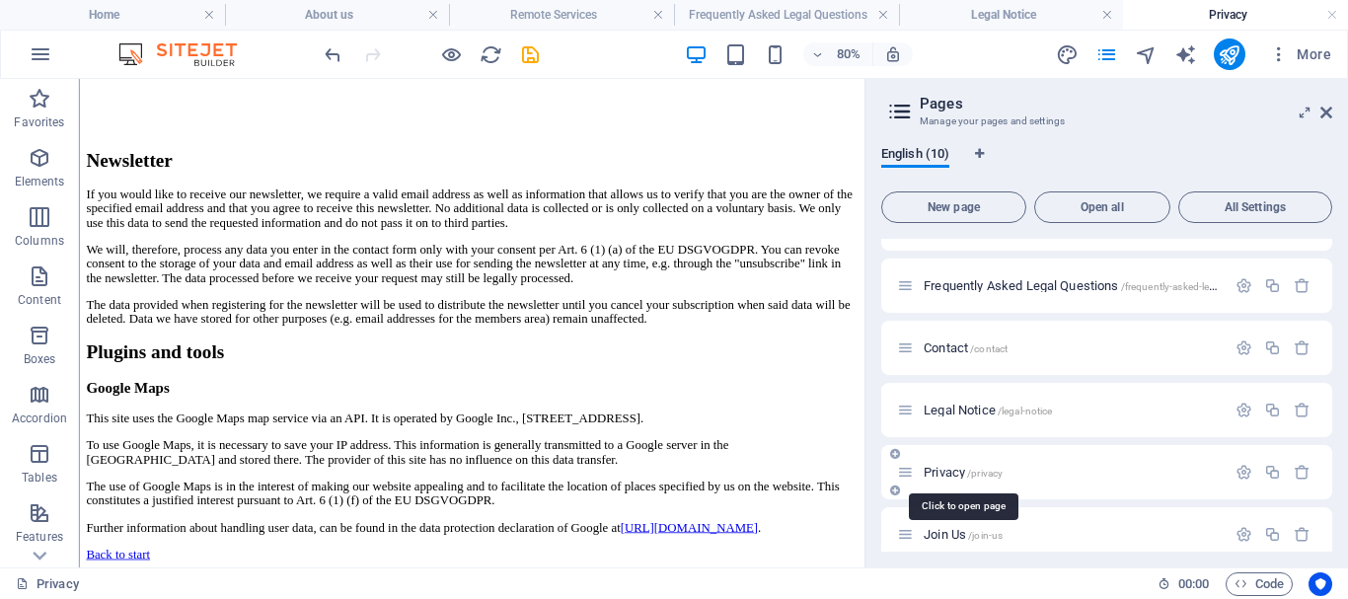
scroll to position [5201, 0]
click at [1301, 474] on icon "button" at bounding box center [1301, 472] width 17 height 17
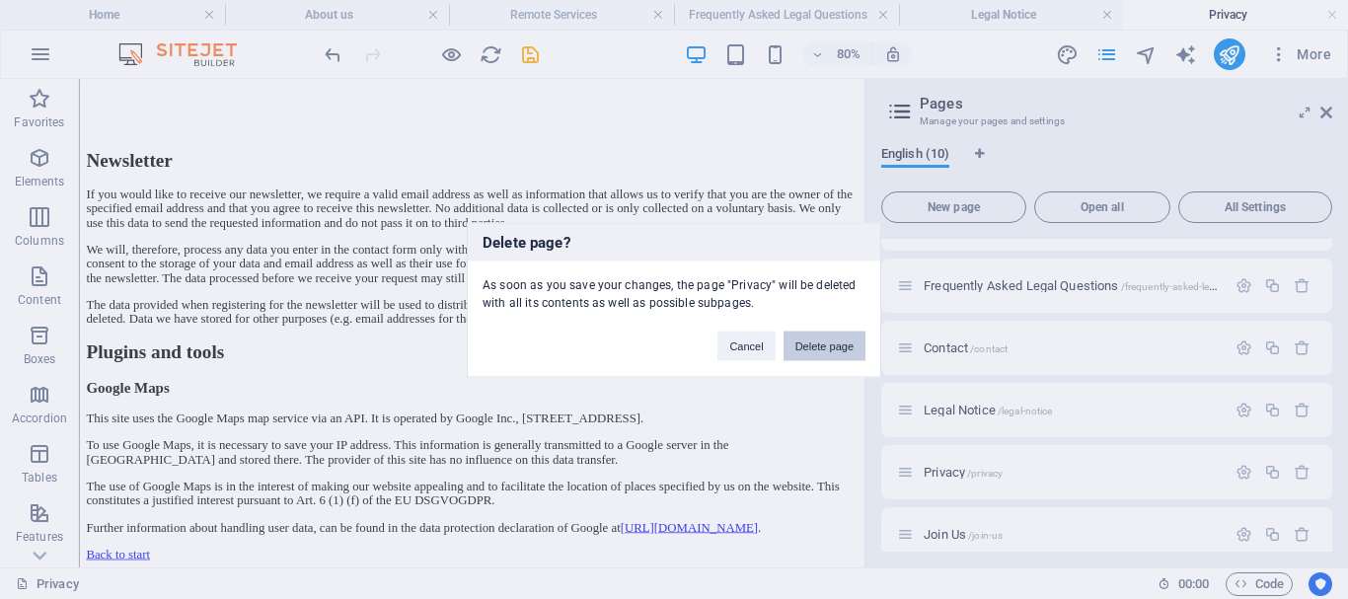
click at [817, 347] on button "Delete page" at bounding box center [824, 345] width 82 height 30
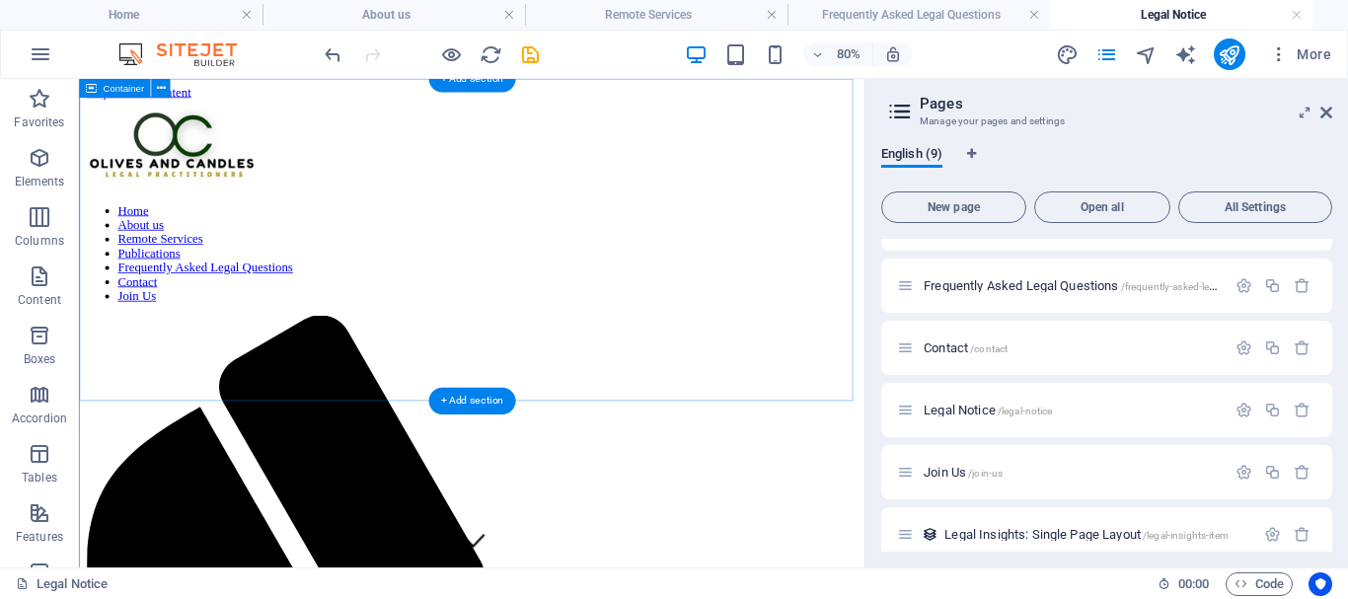
scroll to position [247, 0]
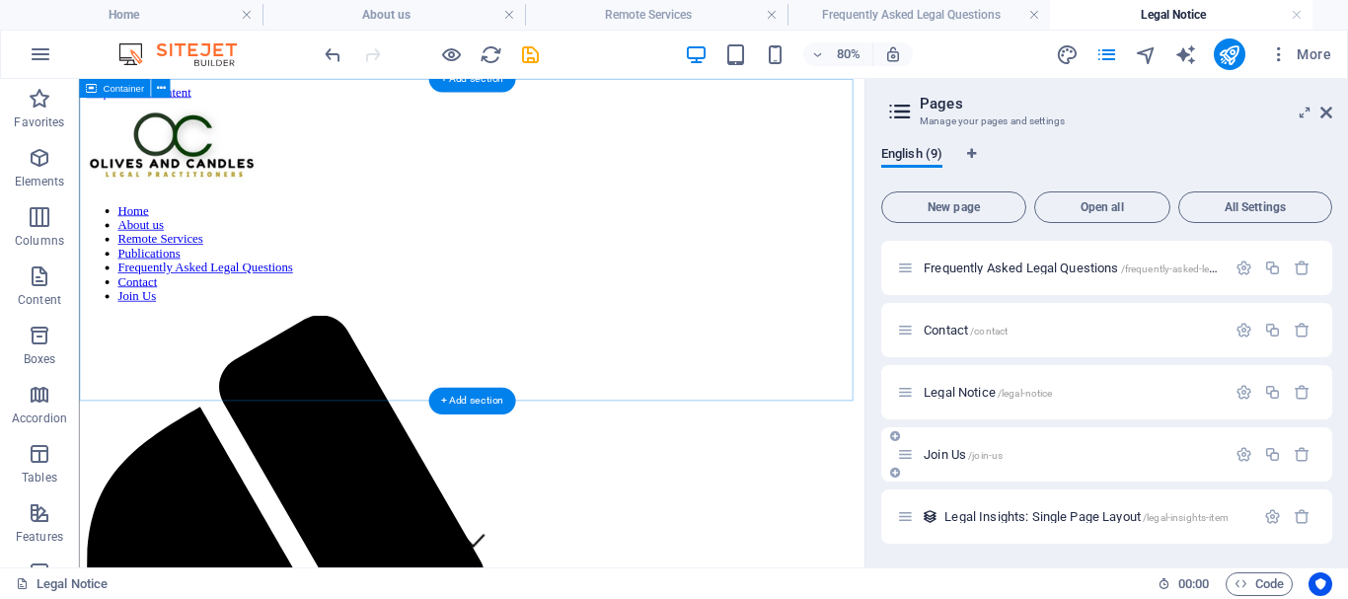
click at [949, 457] on span "Join Us /join-us" at bounding box center [962, 454] width 79 height 15
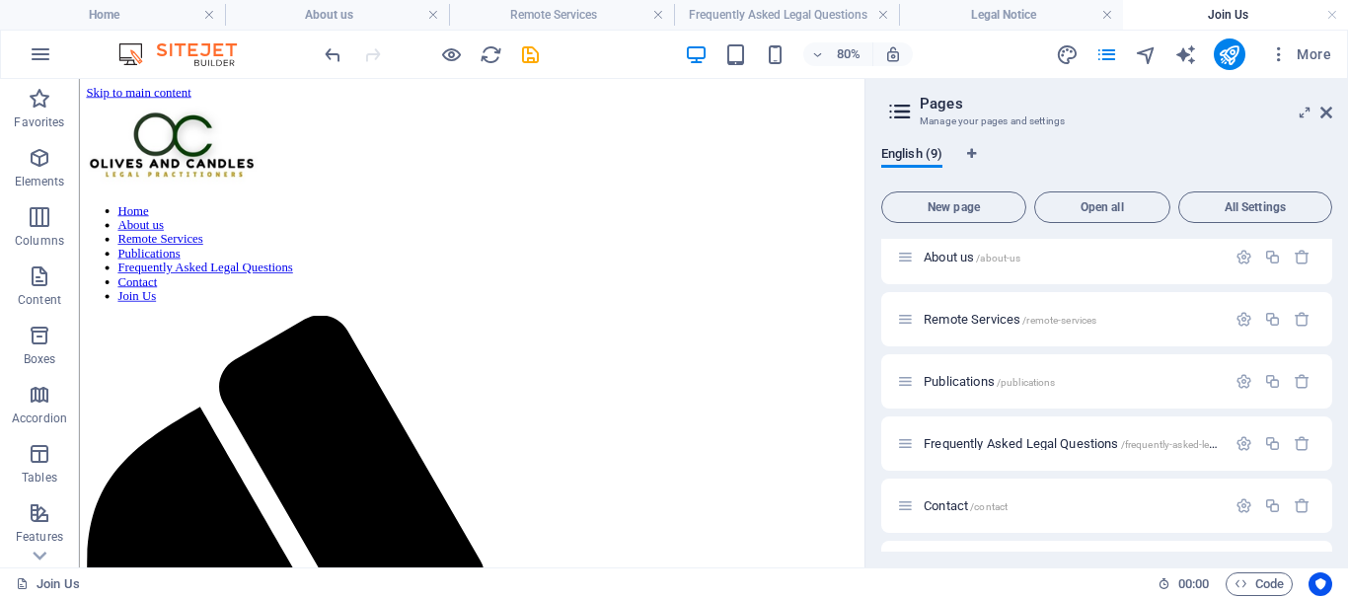
scroll to position [66, 0]
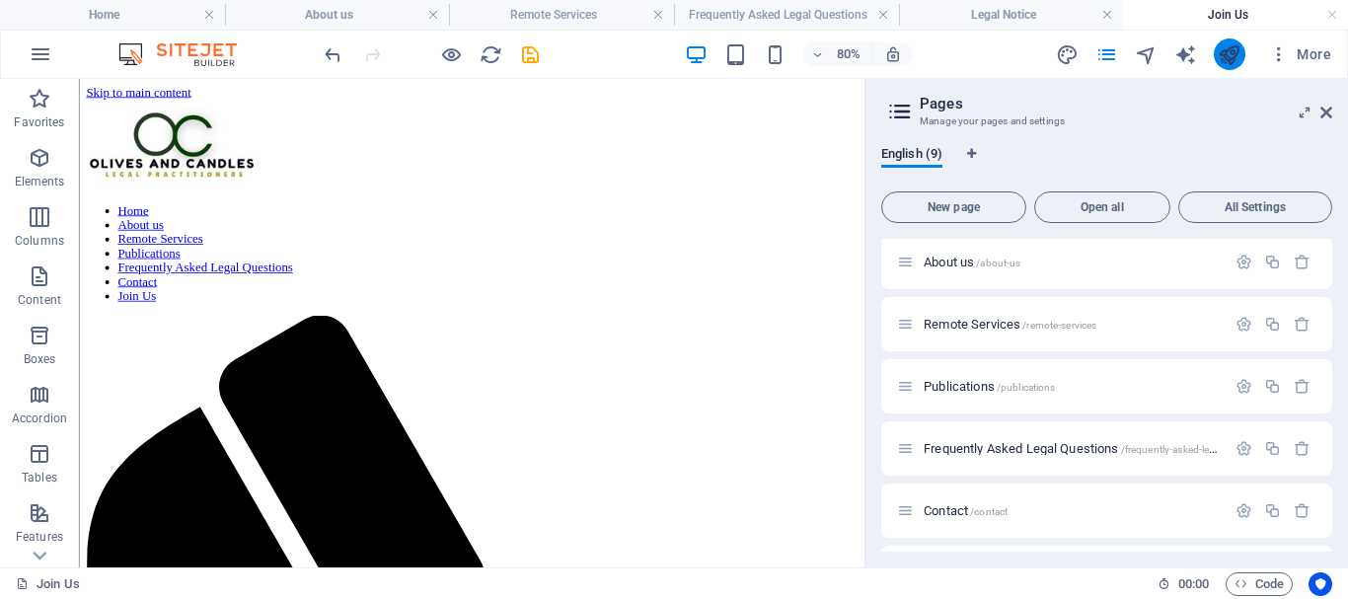
click at [1232, 49] on icon "publish" at bounding box center [1228, 54] width 23 height 23
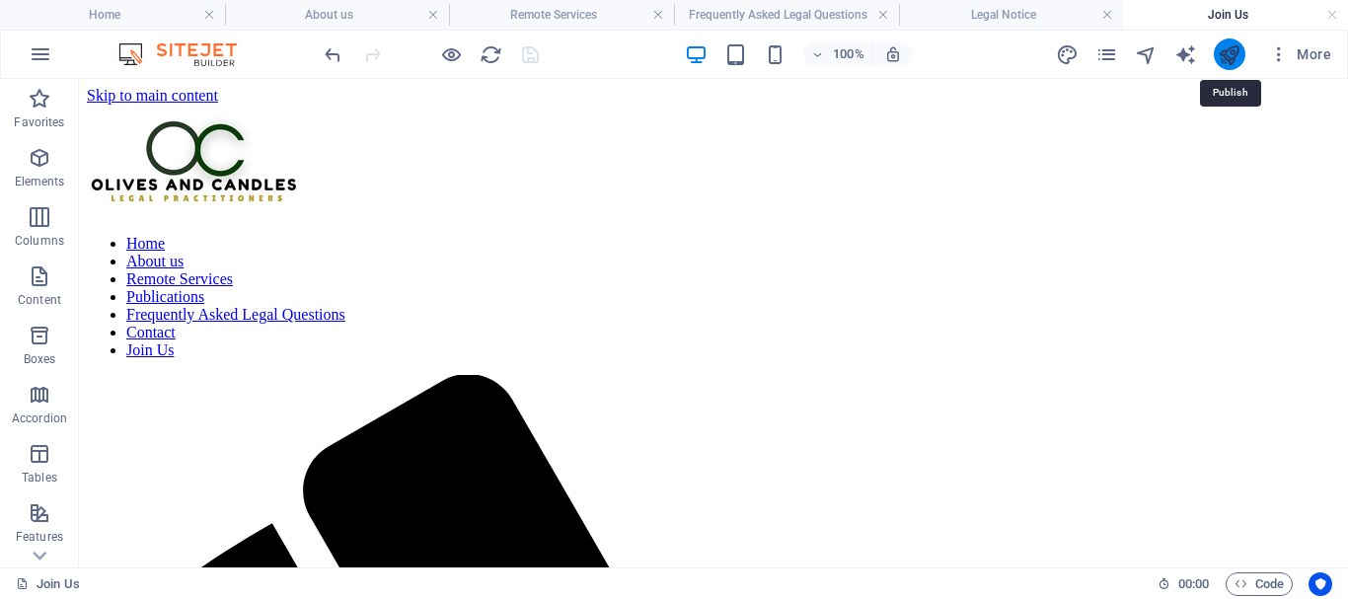
click at [1222, 58] on icon "publish" at bounding box center [1228, 54] width 23 height 23
